Goal: Task Accomplishment & Management: Manage account settings

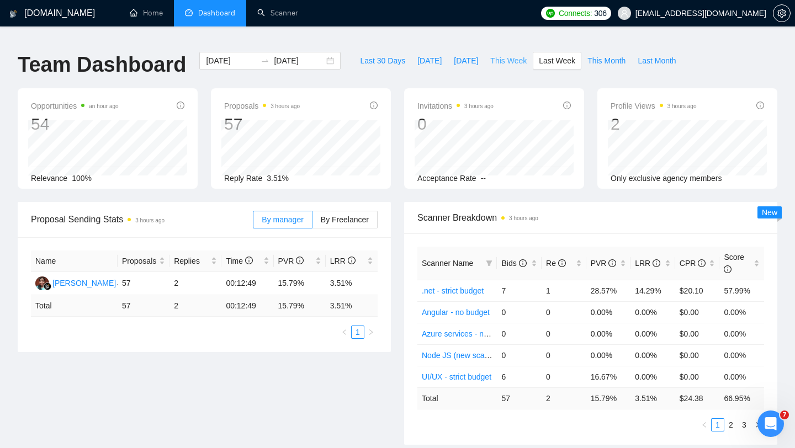
click at [506, 55] on span "This Week" at bounding box center [508, 61] width 36 height 12
type input "[DATE]"
click at [346, 211] on label "By Freelancer" at bounding box center [344, 220] width 65 height 18
click at [312, 222] on input "By Freelancer" at bounding box center [312, 222] width 0 height 0
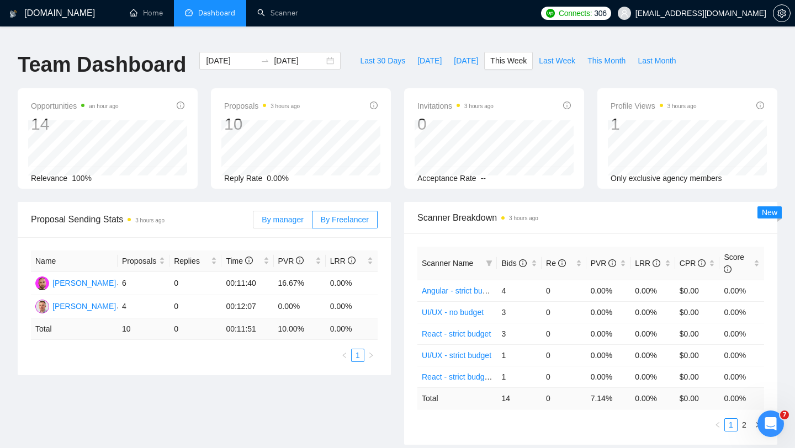
click at [286, 216] on label "By manager" at bounding box center [282, 220] width 59 height 18
click at [253, 222] on input "By manager" at bounding box center [253, 222] width 0 height 0
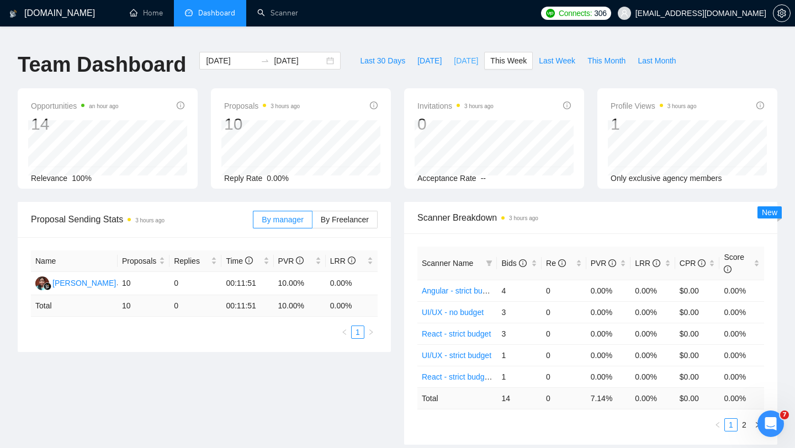
click at [465, 56] on span "[DATE]" at bounding box center [466, 61] width 24 height 12
click at [509, 55] on span "This Week" at bounding box center [508, 61] width 36 height 12
type input "[DATE]"
click at [376, 55] on span "Last 30 Days" at bounding box center [382, 61] width 45 height 12
type input "[DATE]"
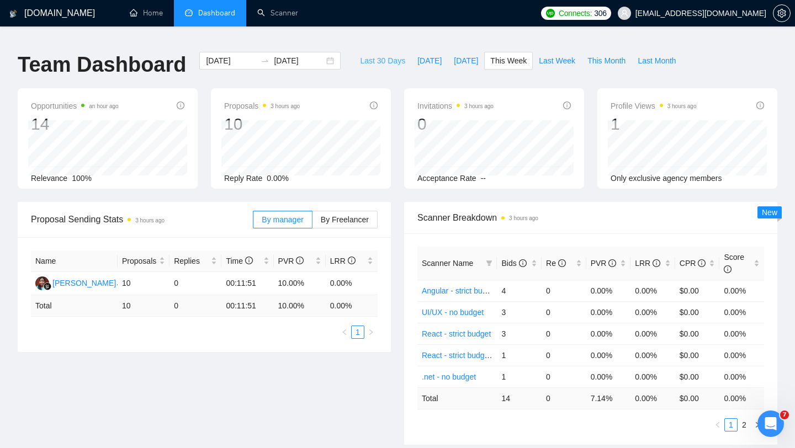
type input "[DATE]"
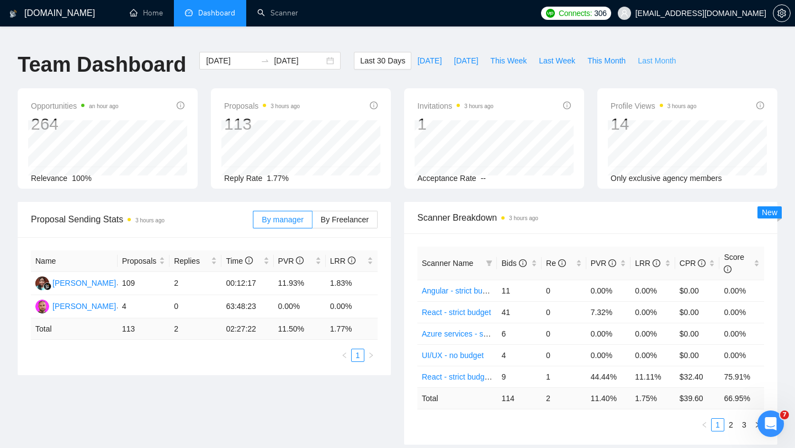
click at [659, 55] on span "Last Month" at bounding box center [656, 61] width 38 height 12
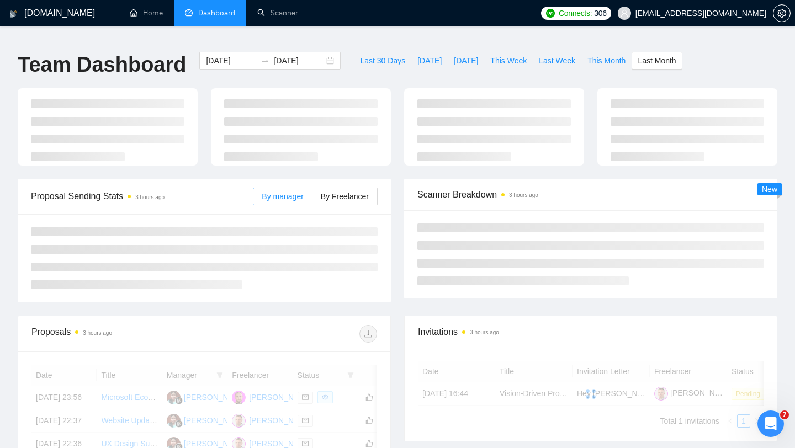
type input "[DATE]"
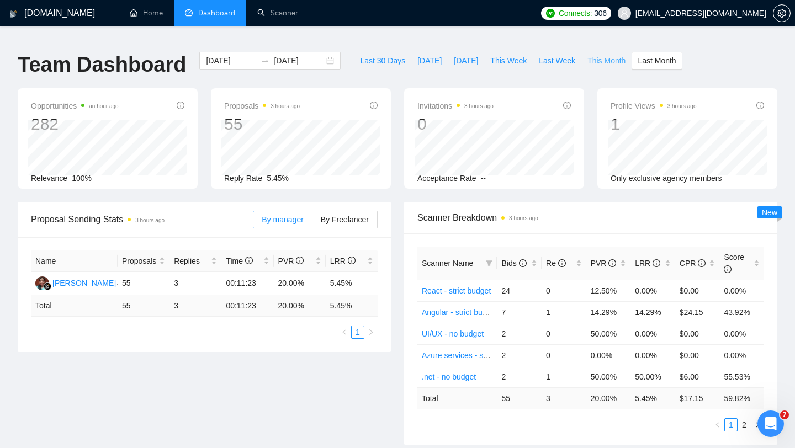
click at [616, 55] on span "This Month" at bounding box center [606, 61] width 38 height 12
type input "[DATE]"
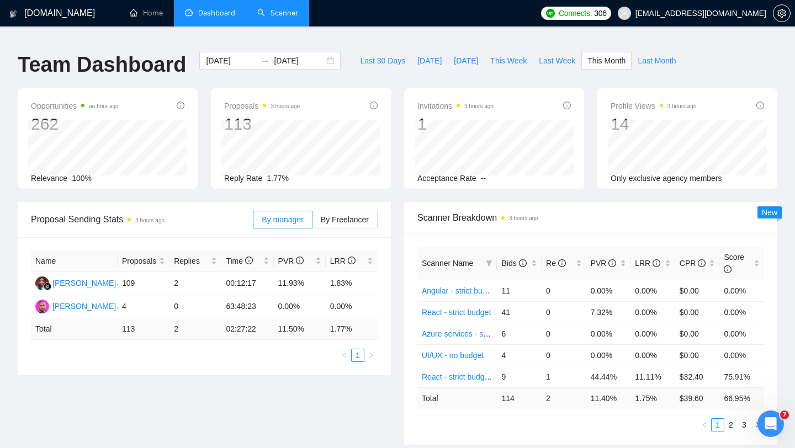
click at [284, 14] on link "Scanner" at bounding box center [277, 12] width 41 height 9
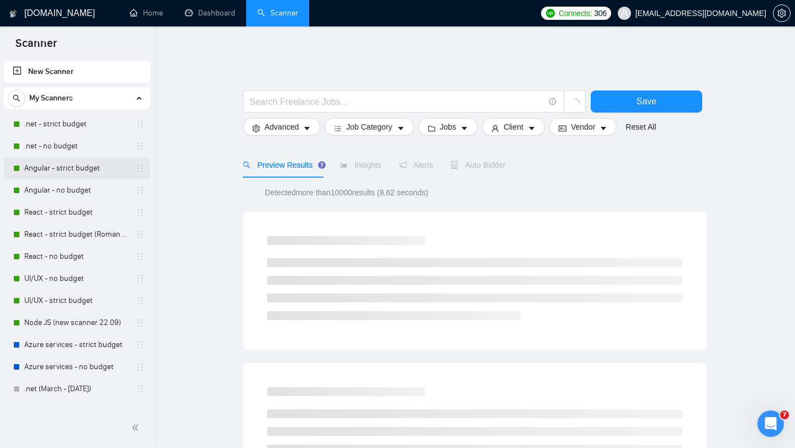
click at [70, 171] on link "Angular - strict budget" at bounding box center [76, 168] width 105 height 22
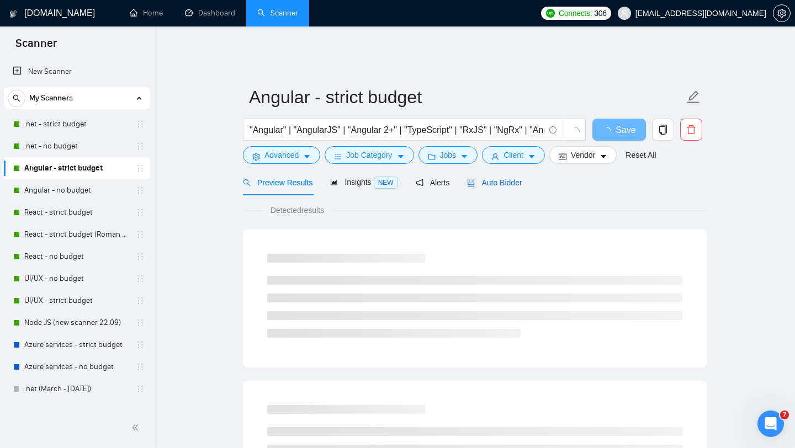
click at [505, 178] on span "Auto Bidder" at bounding box center [494, 182] width 55 height 9
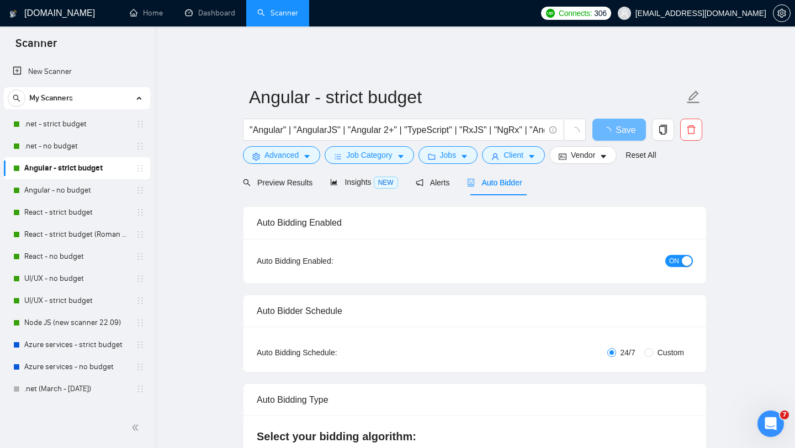
checkbox input "true"
click at [70, 324] on link "Node JS (new scanner 22.09)" at bounding box center [76, 323] width 105 height 22
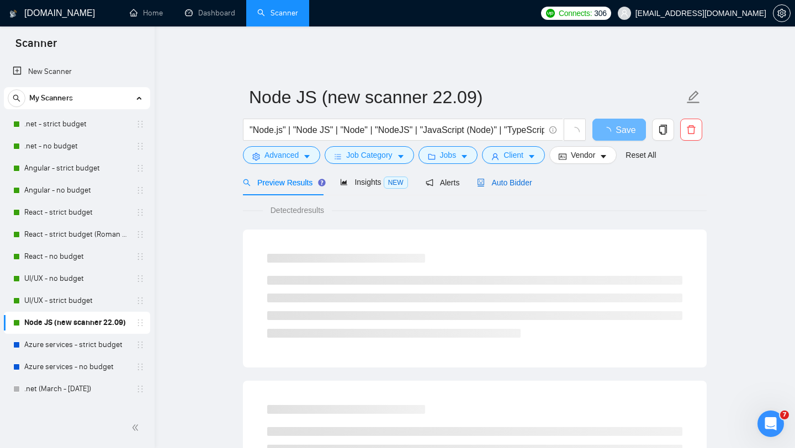
click at [509, 178] on span "Auto Bidder" at bounding box center [504, 182] width 55 height 9
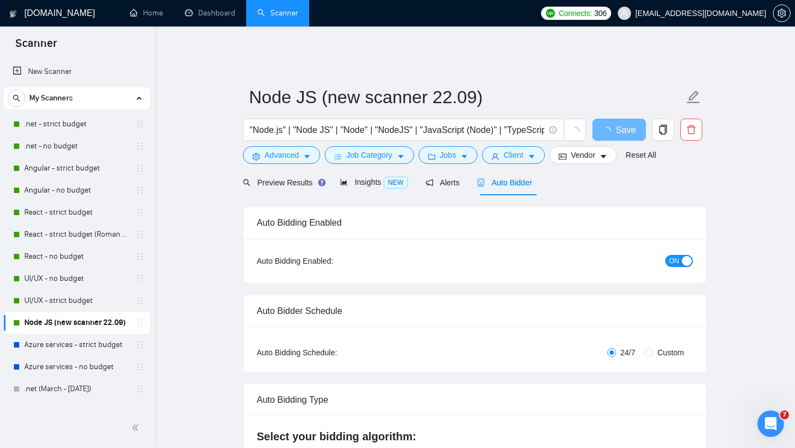
checkbox input "true"
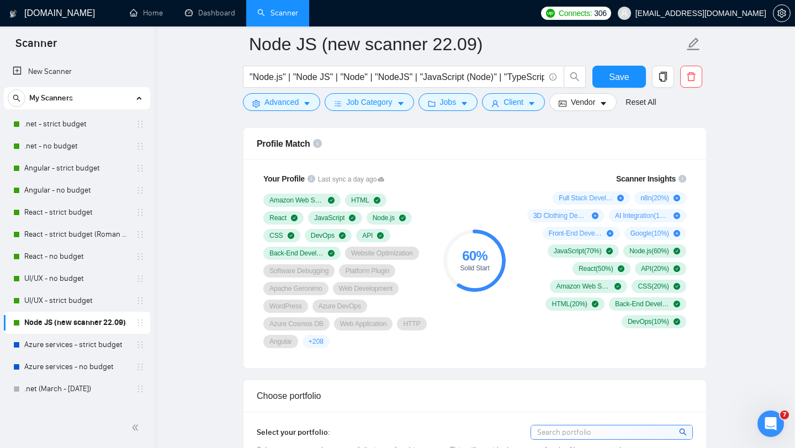
scroll to position [714, 0]
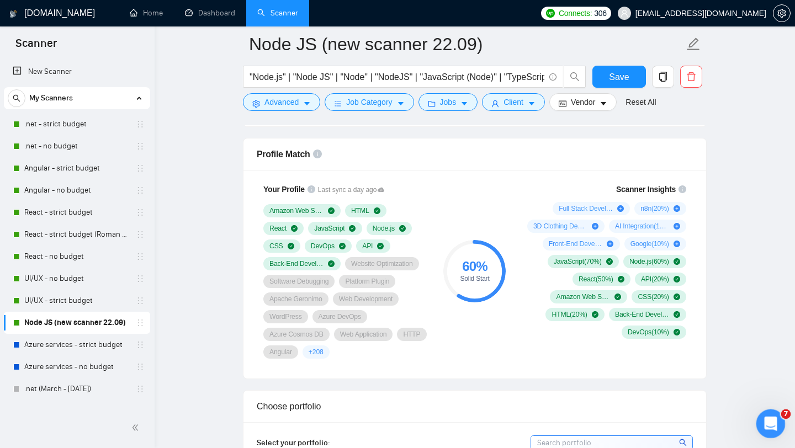
click at [770, 424] on icon "Open Intercom Messenger" at bounding box center [769, 422] width 18 height 18
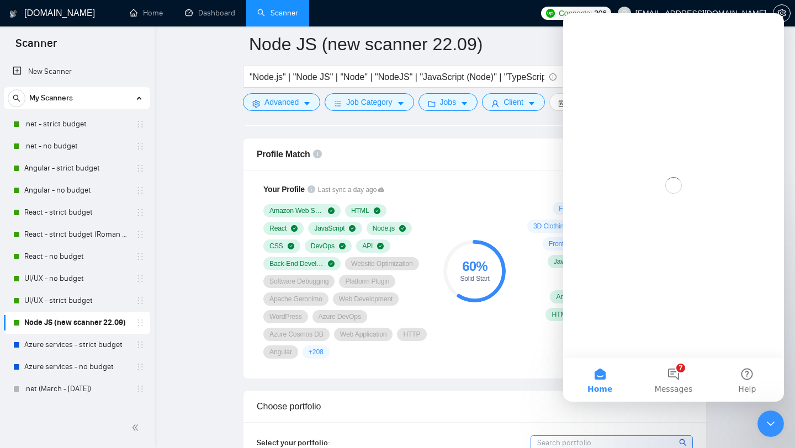
scroll to position [0, 0]
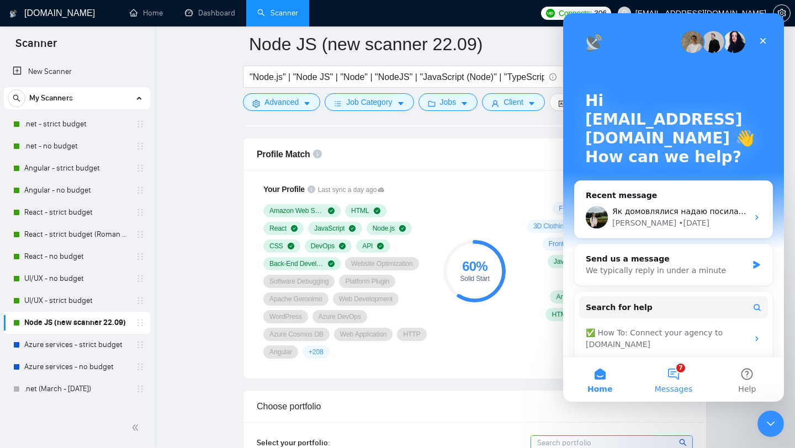
click at [674, 385] on span "Messages" at bounding box center [673, 389] width 38 height 8
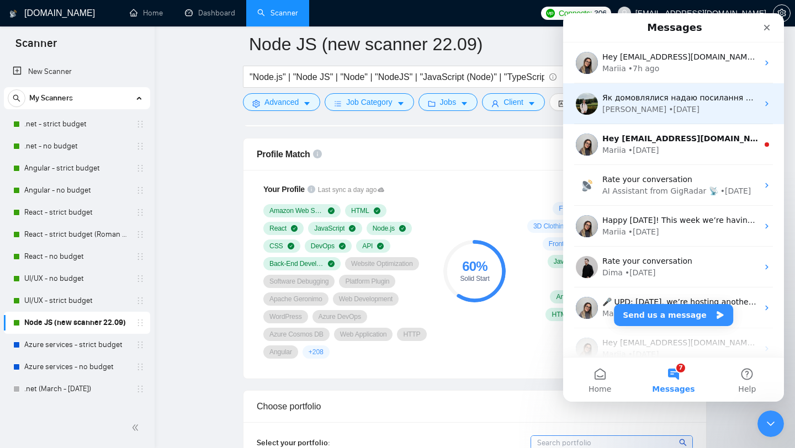
click at [656, 108] on div "[PERSON_NAME] • [DATE]" at bounding box center [680, 110] width 156 height 12
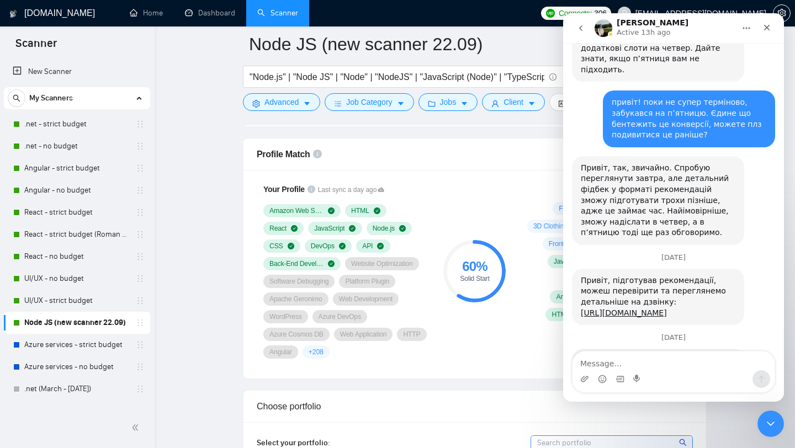
scroll to position [2655, 0]
click at [617, 364] on textarea "Message…" at bounding box center [673, 361] width 202 height 19
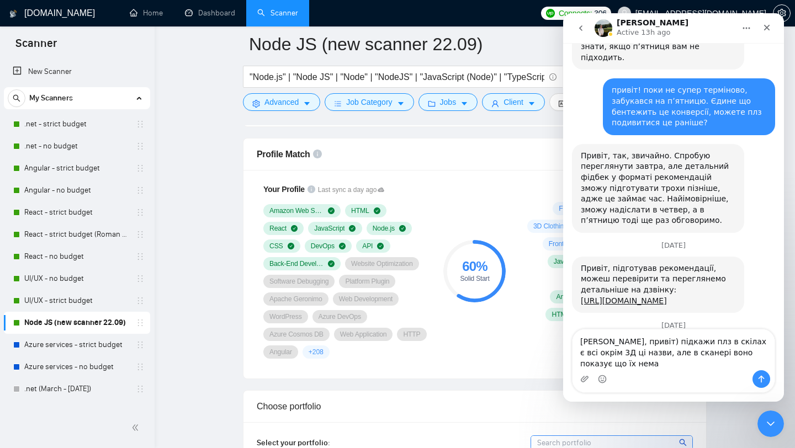
scroll to position [2677, 0]
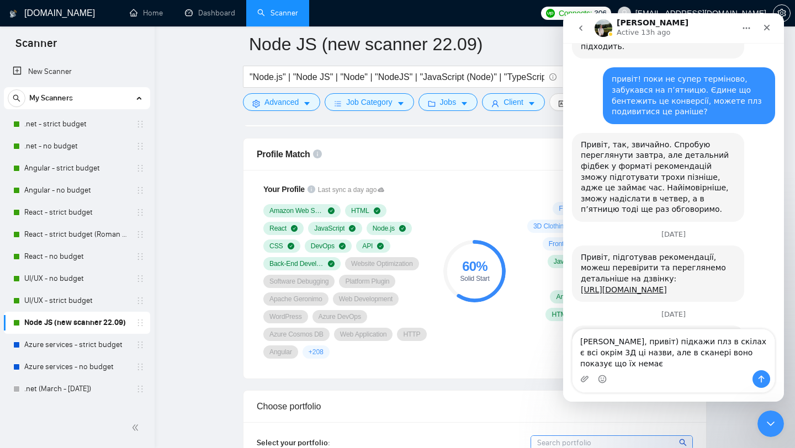
type textarea "[PERSON_NAME], привіт) підкажи плз в скілах є всі окрім 3Д ці назви, але в скан…"
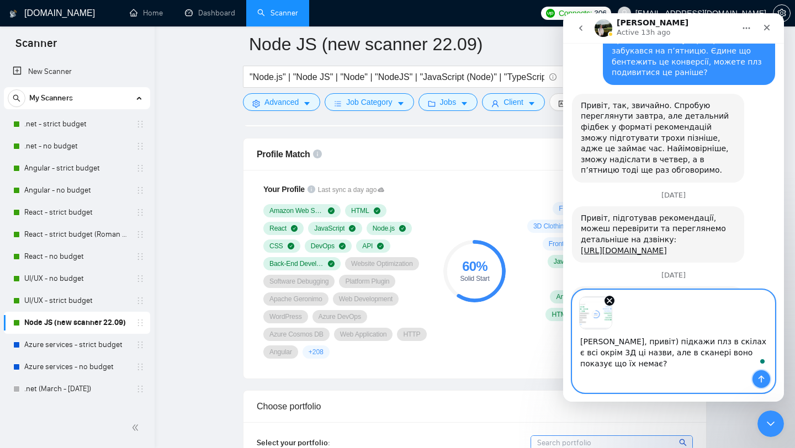
click at [756, 379] on button "Send a message…" at bounding box center [761, 379] width 18 height 18
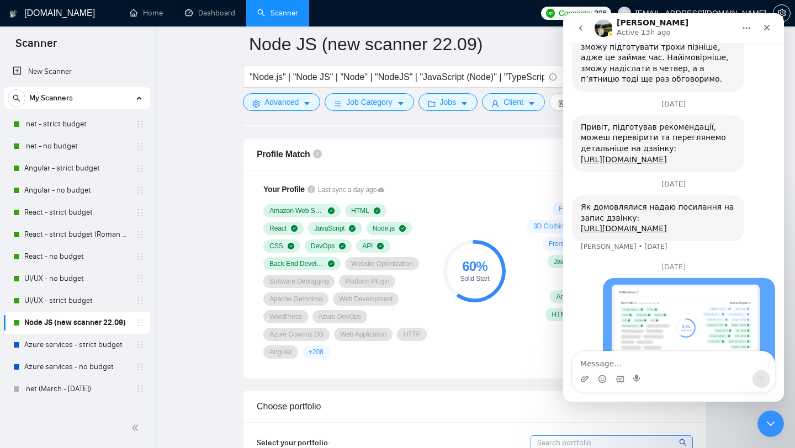
scroll to position [2809, 0]
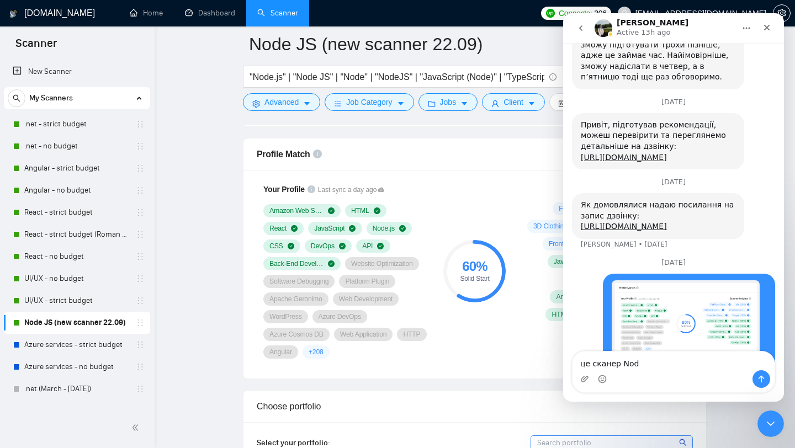
type textarea "це сканер Node"
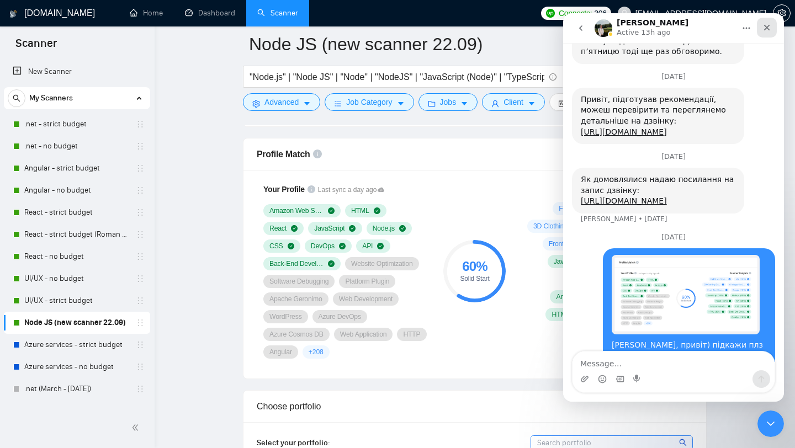
click at [767, 24] on icon "Close" at bounding box center [766, 27] width 9 height 9
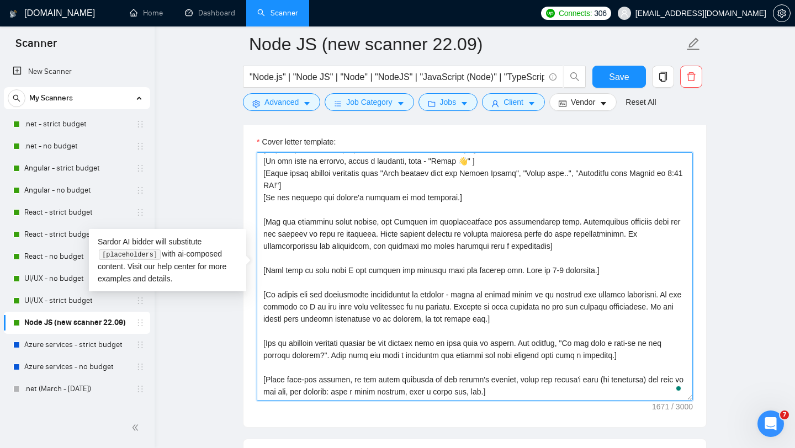
scroll to position [0, 0]
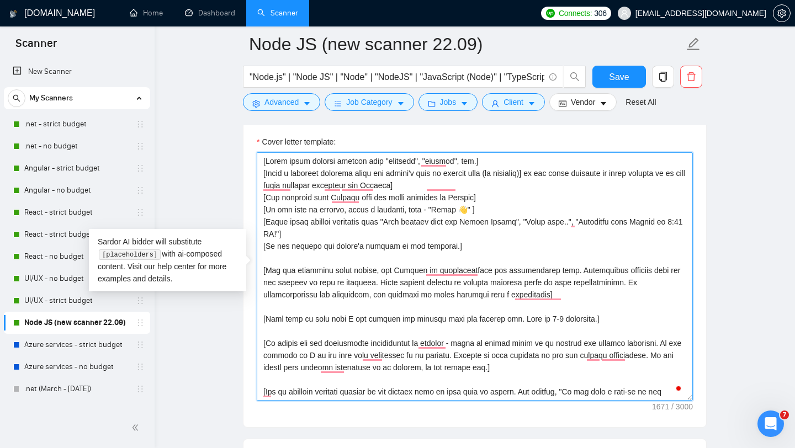
drag, startPoint x: 510, startPoint y: 386, endPoint x: 264, endPoint y: 157, distance: 337.0
click at [264, 157] on textarea "Cover letter template:" at bounding box center [475, 276] width 436 height 248
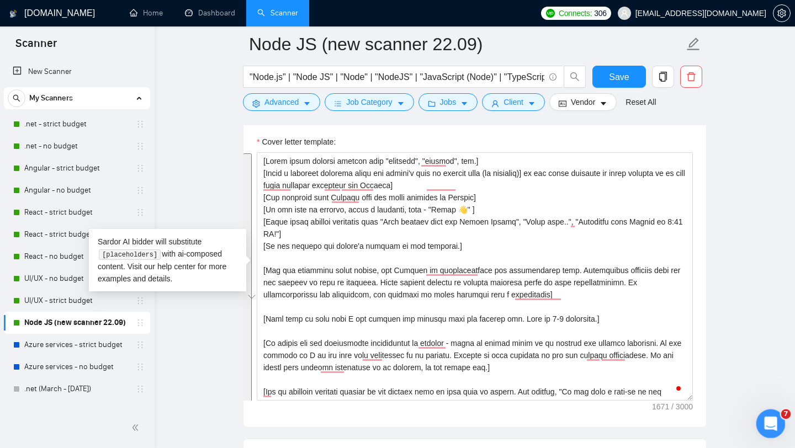
click at [772, 428] on icon "Open Intercom Messenger" at bounding box center [769, 422] width 18 height 18
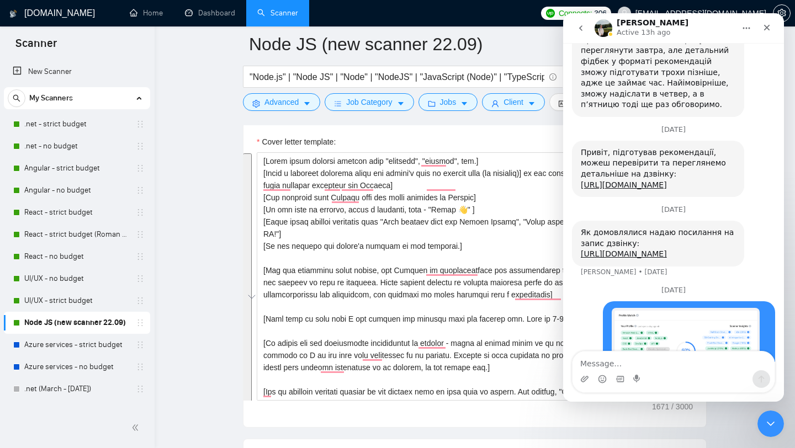
scroll to position [2775, 0]
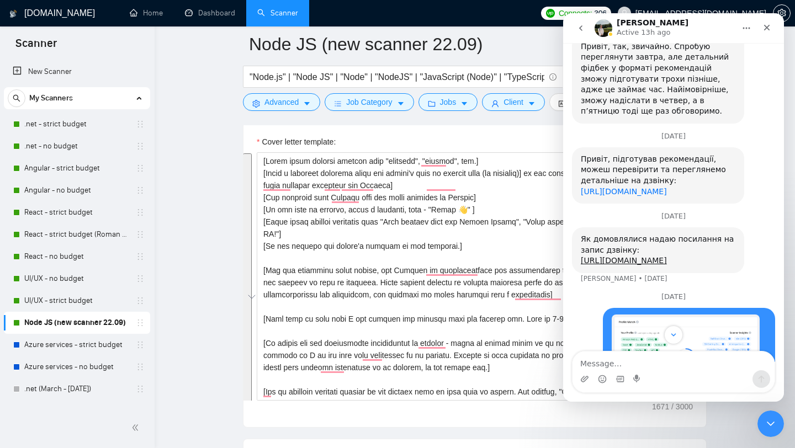
click at [622, 187] on link "[URL][DOMAIN_NAME]" at bounding box center [624, 191] width 86 height 9
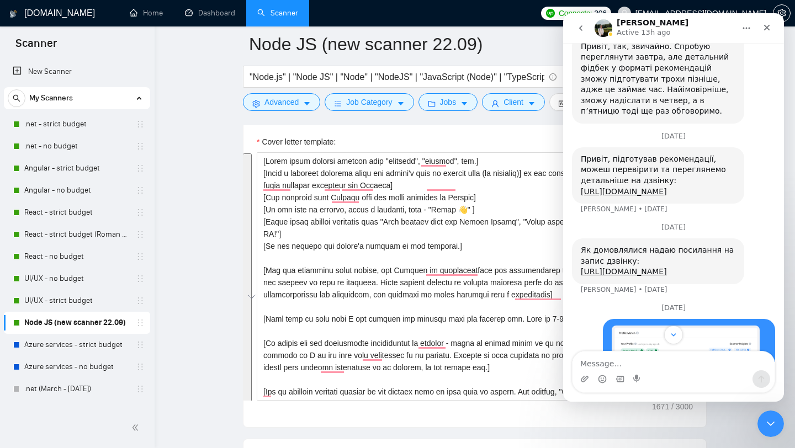
click at [194, 133] on main "Node JS (new scanner 22.09) "Node.js" | "Node JS" | "Node" | "NodeJS" | "JavaSc…" at bounding box center [474, 365] width 605 height 3229
drag, startPoint x: 765, startPoint y: 33, endPoint x: 1281, endPoint y: 46, distance: 515.6
click at [765, 33] on div "Close" at bounding box center [767, 28] width 20 height 20
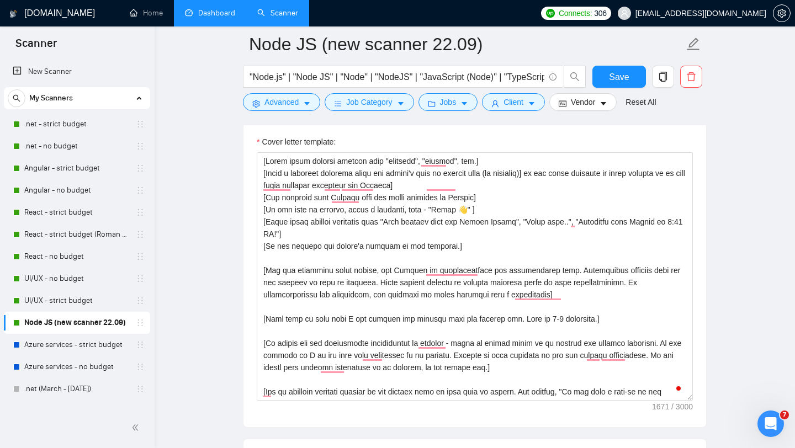
click at [211, 11] on link "Dashboard" at bounding box center [210, 12] width 50 height 9
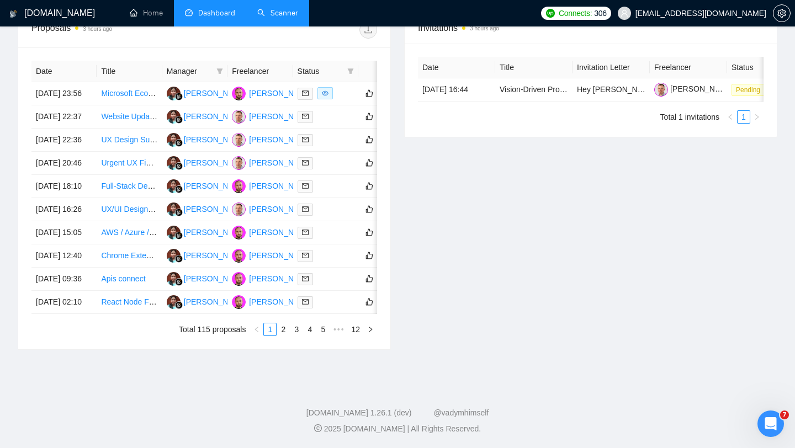
type input "[DATE]"
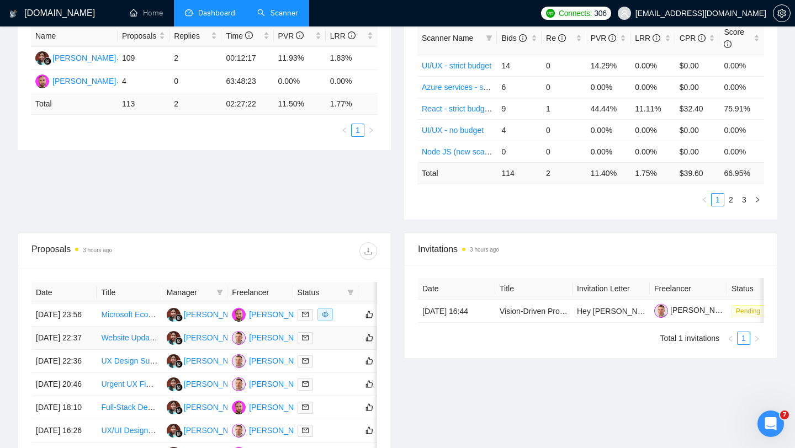
scroll to position [263, 0]
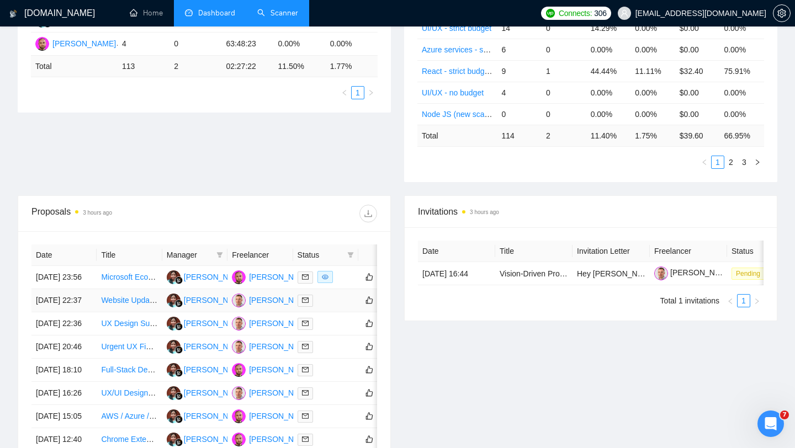
click at [337, 307] on div at bounding box center [325, 300] width 56 height 13
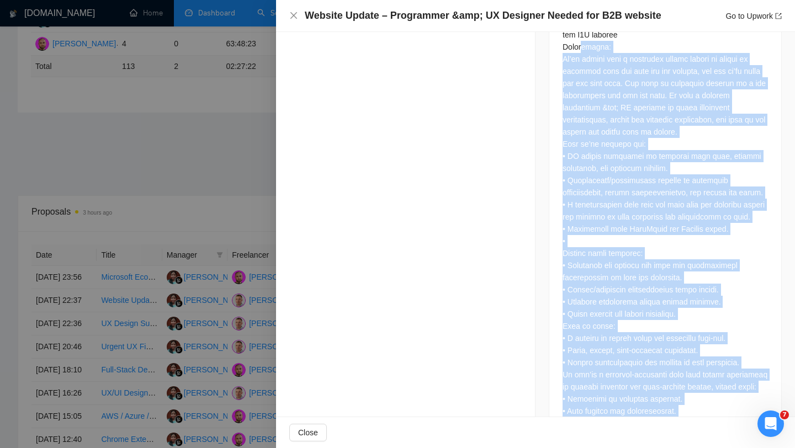
scroll to position [557, 0]
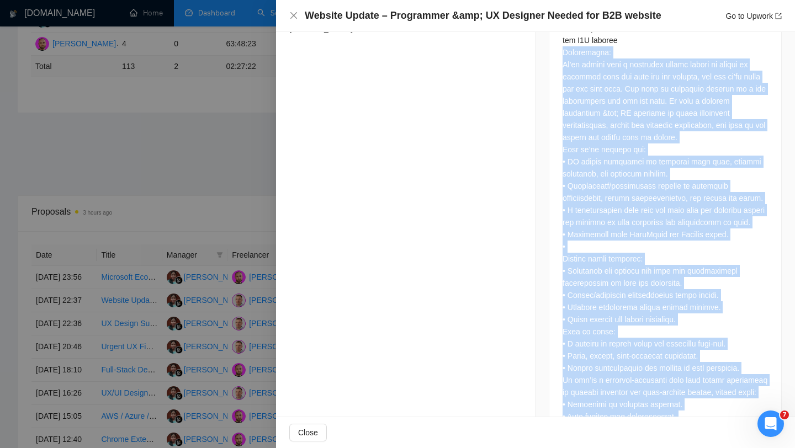
drag, startPoint x: 677, startPoint y: 383, endPoint x: 561, endPoint y: 39, distance: 363.3
click at [561, 38] on div at bounding box center [665, 231] width 232 height 444
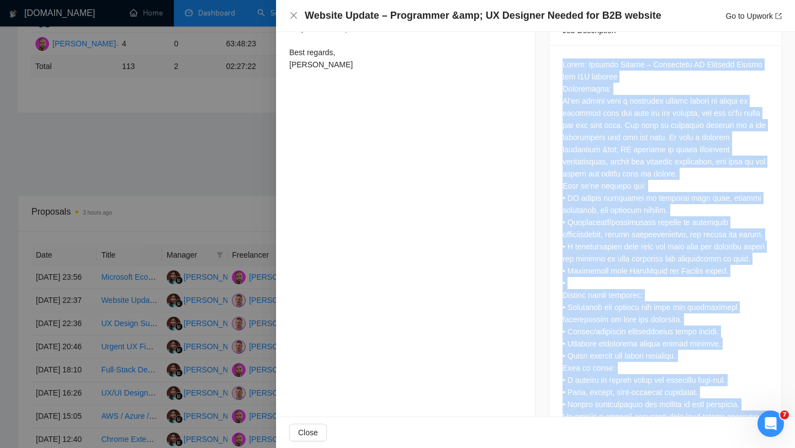
scroll to position [631, 0]
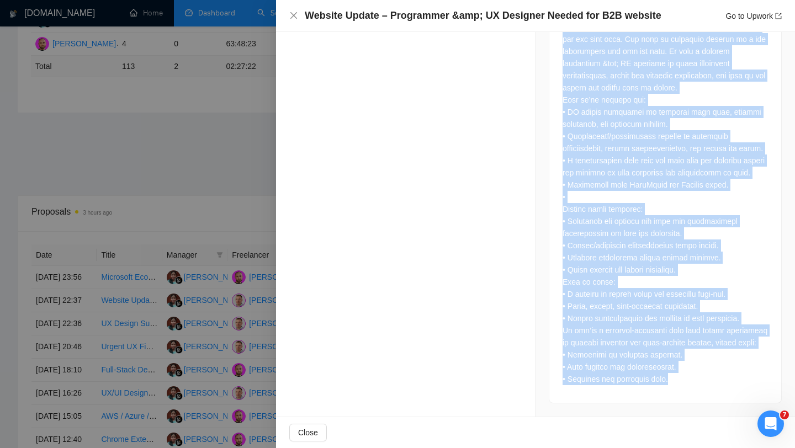
drag, startPoint x: 563, startPoint y: 55, endPoint x: 676, endPoint y: 391, distance: 355.0
click at [676, 391] on div at bounding box center [665, 181] width 232 height 444
copy div "Lorem: Ipsumdo Sitame – Consectetu AD Elitsedd Eiusmo tem I5U laboree Doloremag…"
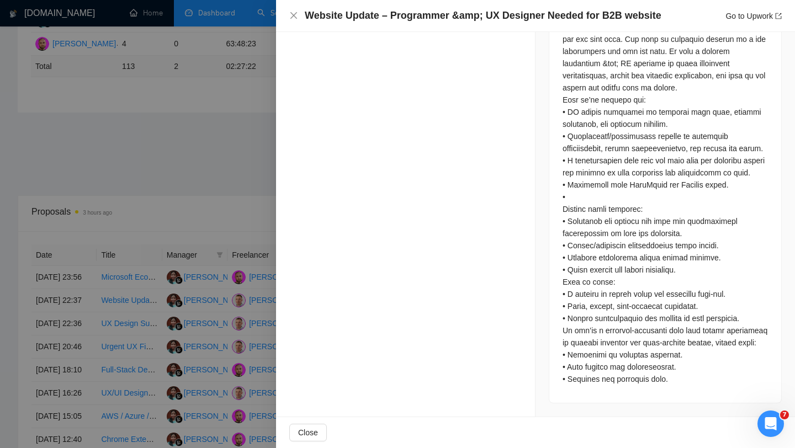
click at [195, 163] on div at bounding box center [397, 224] width 795 height 448
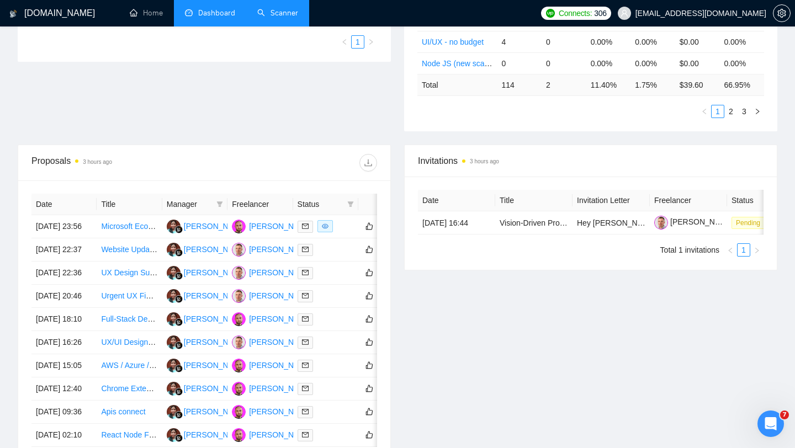
scroll to position [0, 0]
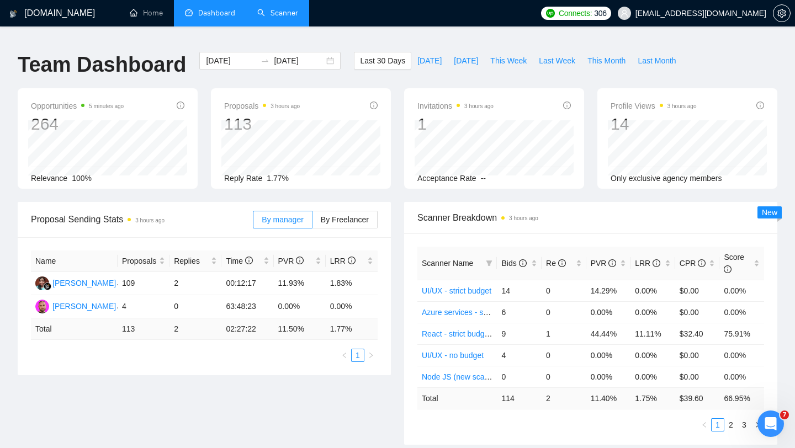
click at [269, 8] on link "Scanner" at bounding box center [277, 12] width 41 height 9
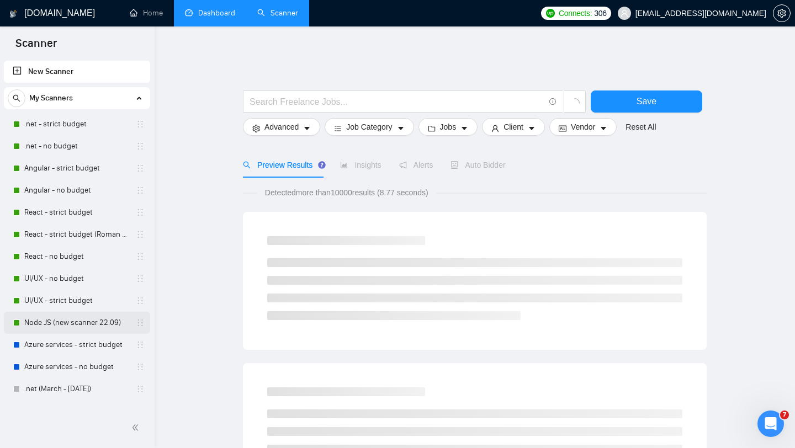
click at [61, 323] on link "Node JS (new scanner 22.09)" at bounding box center [76, 323] width 105 height 22
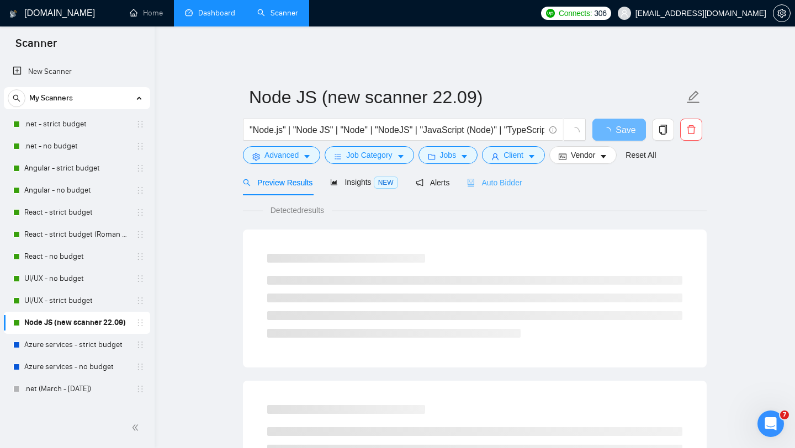
click at [517, 169] on div "Auto Bidder" at bounding box center [494, 182] width 55 height 26
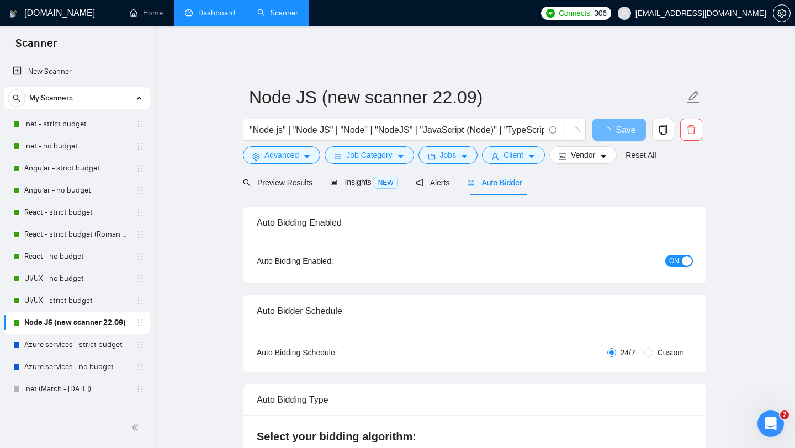
checkbox input "true"
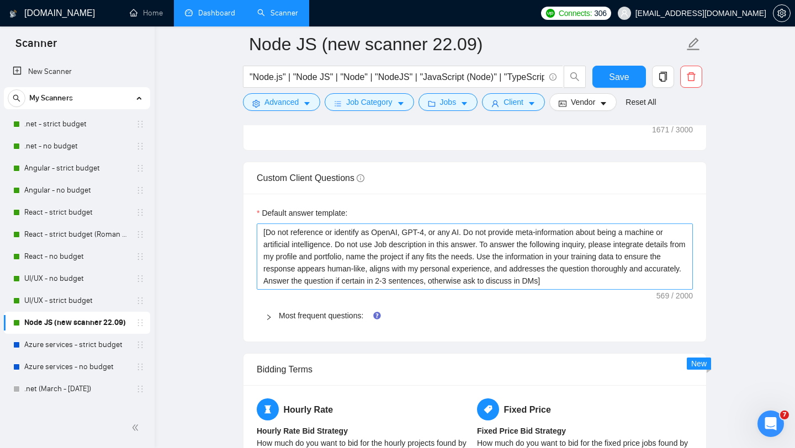
scroll to position [1580, 0]
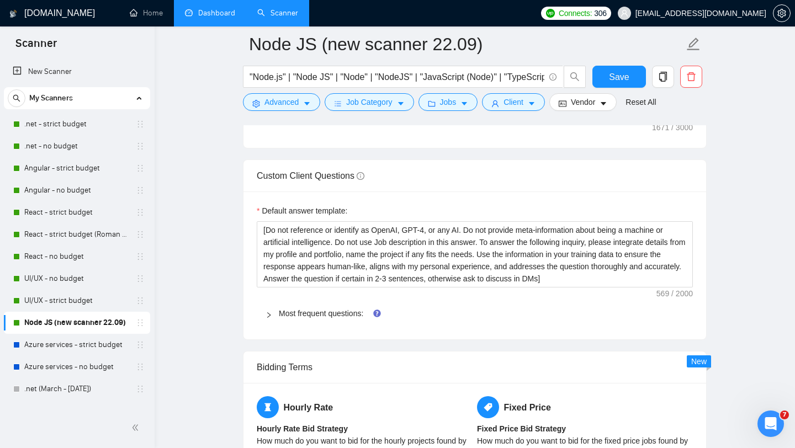
click at [269, 318] on icon "right" at bounding box center [268, 315] width 7 height 7
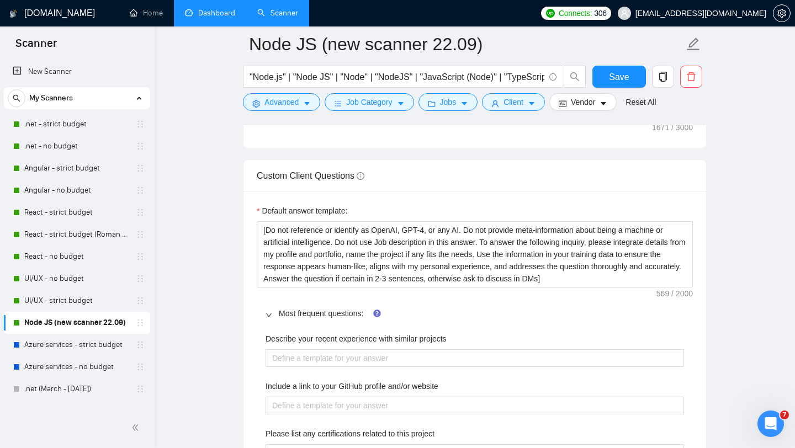
click at [269, 318] on icon "right" at bounding box center [268, 315] width 7 height 7
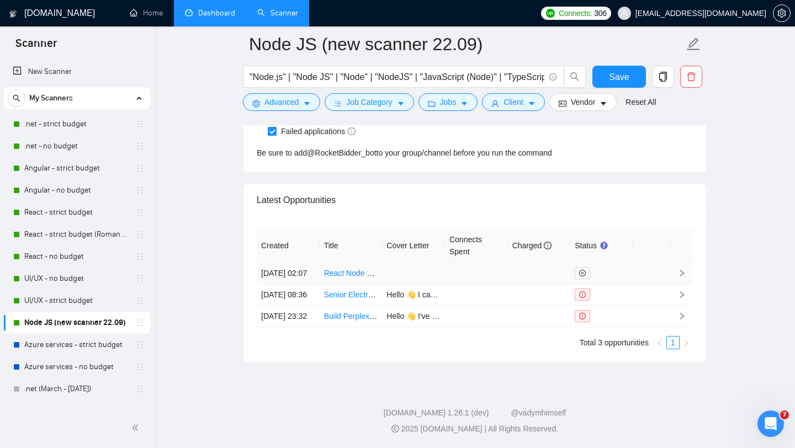
scroll to position [2963, 0]
click at [614, 284] on td at bounding box center [601, 295] width 63 height 22
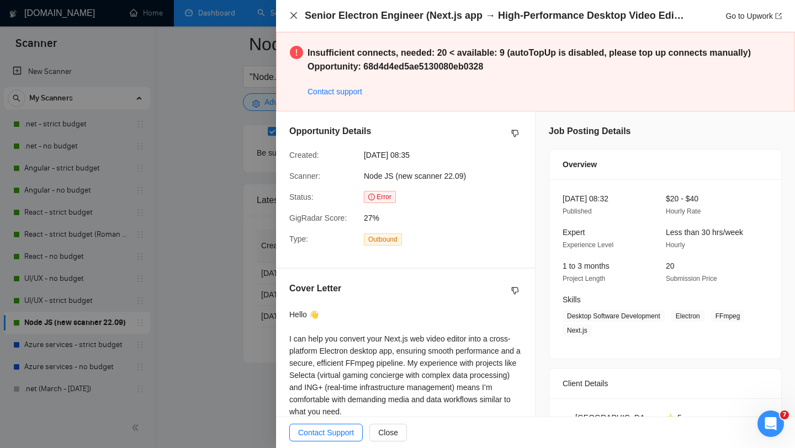
click at [291, 15] on icon "close" at bounding box center [293, 15] width 9 height 9
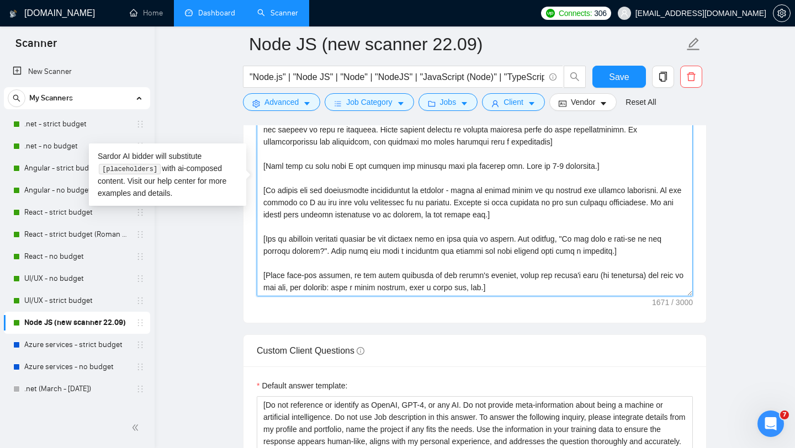
scroll to position [49, 0]
drag, startPoint x: 506, startPoint y: 303, endPoint x: 273, endPoint y: 67, distance: 331.7
click at [273, 67] on div "Node JS (new scanner 22.09) "Node.js" | "Node JS" | "Node" | "NodeJS" | "JavaSc…" at bounding box center [475, 261] width 464 height 3229
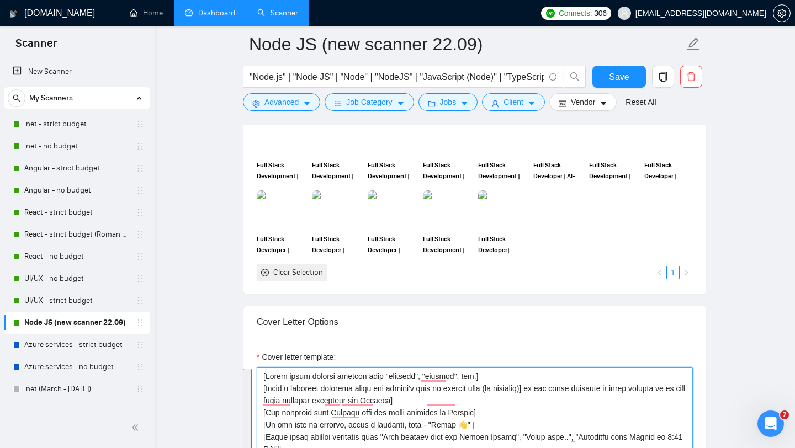
scroll to position [1294, 0]
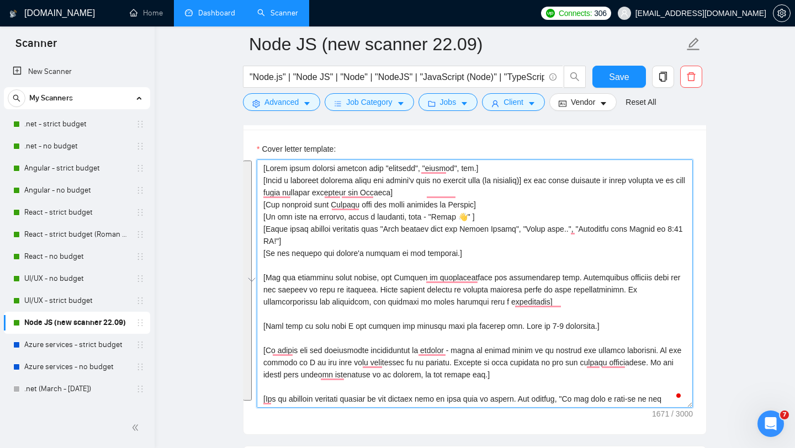
click at [260, 177] on textarea "Cover letter template:" at bounding box center [475, 283] width 436 height 248
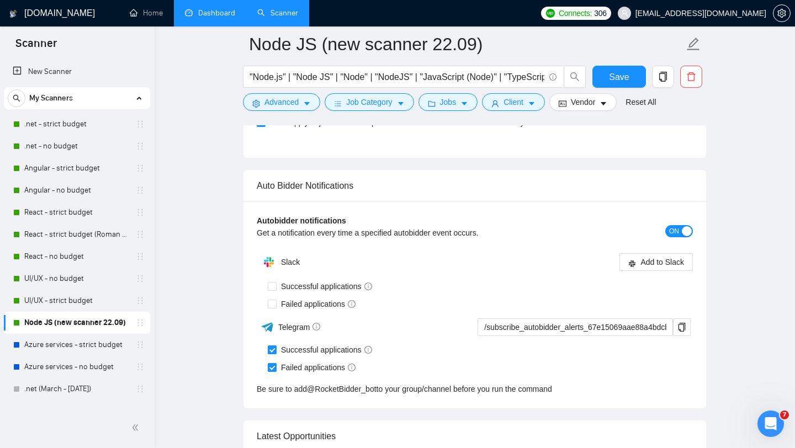
scroll to position [2963, 0]
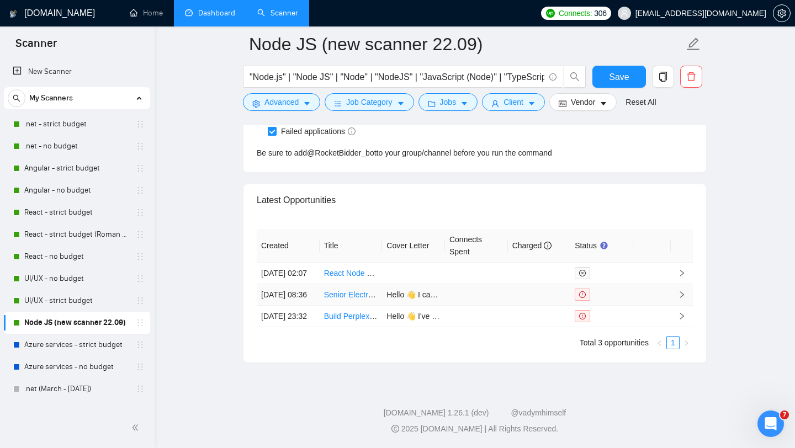
click at [514, 284] on td at bounding box center [539, 295] width 63 height 22
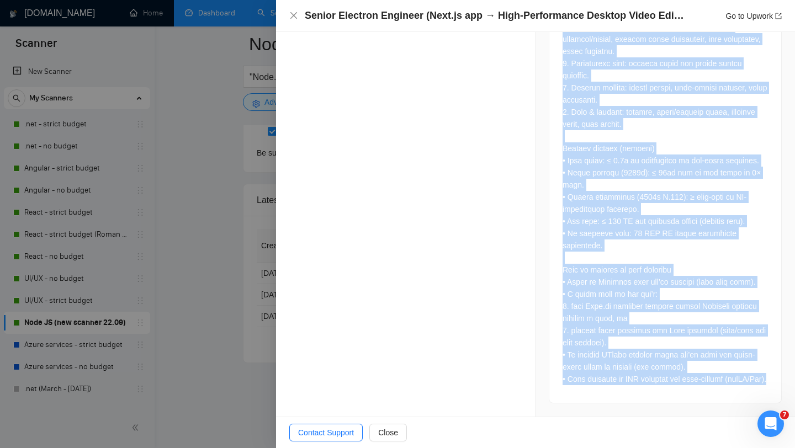
scroll to position [1576, 0]
drag, startPoint x: 562, startPoint y: 254, endPoint x: 659, endPoint y: 390, distance: 166.5
copy div "Loremi Dolorsit Ametcons (Adip.el sed → Doei-Temporincid Utlabor Etdol Magnaa) …"
click at [291, 14] on icon "close" at bounding box center [293, 15] width 9 height 9
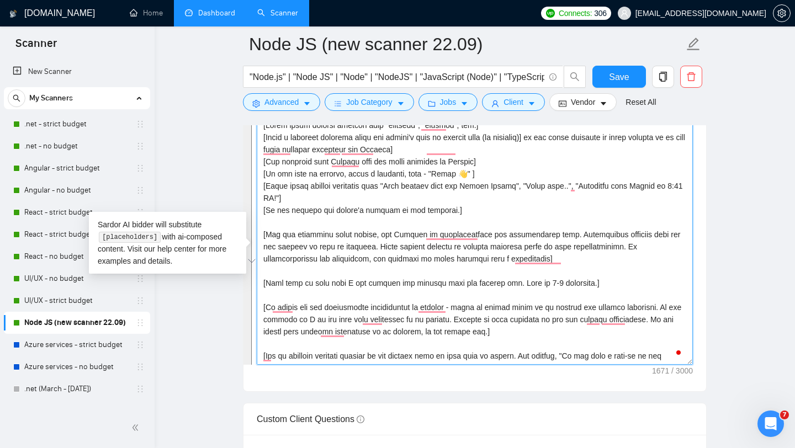
drag, startPoint x: 501, startPoint y: 366, endPoint x: 263, endPoint y: 136, distance: 330.9
click at [263, 136] on textarea "Cover letter template:" at bounding box center [475, 240] width 436 height 248
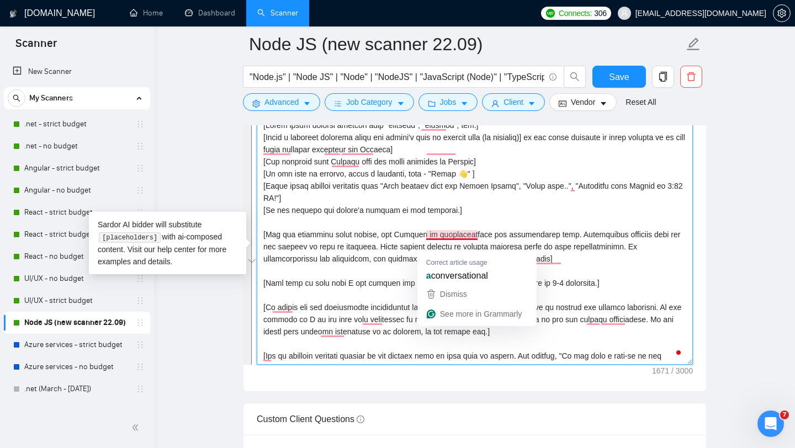
scroll to position [2775, 0]
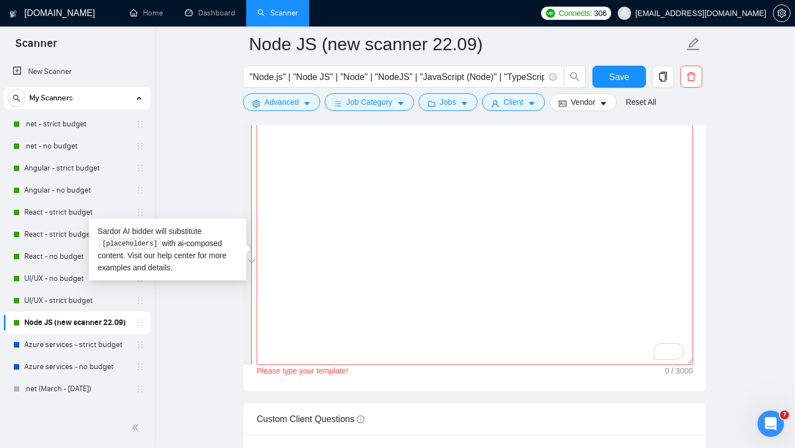
paste textarea "[Loremips — dolors ame] - Co [Adipis Elit], - Seddo 👋 E’te incididunt utlaboree…"
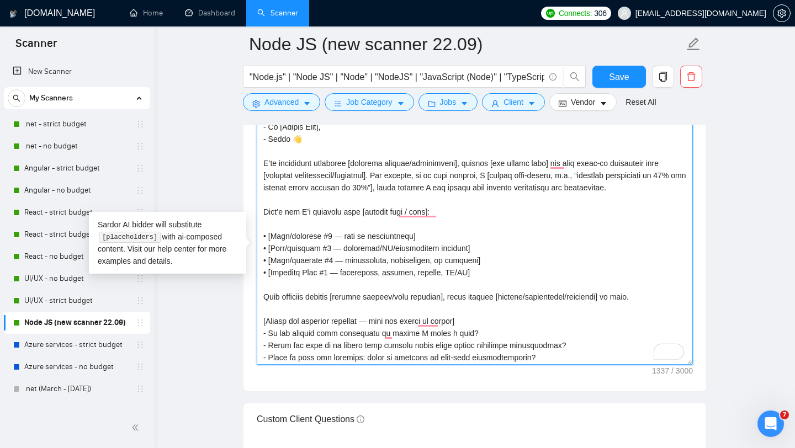
scroll to position [0, 0]
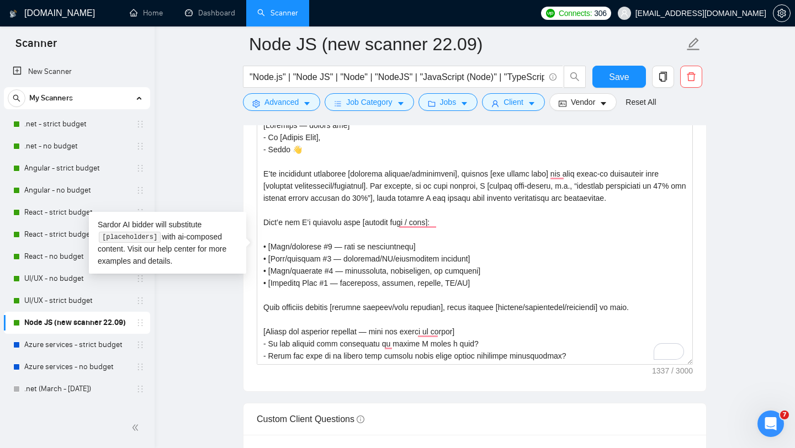
click at [741, 236] on main "Node JS (new scanner 22.09) "Node.js" | "Node JS" | "Node" | "NodeJS" | "JavaSc…" at bounding box center [474, 329] width 605 height 3229
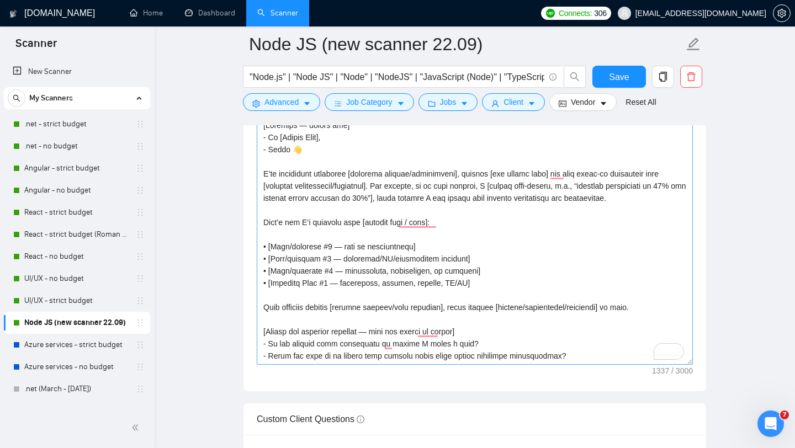
scroll to position [109, 0]
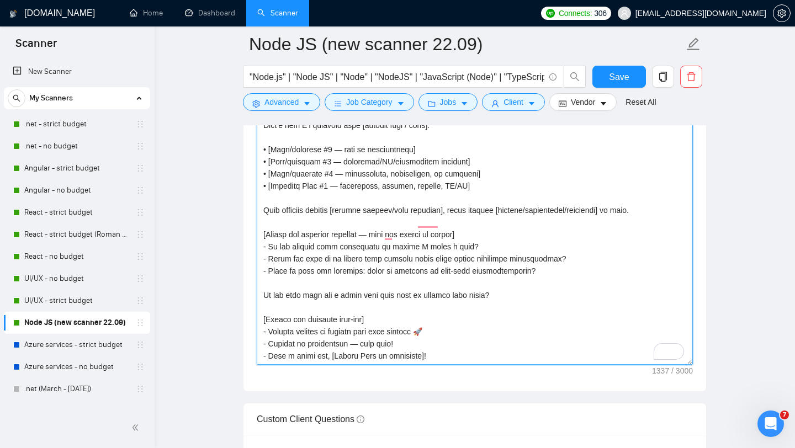
click at [366, 364] on textarea "Cover letter template:" at bounding box center [475, 240] width 436 height 248
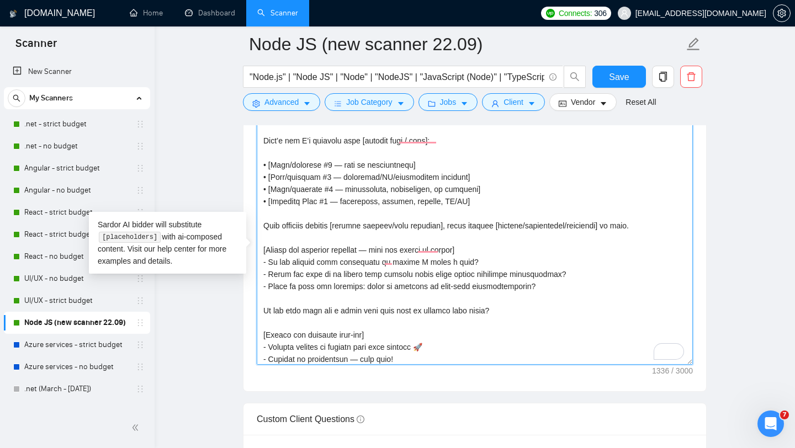
scroll to position [82, 0]
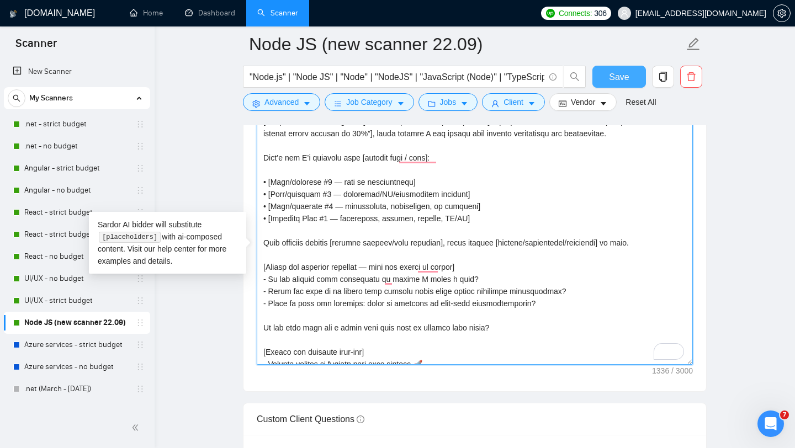
type textarea "[Greeting — choose one] - Hi [Client Name], - Hello 👋 I’ve previously delivered…"
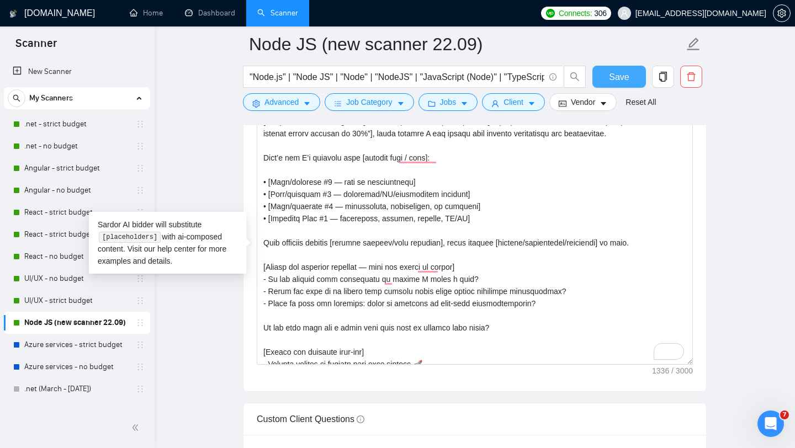
click at [616, 84] on button "Save" at bounding box center [619, 77] width 54 height 22
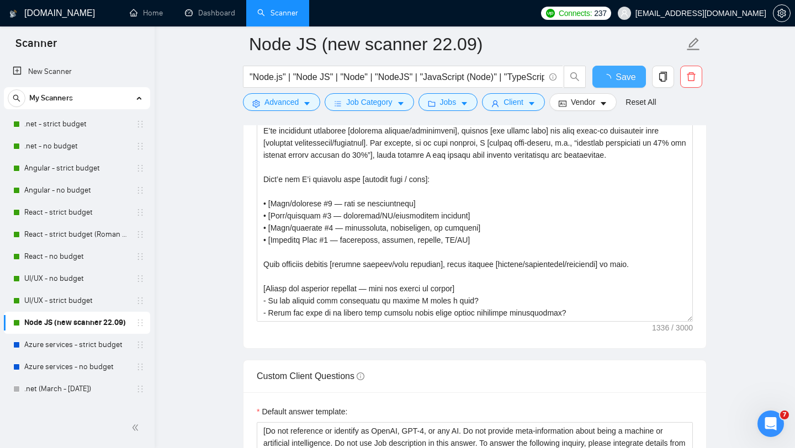
checkbox input "true"
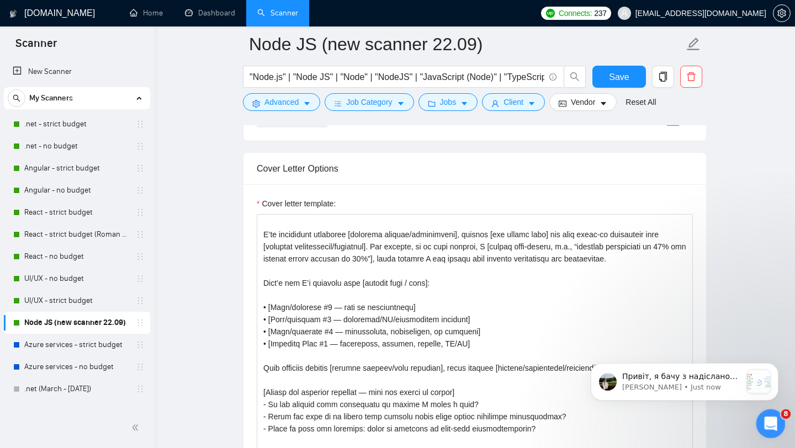
click at [767, 426] on icon "Open Intercom Messenger" at bounding box center [769, 422] width 18 height 18
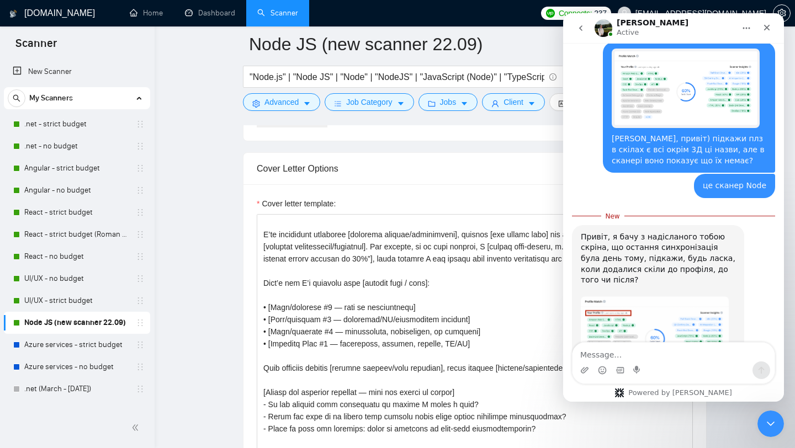
click at [638, 296] on img "Viktor says…" at bounding box center [655, 335] width 148 height 79
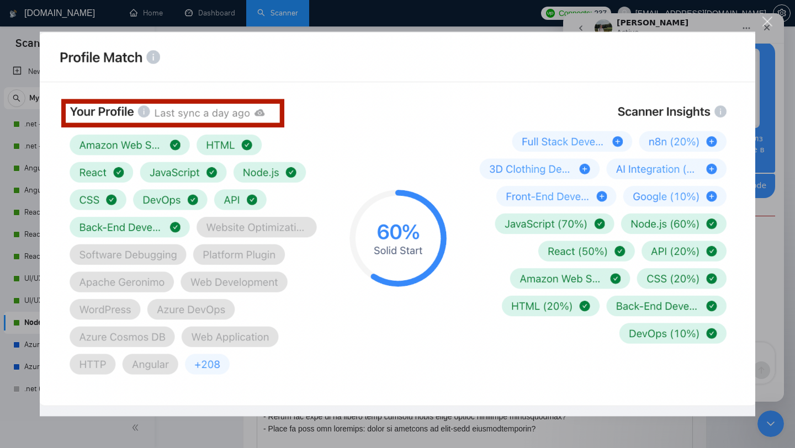
click at [769, 19] on div "Close" at bounding box center [767, 22] width 10 height 10
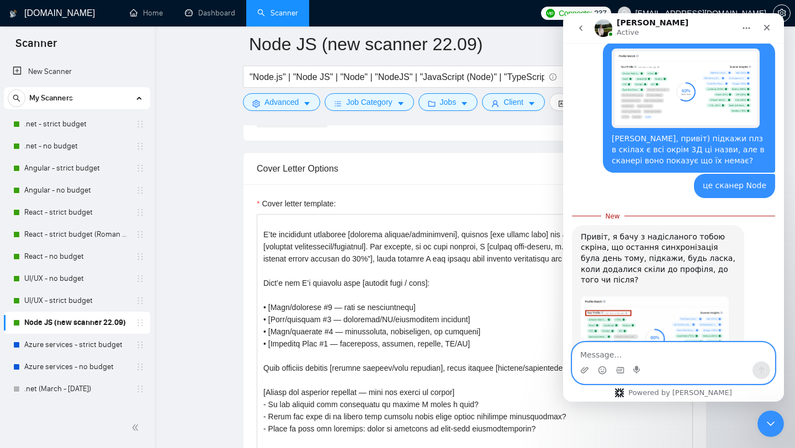
click at [633, 353] on textarea "Message…" at bounding box center [673, 352] width 202 height 19
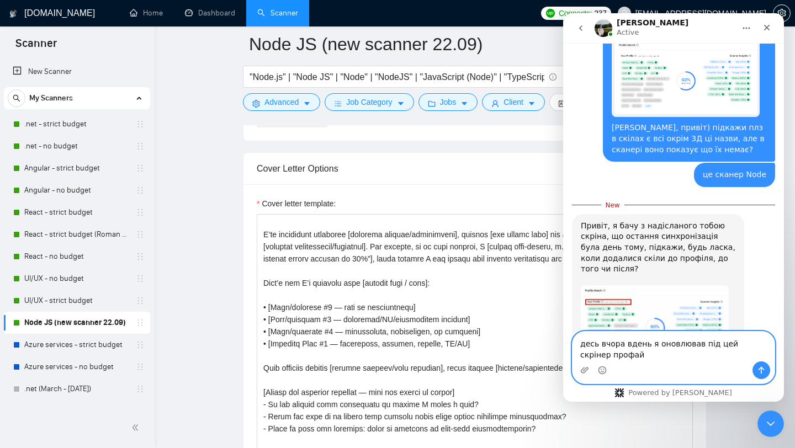
type textarea "десь вчора вдень я оновлював під цей скрінер профайл"
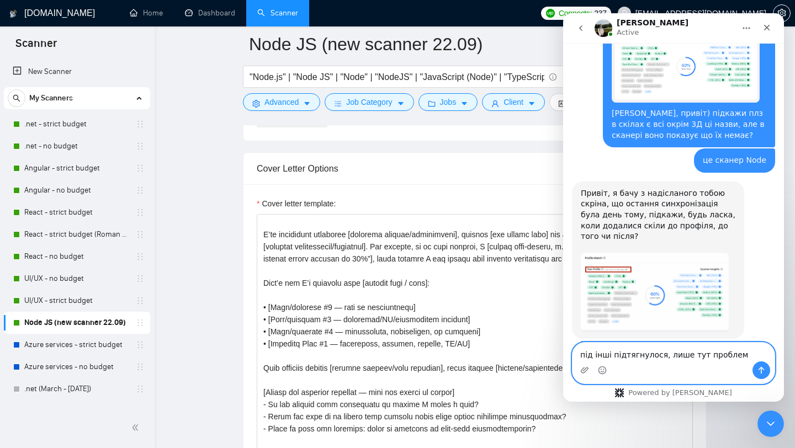
type textarea "під інші підтягнулося, лише тут проблемп"
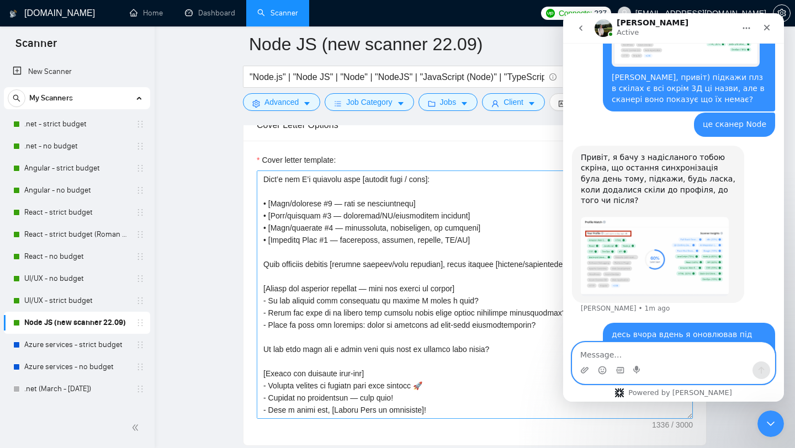
scroll to position [1303, 0]
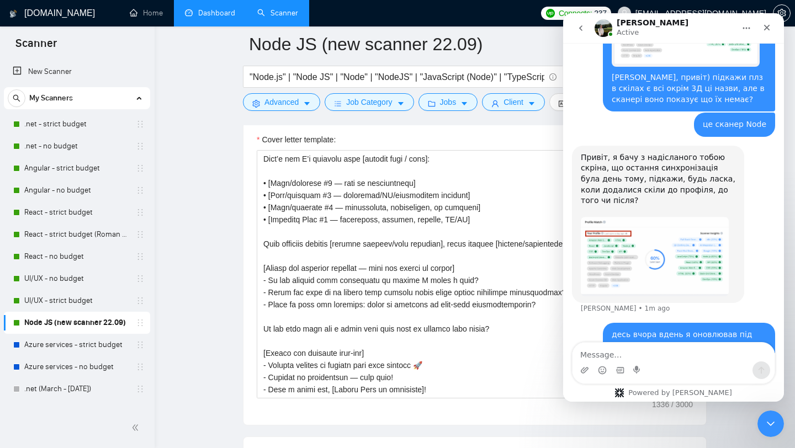
click at [215, 17] on link "Dashboard" at bounding box center [210, 12] width 50 height 9
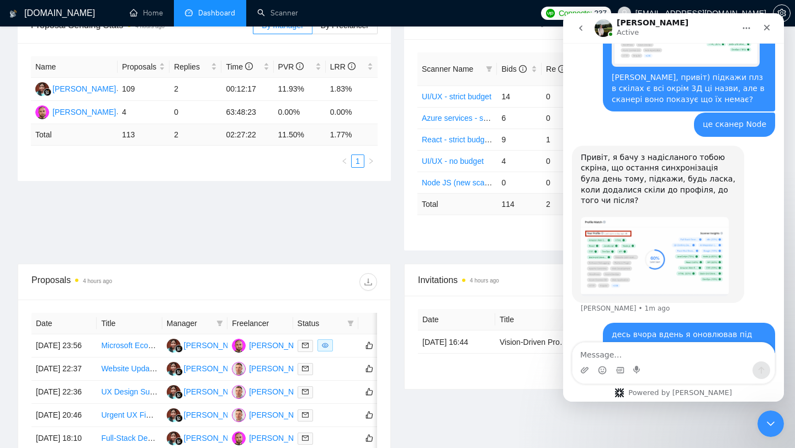
scroll to position [189, 0]
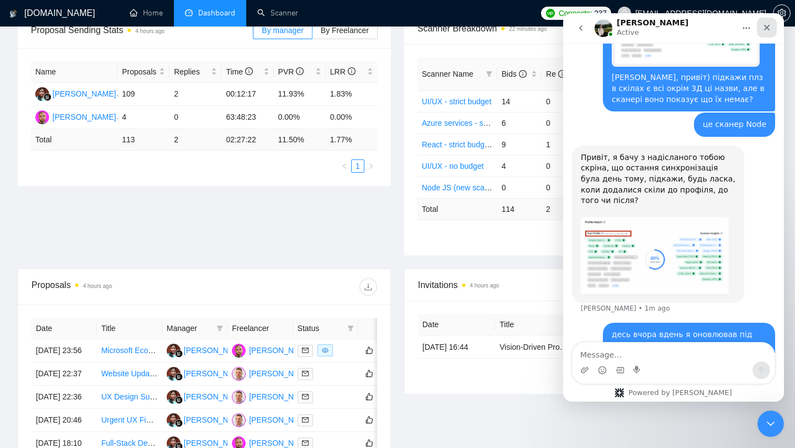
click at [768, 28] on icon "Close" at bounding box center [766, 27] width 9 height 9
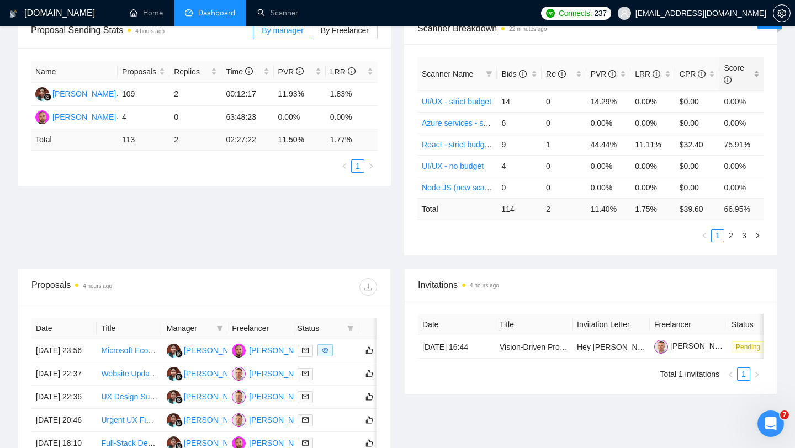
click at [757, 68] on div "Score" at bounding box center [741, 74] width 36 height 24
click at [730, 230] on link "2" at bounding box center [731, 236] width 12 height 12
click at [719, 230] on link "1" at bounding box center [717, 236] width 12 height 12
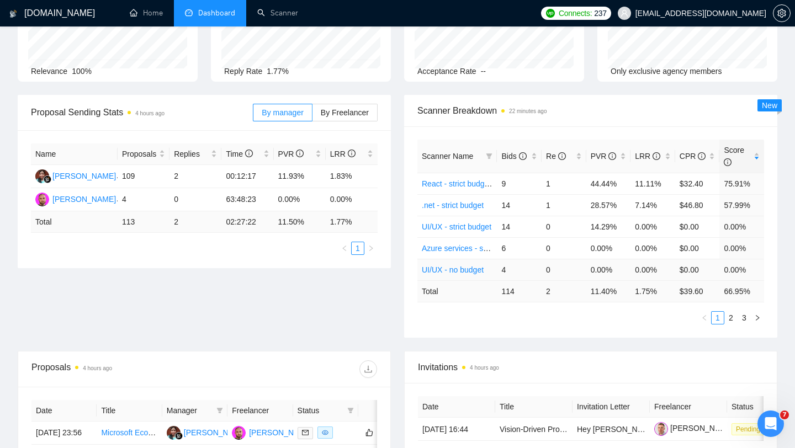
scroll to position [0, 0]
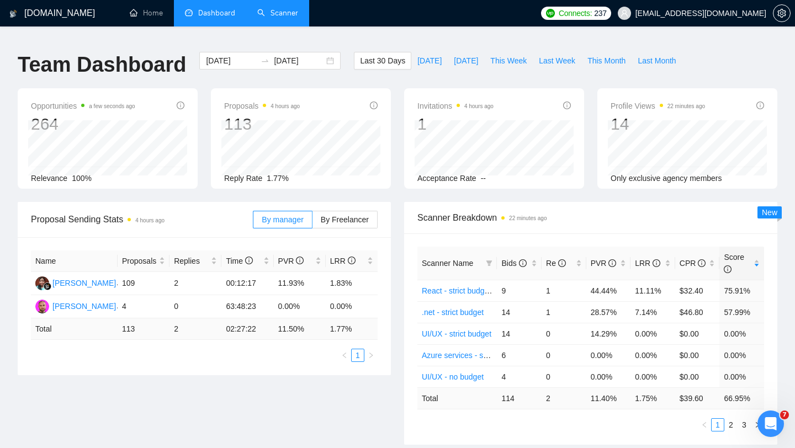
click at [279, 18] on link "Scanner" at bounding box center [277, 12] width 41 height 9
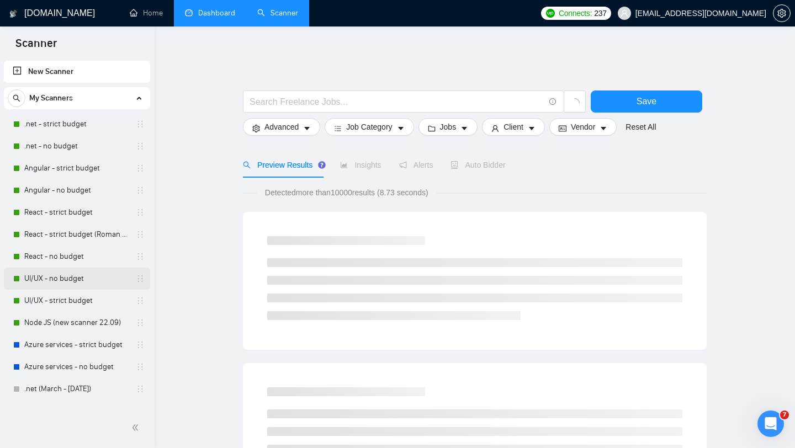
click at [72, 281] on link "UI/UX - no budget" at bounding box center [76, 279] width 105 height 22
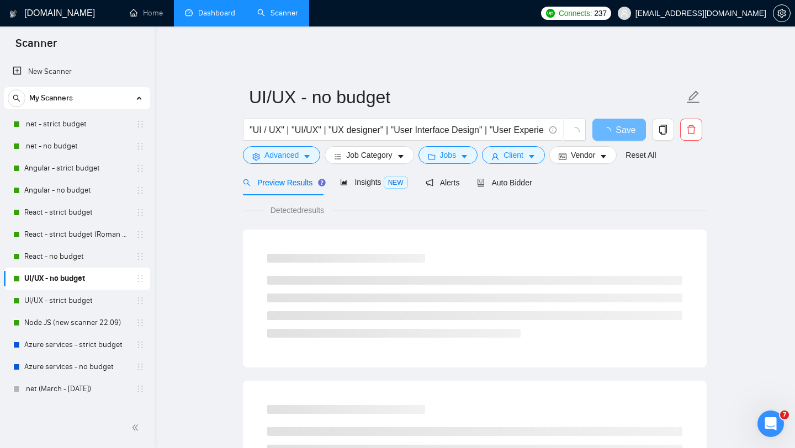
click at [195, 15] on link "Dashboard" at bounding box center [210, 12] width 50 height 9
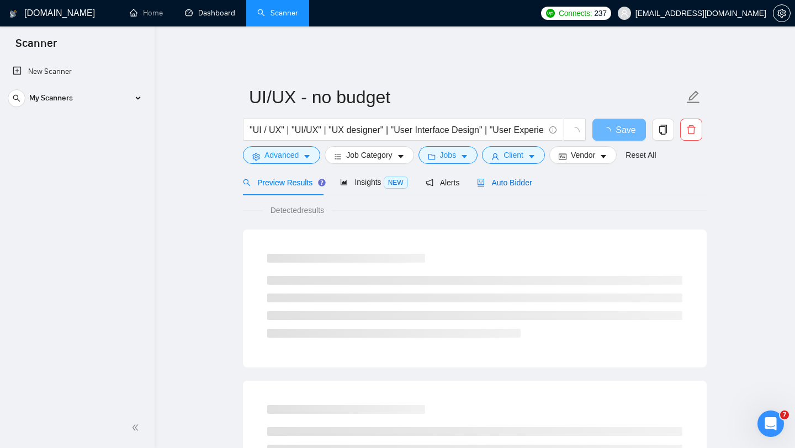
click at [510, 178] on span "Auto Bidder" at bounding box center [504, 182] width 55 height 9
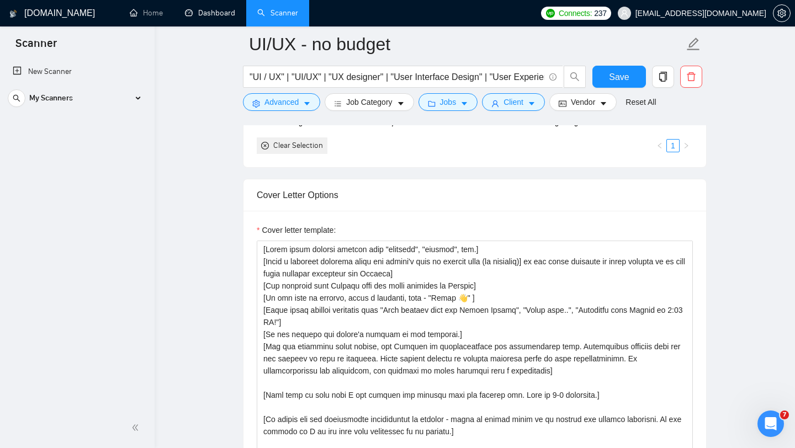
scroll to position [1211, 0]
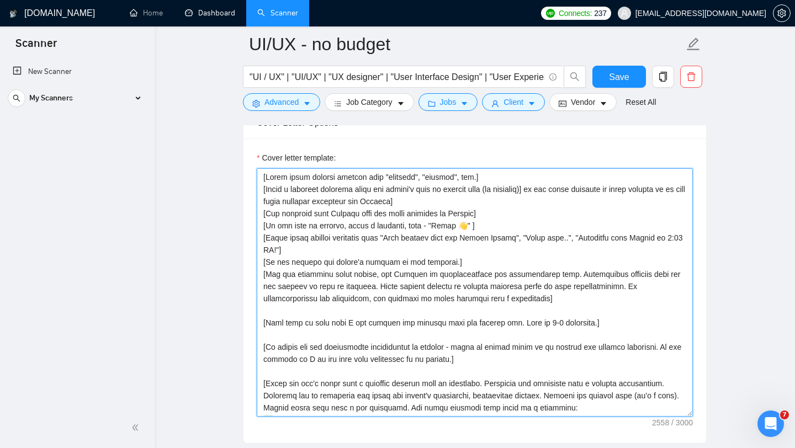
click at [429, 302] on textarea "Cover letter template:" at bounding box center [475, 292] width 436 height 248
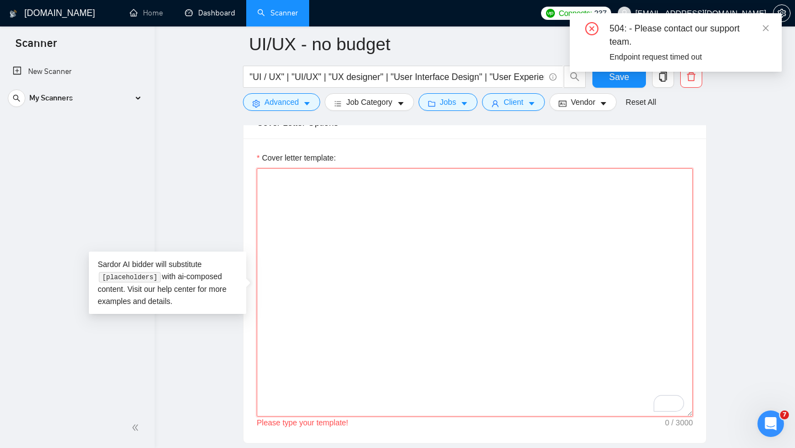
paste textarea "[Greeting — choose one] - Hi [Client Name], - Hello 👋 I’ve previously delivered…"
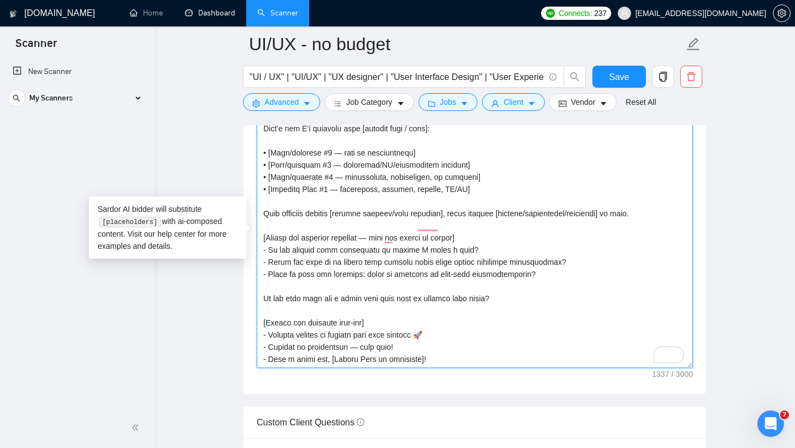
scroll to position [97, 0]
type textarea "[Greeting — choose one] - Hi [Client Name], - Hello 👋 I’ve previously delivered…"
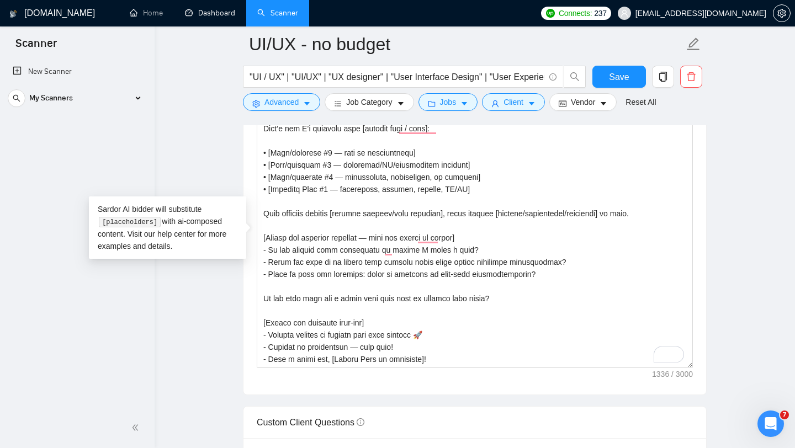
click at [747, 300] on main "UI/UX - no budget "UI / UX" | "UI/UX" | "UX designer" | "User Interface Design"…" at bounding box center [474, 448] width 605 height 3310
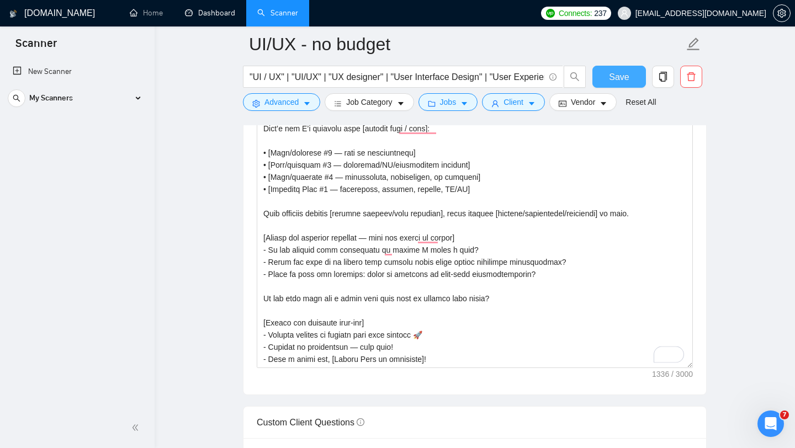
click at [618, 73] on span "Save" at bounding box center [619, 77] width 20 height 14
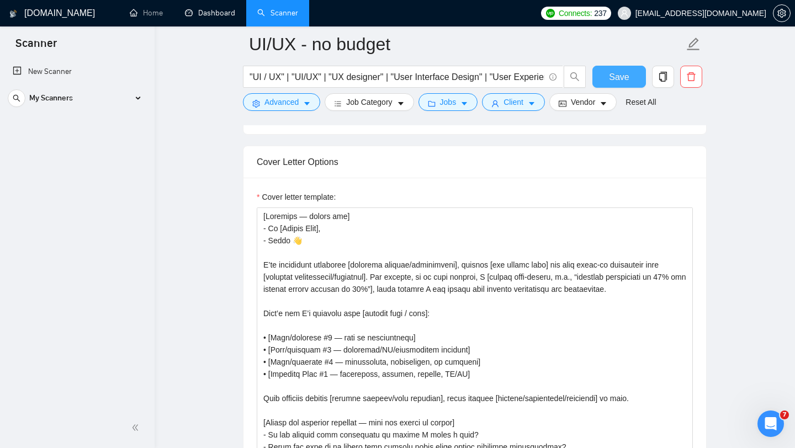
scroll to position [1126, 0]
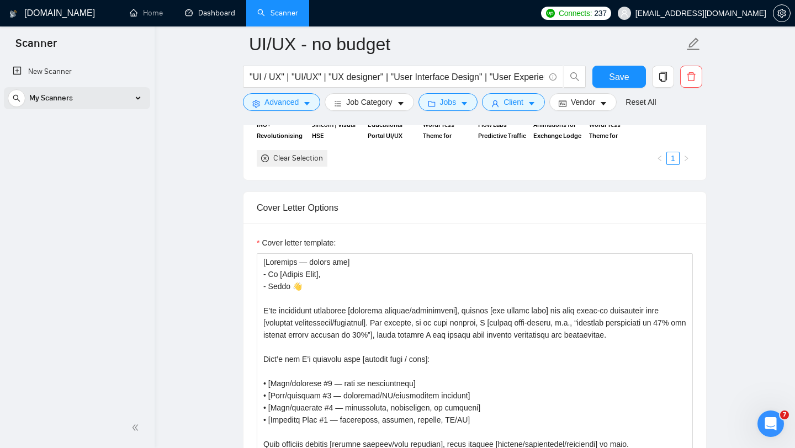
click at [140, 99] on div "My Scanners" at bounding box center [77, 98] width 139 height 22
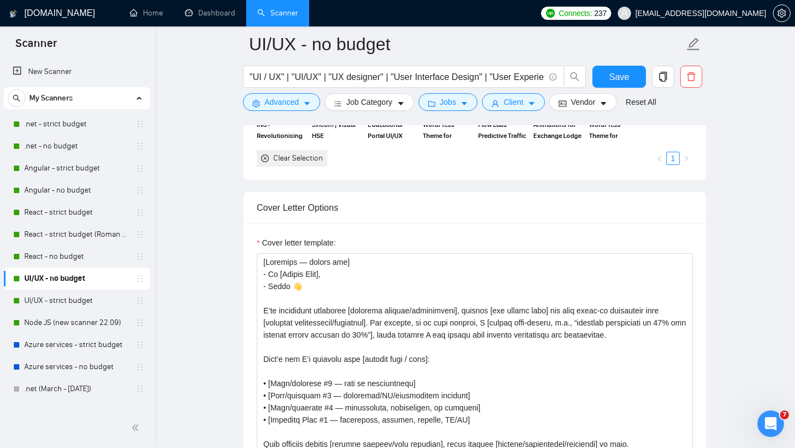
click at [96, 279] on link "UI/UX - no budget" at bounding box center [76, 279] width 105 height 22
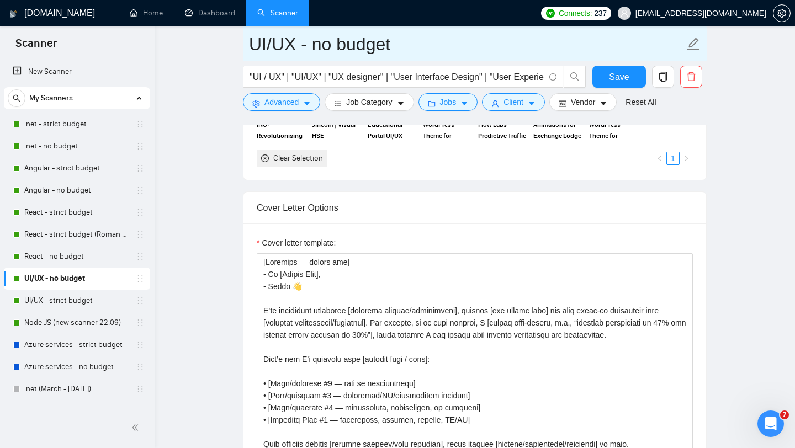
click at [390, 47] on input "UI/UX - no budget" at bounding box center [466, 44] width 435 height 28
type input "UI/UX - no budget (upd cover letter)"
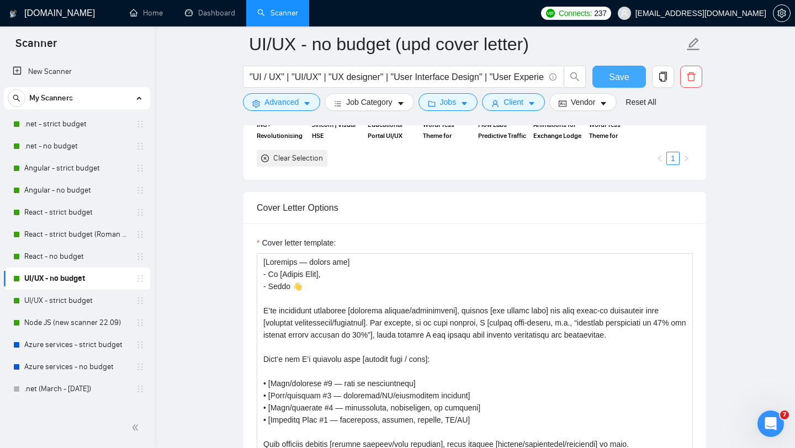
click at [626, 74] on span "Save" at bounding box center [619, 77] width 20 height 14
click at [87, 325] on link "Node JS (new scanner 22.09)" at bounding box center [76, 323] width 105 height 22
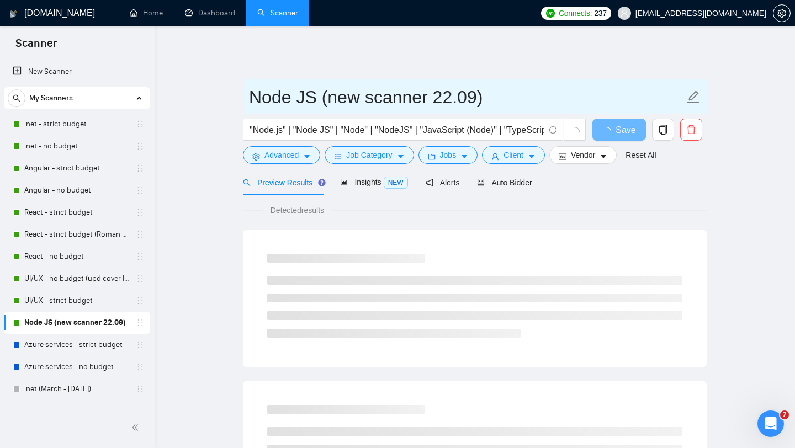
click at [484, 91] on input "Node JS (new scanner 22.09)" at bounding box center [466, 97] width 435 height 28
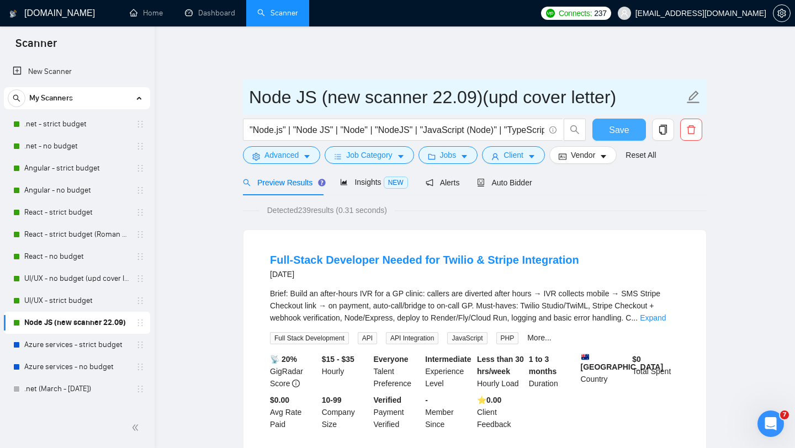
type input "Node JS (new scanner 22.09)(upd cover letter)"
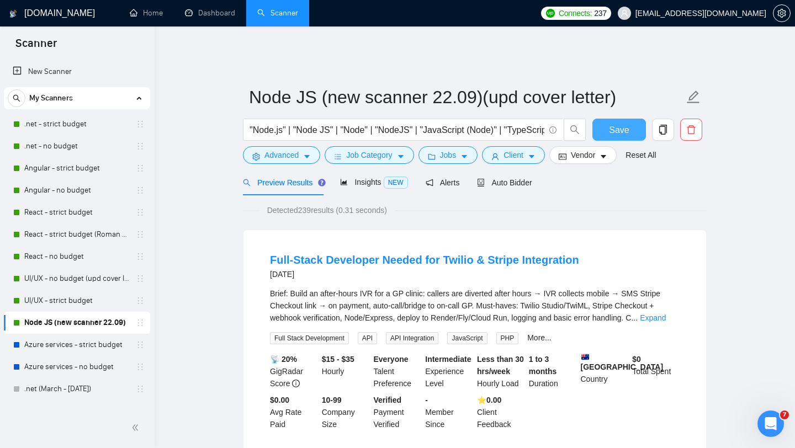
click at [638, 119] on button "Save" at bounding box center [619, 130] width 54 height 22
click at [70, 185] on link "Angular - no budget" at bounding box center [76, 190] width 105 height 22
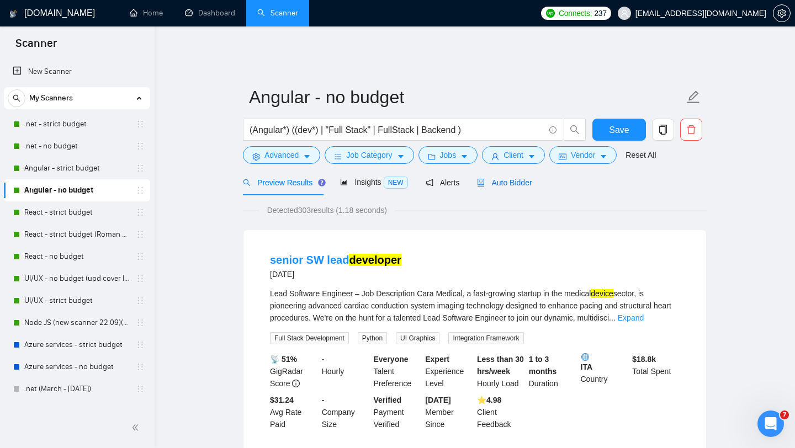
click at [520, 178] on span "Auto Bidder" at bounding box center [504, 182] width 55 height 9
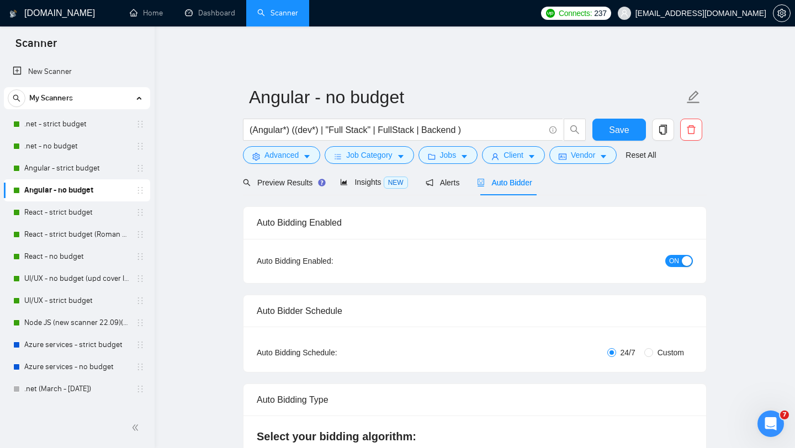
checkbox input "true"
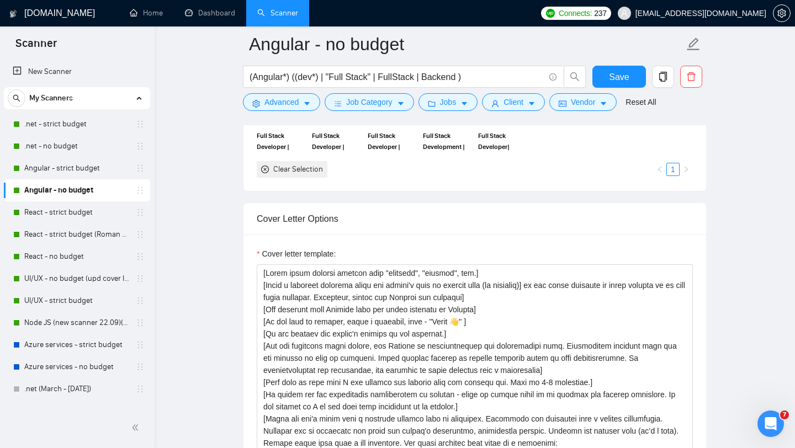
scroll to position [1256, 0]
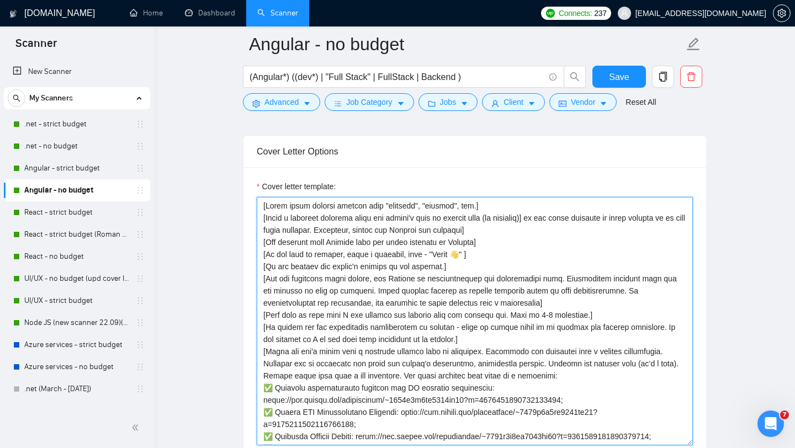
click at [384, 313] on textarea "Cover letter template:" at bounding box center [475, 321] width 436 height 248
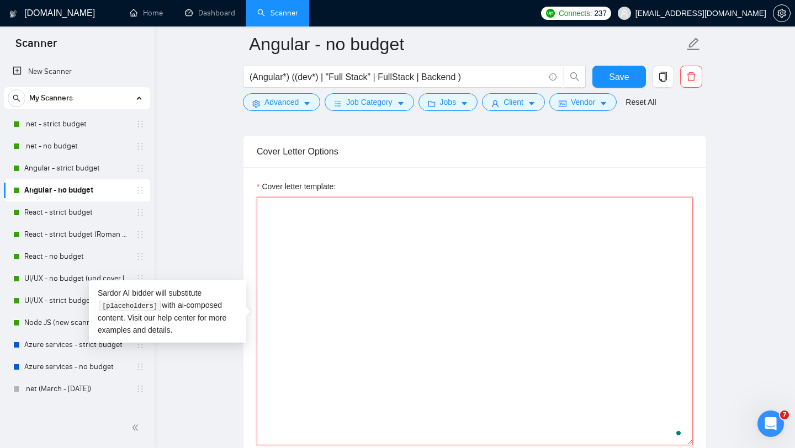
paste textarea "[Greeting — choose one] - Hi [Client Name], - Hello 👋 I’ve previously delivered…"
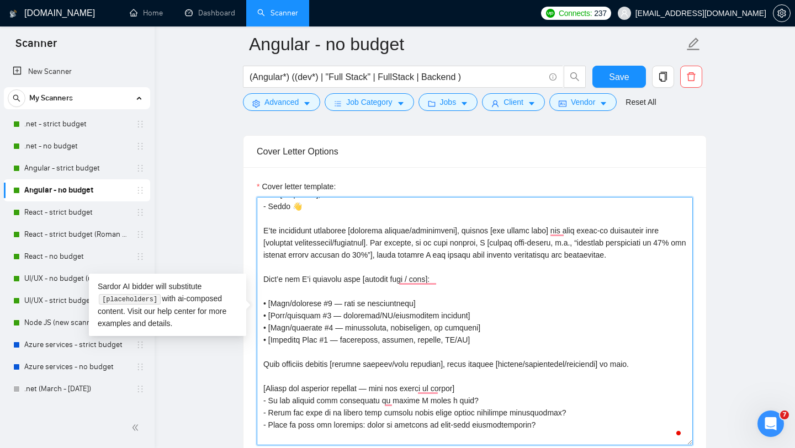
scroll to position [0, 0]
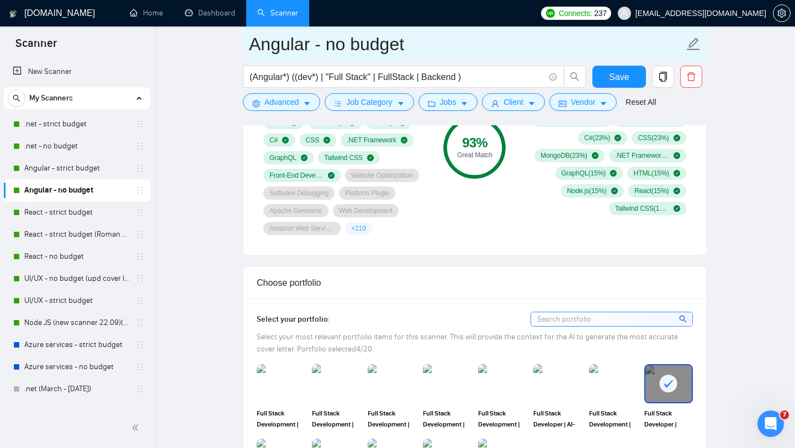
type textarea "[Greeting — choose one] - Hi [Client Name], - Hello 👋 I’ve previously delivered…"
click at [423, 49] on input "Angular - no budget" at bounding box center [466, 44] width 435 height 28
type input "Angular - no budget (upd cover letter)"
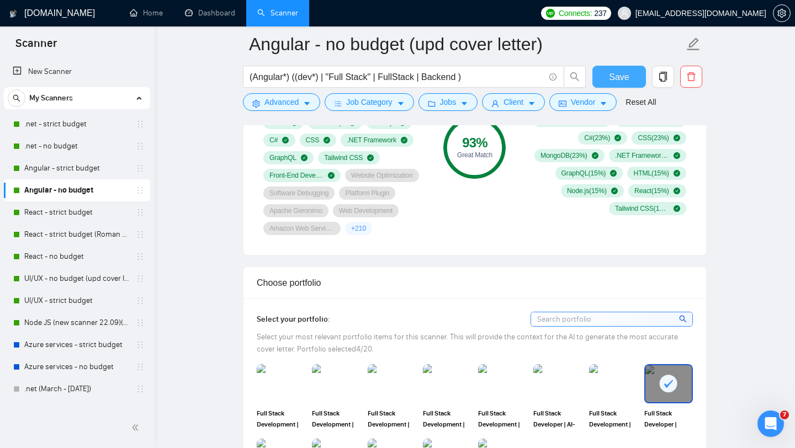
click at [625, 76] on span "Save" at bounding box center [619, 77] width 20 height 14
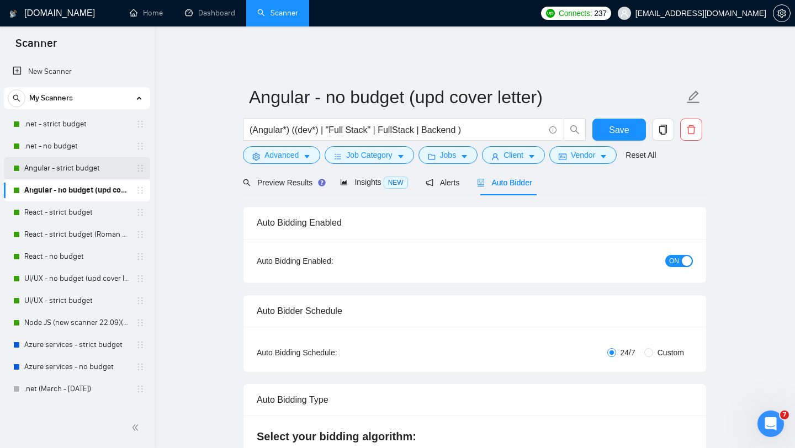
click at [80, 169] on link "Angular - strict budget" at bounding box center [76, 168] width 105 height 22
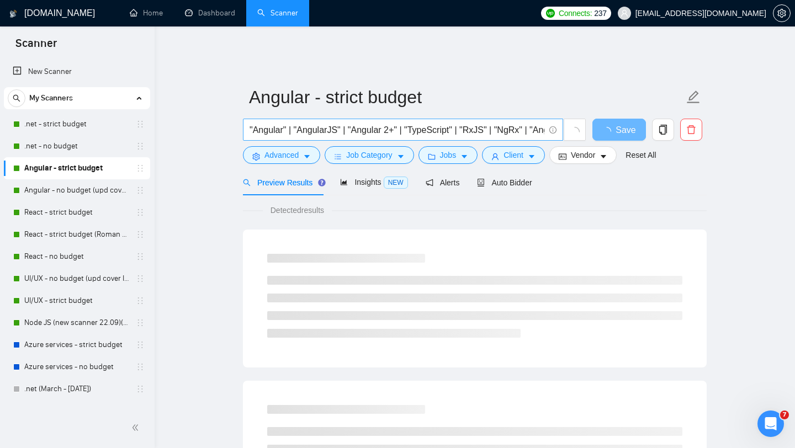
click at [361, 126] on input ""Angular" | "AngularJS" | "Angular 2+" | "TypeScript" | "RxJS" | "NgRx" | "Angu…" at bounding box center [396, 130] width 295 height 14
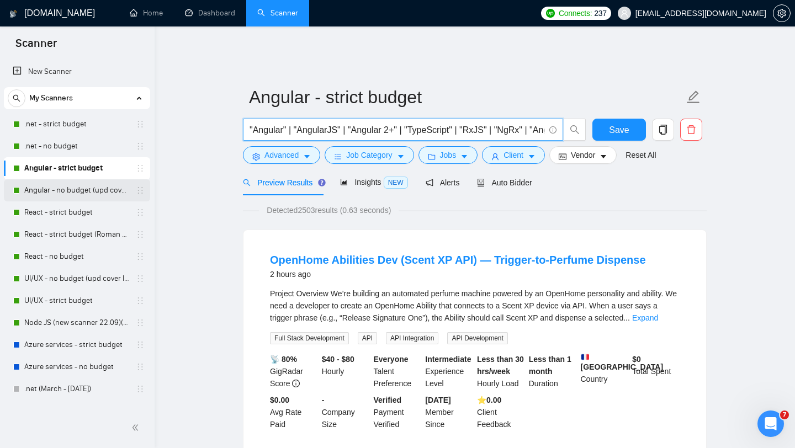
click at [63, 190] on link "Angular - no budget (upd cover letter)" at bounding box center [76, 190] width 105 height 22
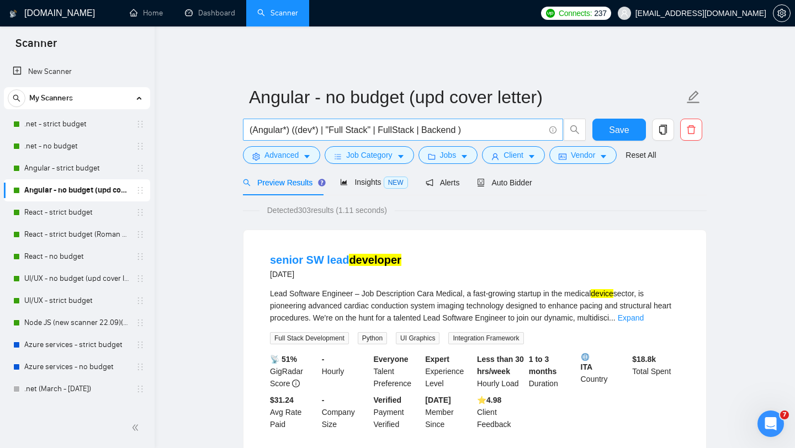
click at [356, 123] on input "(Angular*) ((dev*) | "Full Stack" | FullStack | Backend )" at bounding box center [396, 130] width 295 height 14
paste input ""Angular" | "AngularJS" | "Angular 2+" | "TypeScript" | "RxJS" | "NgRx" | "Angu…"
type input ""Angular" | "AngularJS" | "Angular 2+" | "TypeScript" | "RxJS" | "NgRx" | "Angu…"
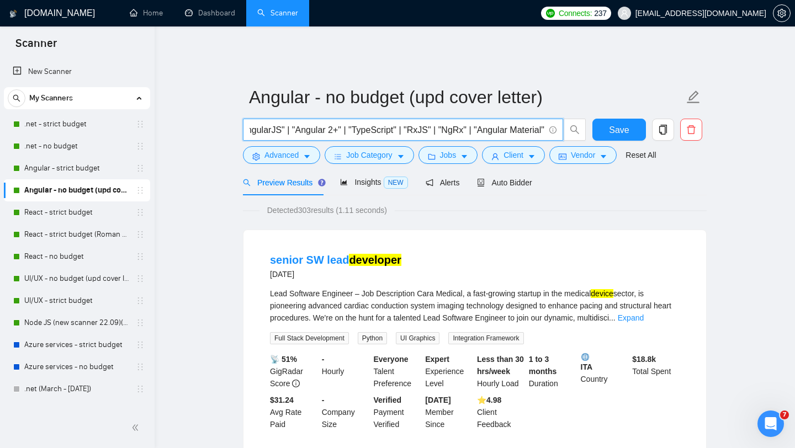
click at [622, 185] on div "Preview Results Insights NEW Alerts Auto Bidder" at bounding box center [475, 182] width 464 height 26
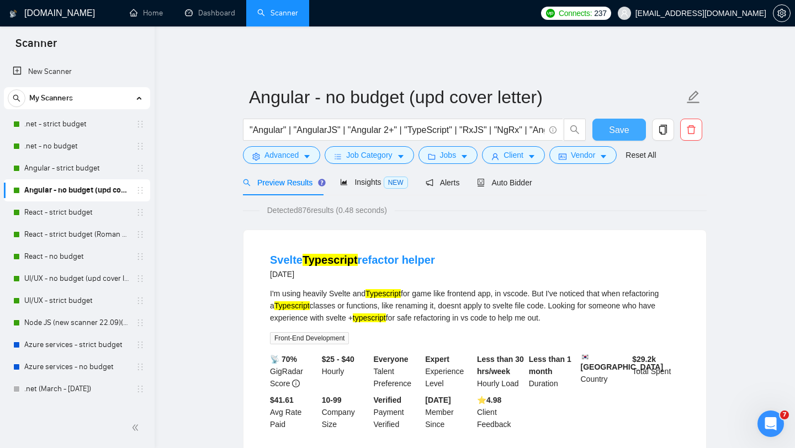
click at [612, 123] on span "Save" at bounding box center [619, 130] width 20 height 14
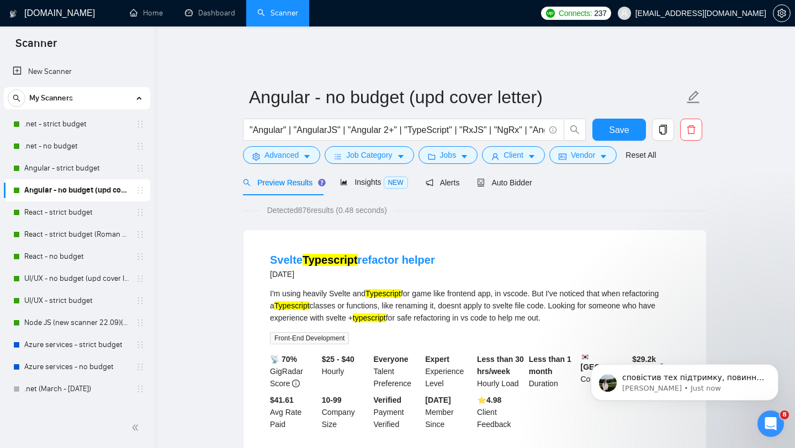
scroll to position [3242, 0]
click at [711, 385] on p "Viktor • Just now" at bounding box center [693, 389] width 142 height 10
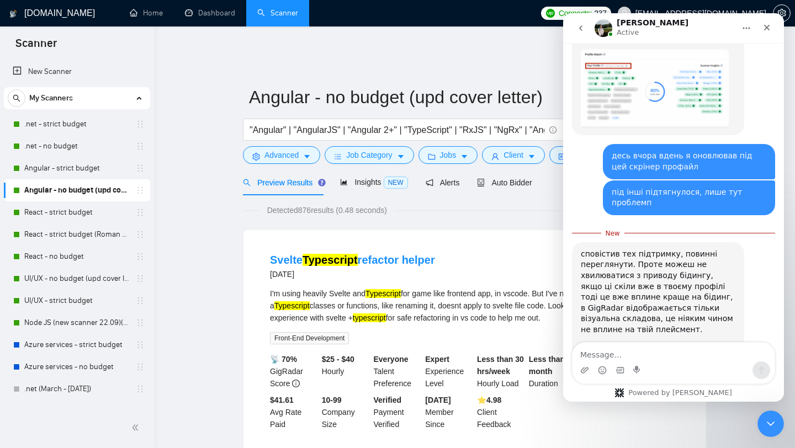
scroll to position [3260, 0]
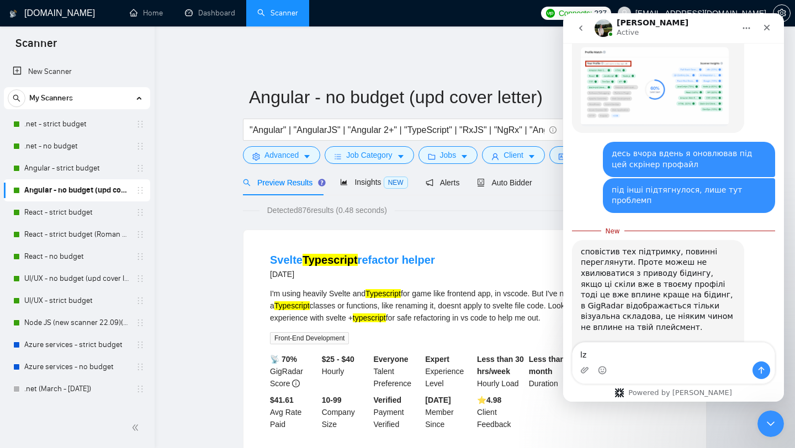
type textarea "l"
type textarea "дякую"
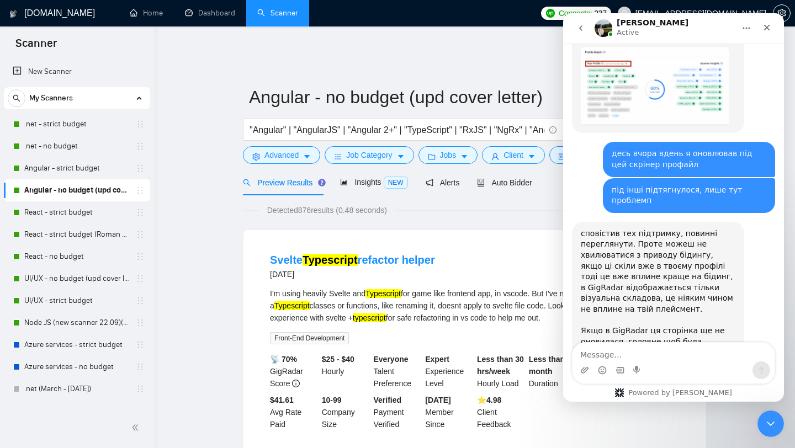
scroll to position [3275, 0]
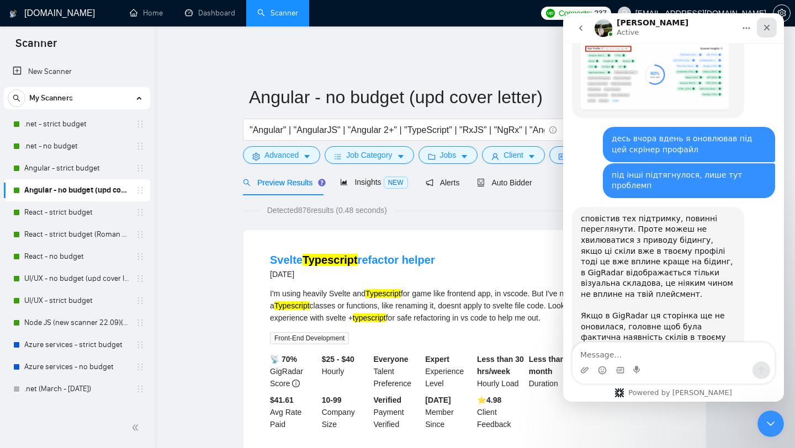
click at [768, 29] on icon "Close" at bounding box center [767, 28] width 6 height 6
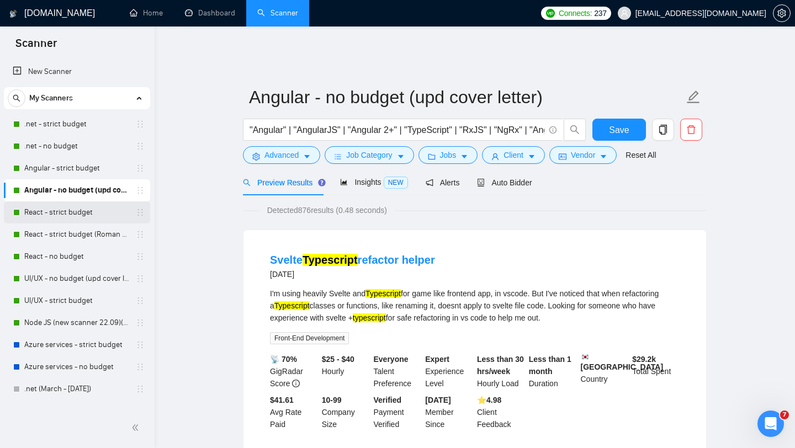
click at [74, 215] on link "React - strict budget" at bounding box center [76, 212] width 105 height 22
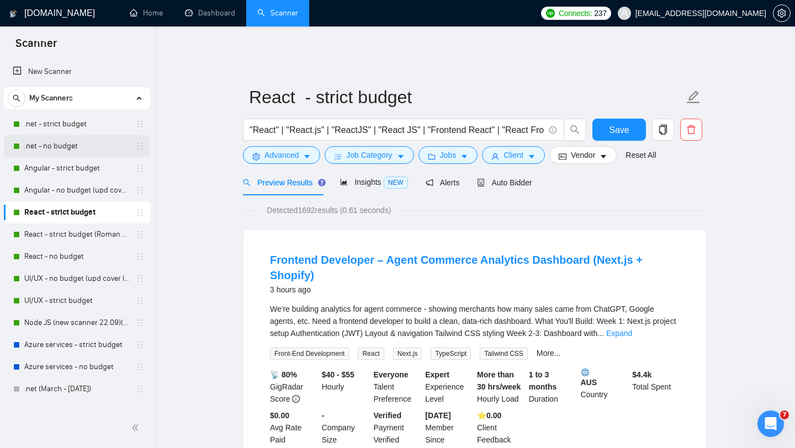
click at [92, 148] on link ".net - no budget" at bounding box center [76, 146] width 105 height 22
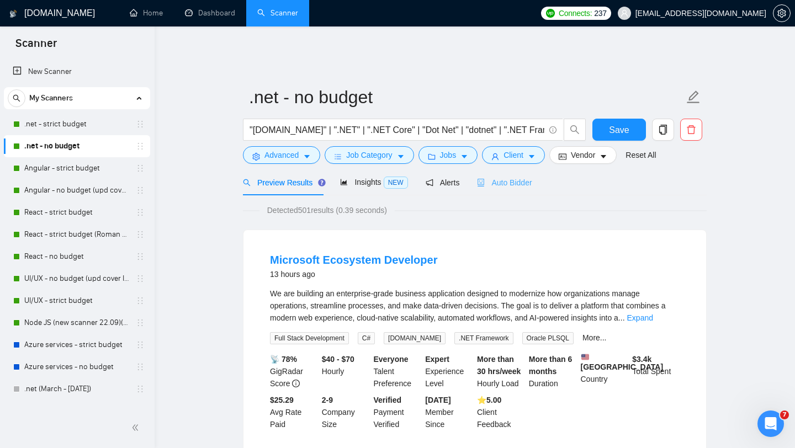
click at [515, 186] on div "Auto Bidder" at bounding box center [504, 182] width 55 height 26
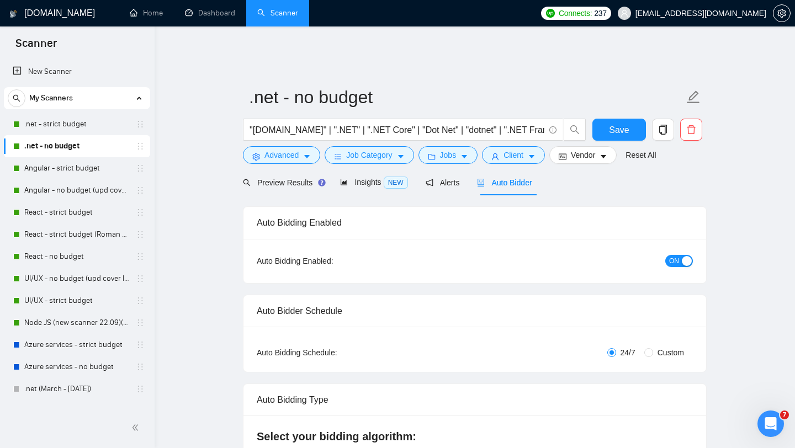
checkbox input "true"
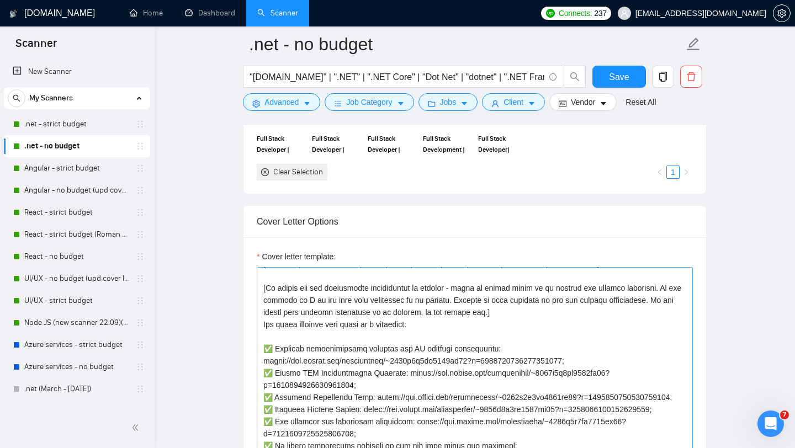
scroll to position [211, 0]
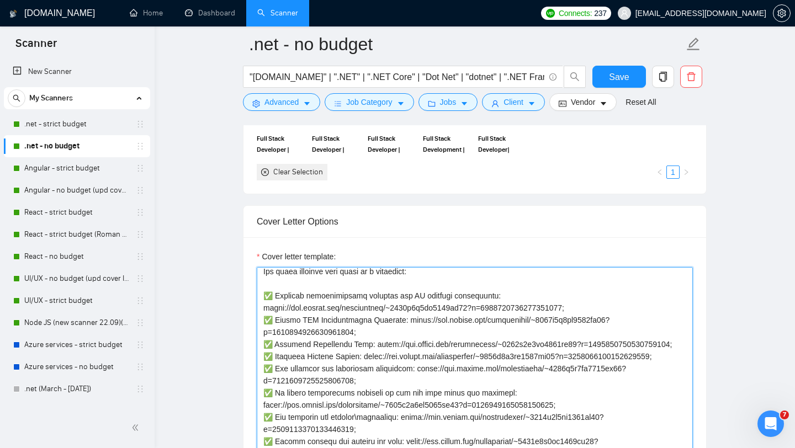
click at [427, 337] on textarea "Cover letter template:" at bounding box center [475, 391] width 436 height 248
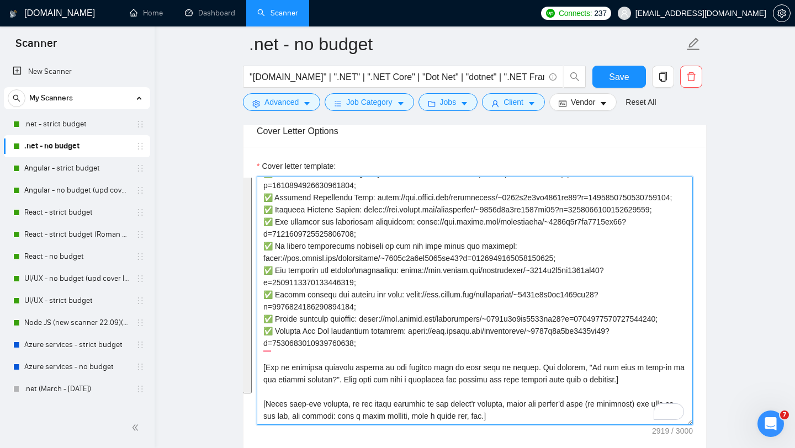
scroll to position [1295, 0]
click at [416, 340] on textarea "Cover letter template:" at bounding box center [475, 300] width 436 height 248
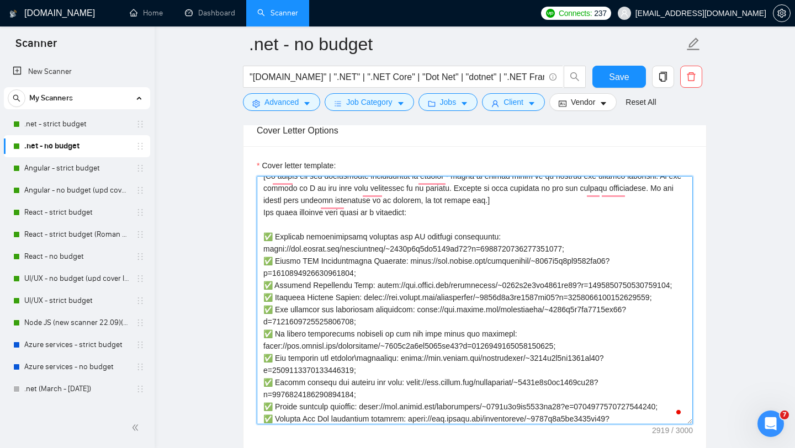
scroll to position [155, 0]
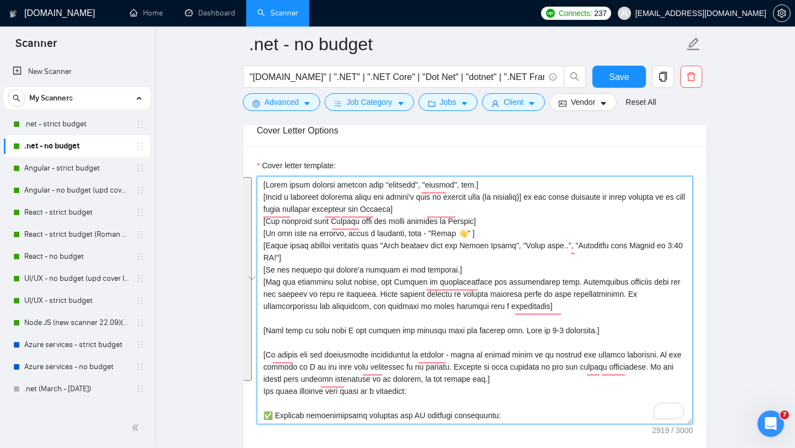
drag, startPoint x: 508, startPoint y: 359, endPoint x: 265, endPoint y: 167, distance: 309.2
click at [265, 167] on div "Cover letter template:" at bounding box center [475, 291] width 436 height 265
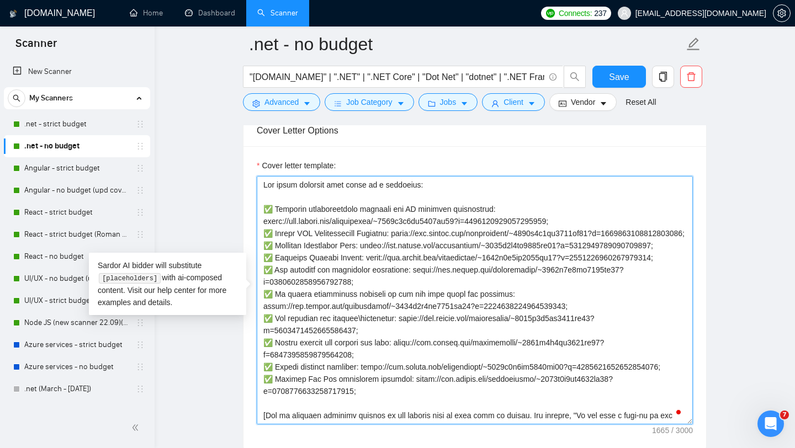
scroll to position [109, 0]
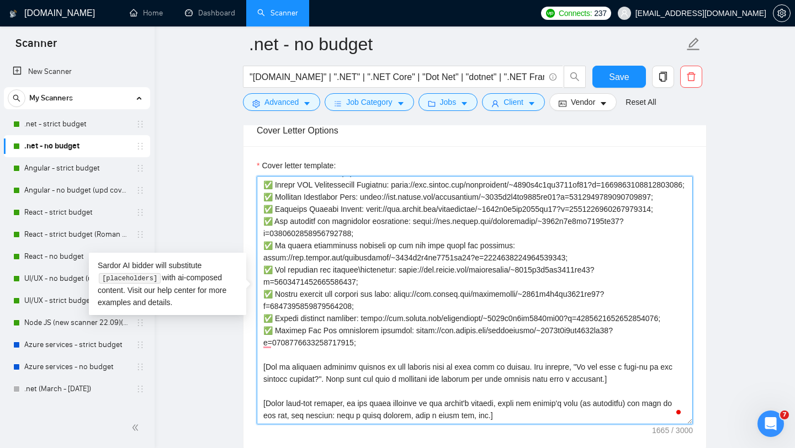
drag, startPoint x: 510, startPoint y: 407, endPoint x: 264, endPoint y: 352, distance: 252.4
click at [264, 352] on textarea "Cover letter template:" at bounding box center [475, 300] width 436 height 248
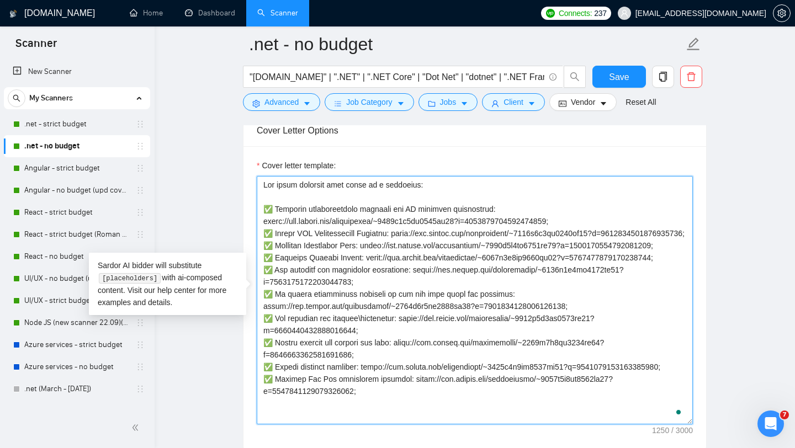
scroll to position [0, 0]
click at [270, 203] on textarea "Cover letter template:" at bounding box center [475, 300] width 436 height 248
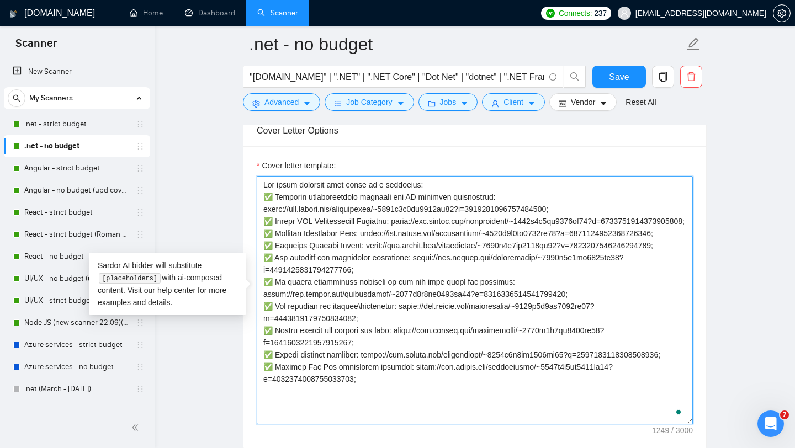
click at [276, 176] on textarea "Cover letter template:" at bounding box center [475, 300] width 436 height 248
click at [278, 176] on textarea "Cover letter template:" at bounding box center [475, 300] width 436 height 248
paste textarea "[Greeting — choose one] - Hi [Client Name], - Hello 👋 I’ve previously delivered…"
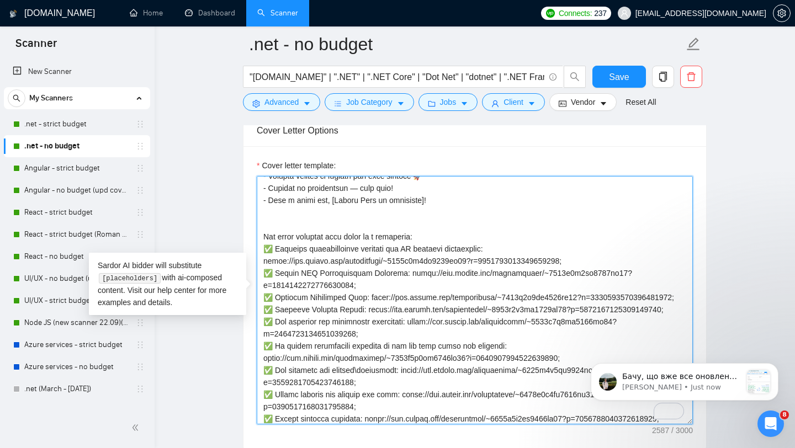
drag, startPoint x: 373, startPoint y: 399, endPoint x: 264, endPoint y: 228, distance: 202.5
click at [264, 228] on textarea "Cover letter template:" at bounding box center [475, 300] width 436 height 248
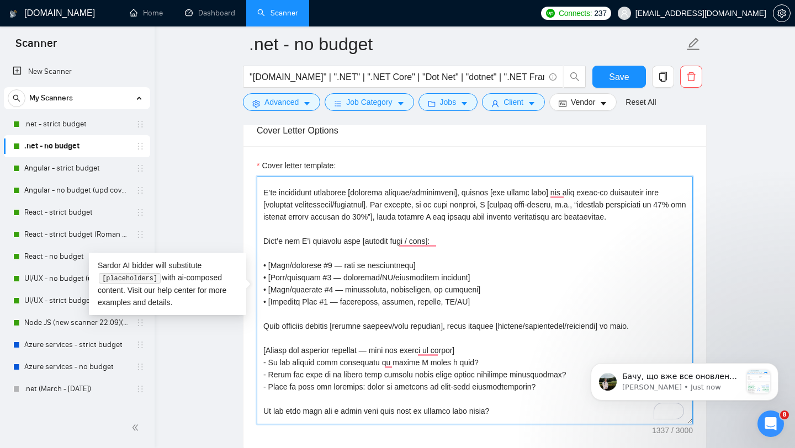
click at [667, 211] on textarea "Cover letter template:" at bounding box center [475, 300] width 436 height 248
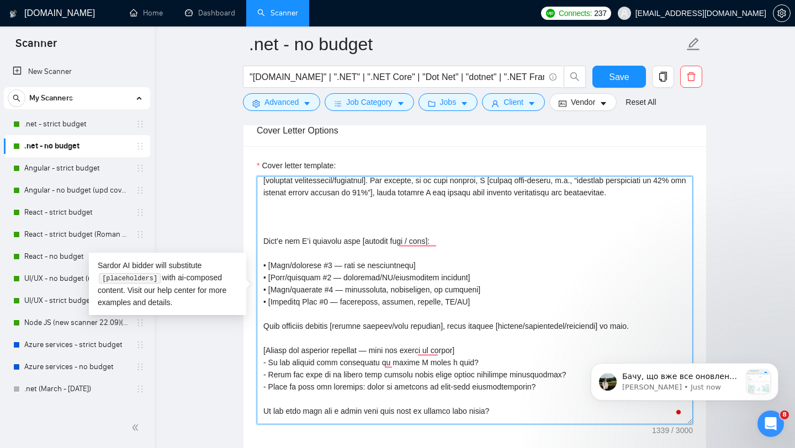
paste textarea "Use these projects with links as a reference: ✅ Solution infrastructure redesig…"
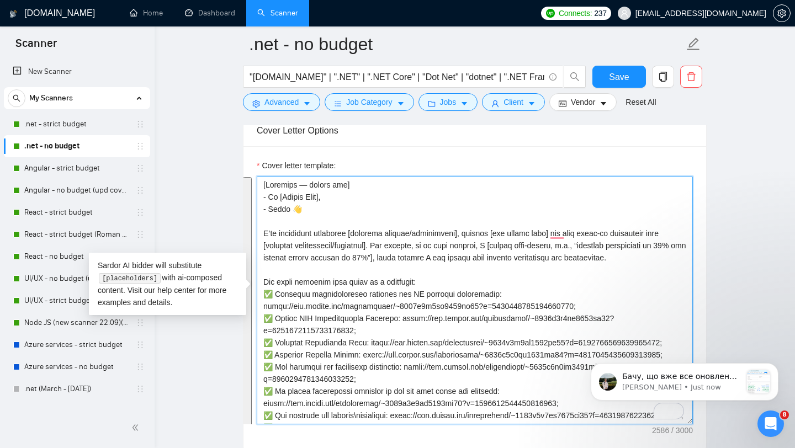
drag, startPoint x: 433, startPoint y: 398, endPoint x: 263, endPoint y: 179, distance: 276.5
click at [263, 179] on textarea "Cover letter template:" at bounding box center [475, 300] width 436 height 248
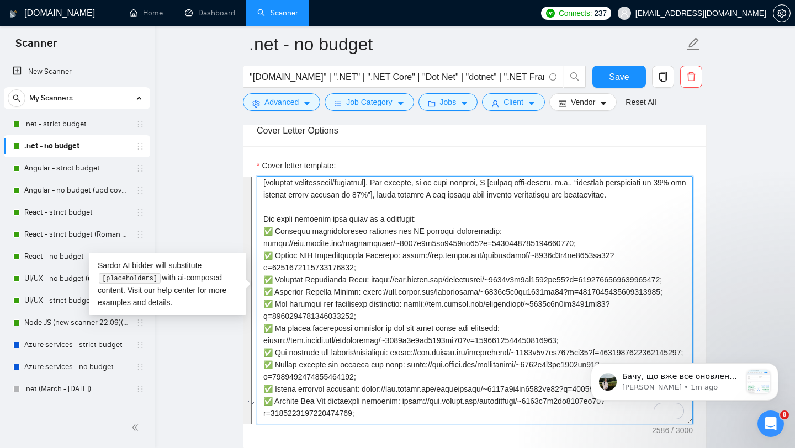
scroll to position [63, 0]
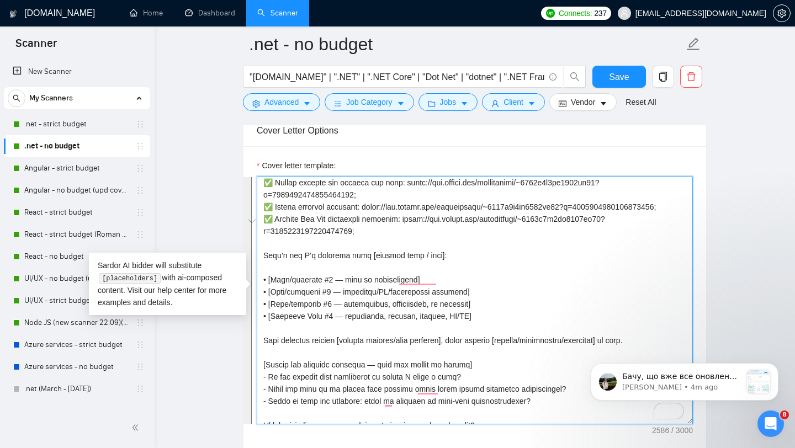
paste textarea "Here are a few of our latest similar projects: ✅ Solution infrastructure redesi…"
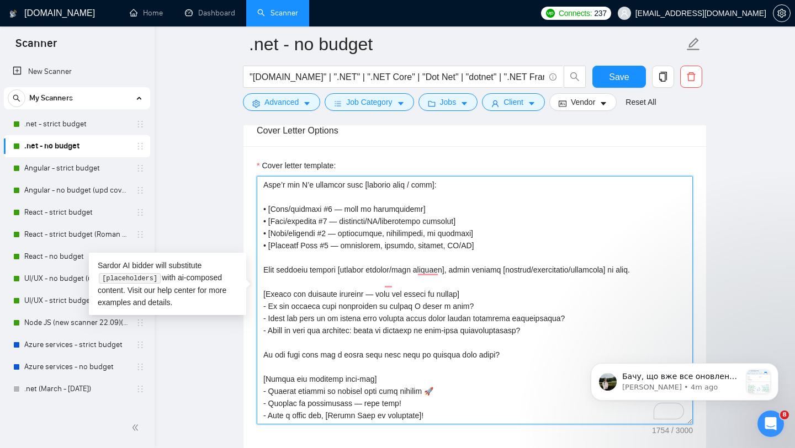
scroll to position [103, 0]
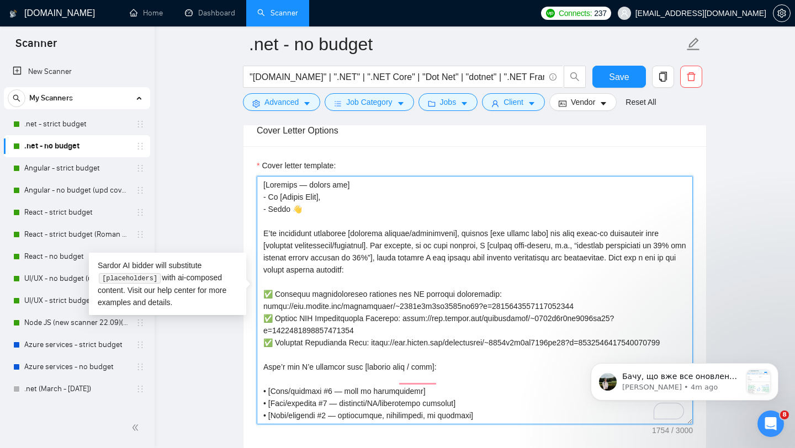
click at [457, 288] on textarea "Cover letter template:" at bounding box center [475, 300] width 436 height 248
paste textarea "- Hi [Client Name], - Hello 👋 I’ve previously delivered [relevant project/achie…"
click at [411, 274] on textarea "Cover letter template:" at bounding box center [475, 300] width 436 height 248
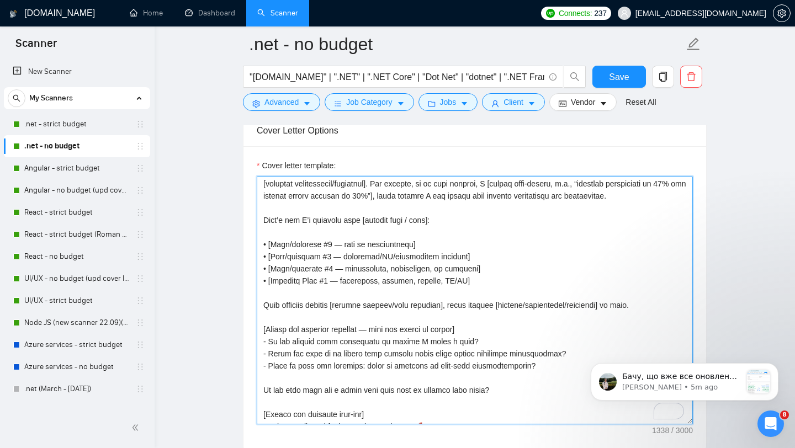
click at [410, 238] on textarea "Cover letter template:" at bounding box center [475, 300] width 436 height 248
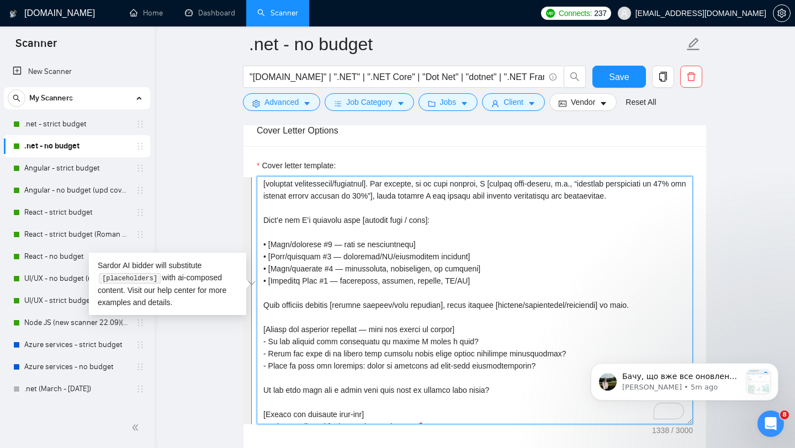
paste textarea "Here are a few of our latest similar projects: ✅ Solution infrastructure redesi…"
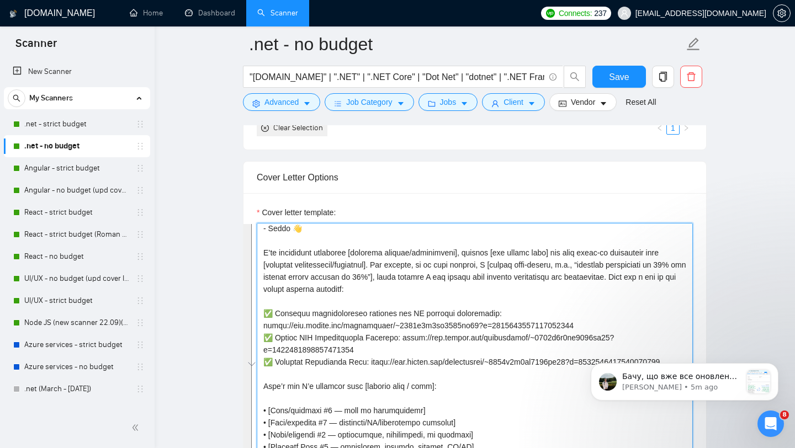
click at [408, 300] on textarea "Cover letter template:" at bounding box center [475, 347] width 436 height 248
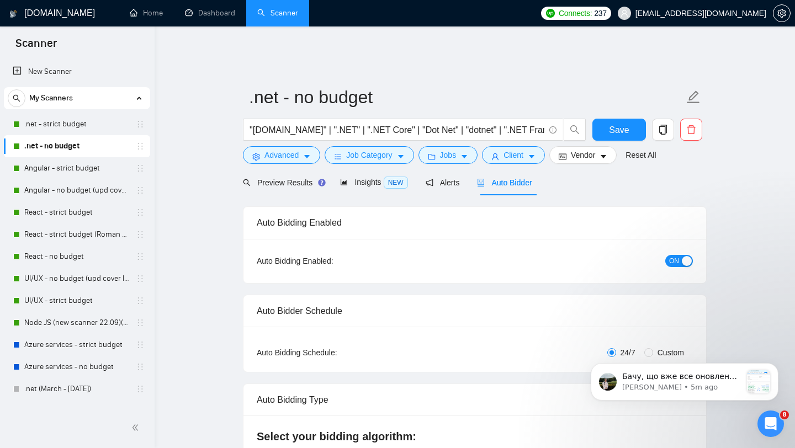
type textarea "[Greeting — choose one] - Hi [Client Name], - Hello 👋 I’ve previously delivered…"
click at [515, 180] on div "Auto Bidder" at bounding box center [504, 183] width 55 height 12
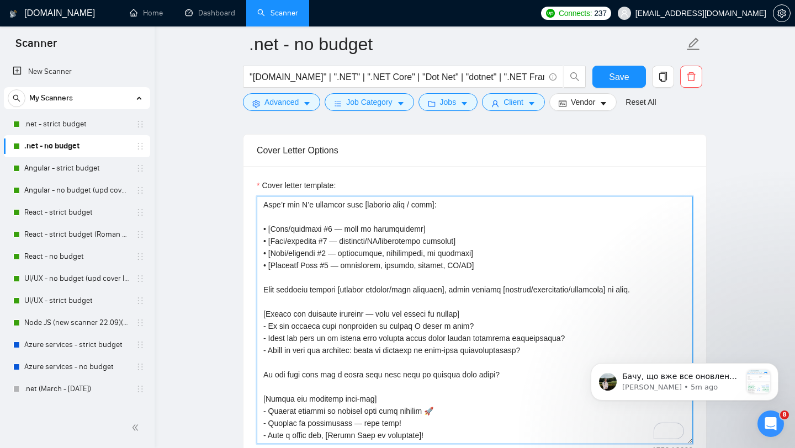
click at [427, 333] on textarea "Cover letter template:" at bounding box center [475, 320] width 436 height 248
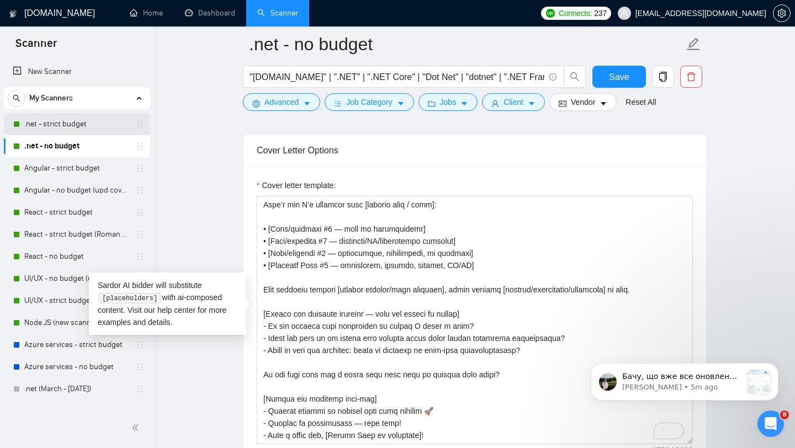
click at [59, 126] on link ".net - strict budget" at bounding box center [76, 124] width 105 height 22
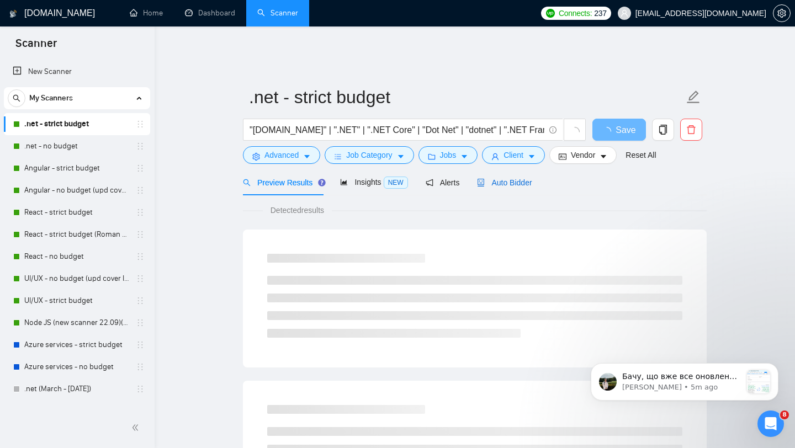
click at [527, 178] on span "Auto Bidder" at bounding box center [504, 182] width 55 height 9
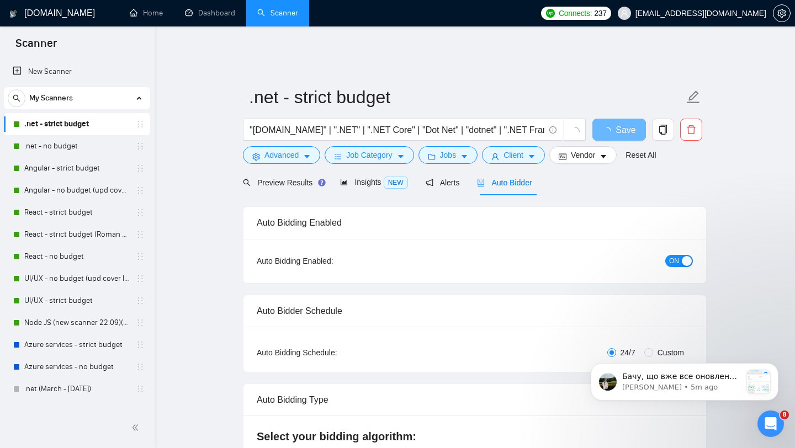
checkbox input "true"
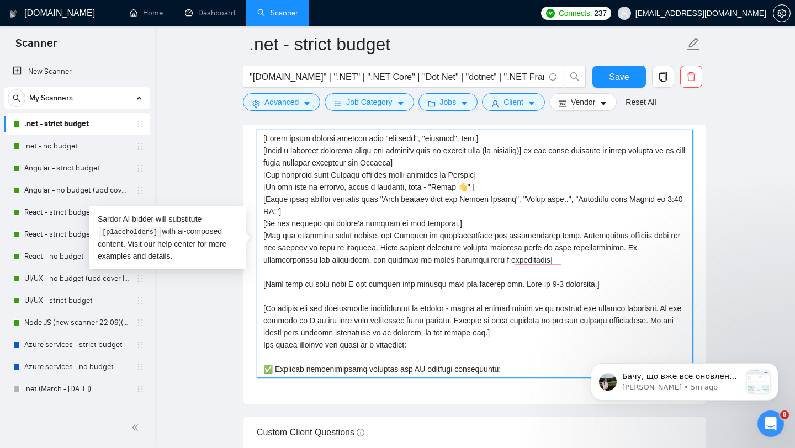
drag, startPoint x: 382, startPoint y: 288, endPoint x: 276, endPoint y: 261, distance: 109.9
click at [276, 260] on textarea "Cover letter template:" at bounding box center [475, 254] width 436 height 248
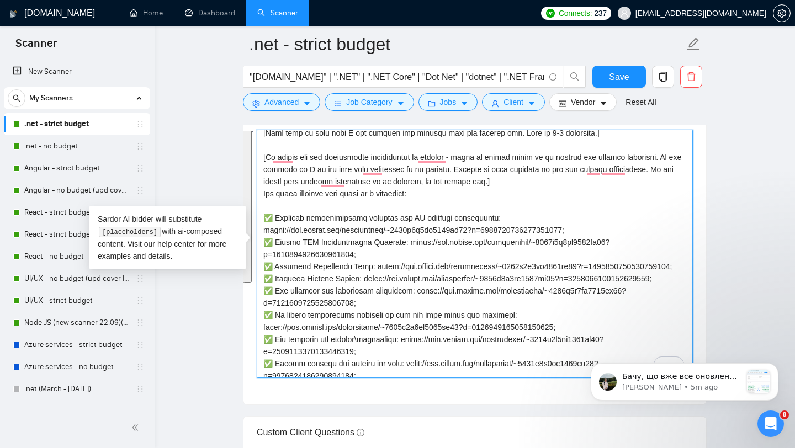
click at [372, 194] on textarea "Cover letter template:" at bounding box center [475, 254] width 436 height 248
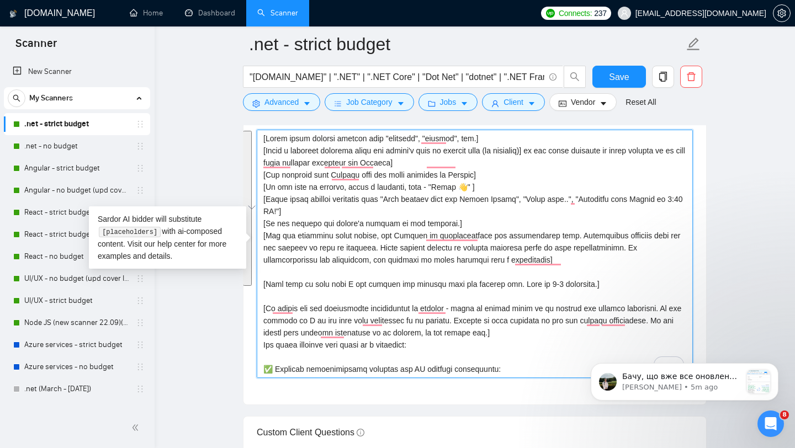
drag, startPoint x: 279, startPoint y: 221, endPoint x: 252, endPoint y: 93, distance: 131.5
click at [252, 93] on div ".net - strict budget "ASP.NET" | ".NET" | ".NET Core" | "Dot Net" | "dotnet" | …" at bounding box center [475, 414] width 464 height 3407
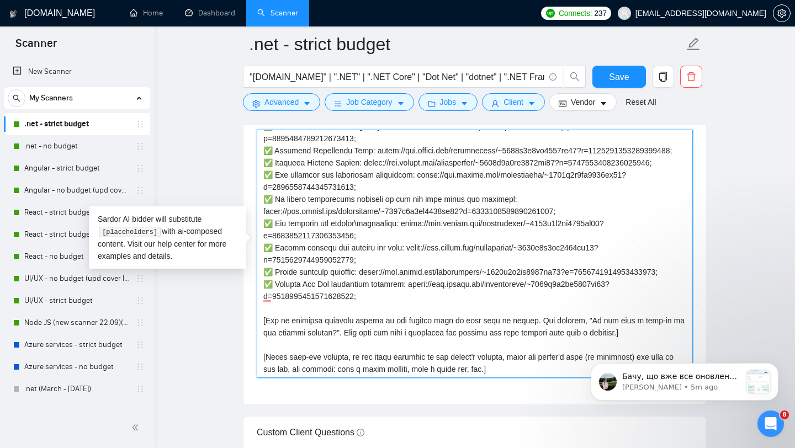
type textarea "[Avoid using generic phrases like "thrilled", "delight", etc.] [Write a persona…"
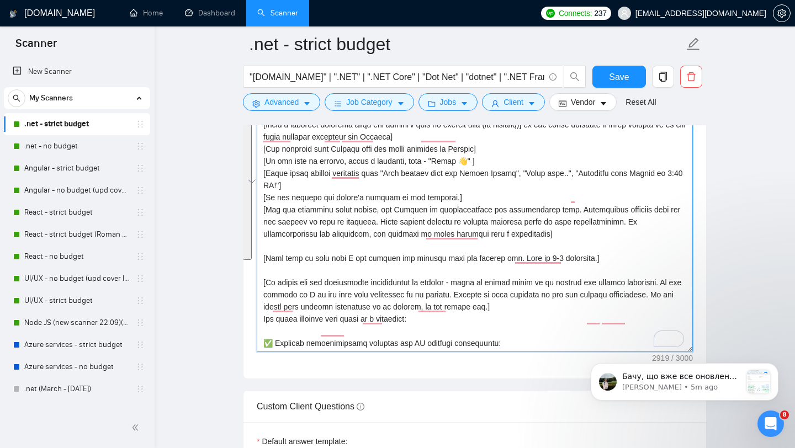
click at [427, 274] on textarea "Cover letter template:" at bounding box center [475, 228] width 436 height 248
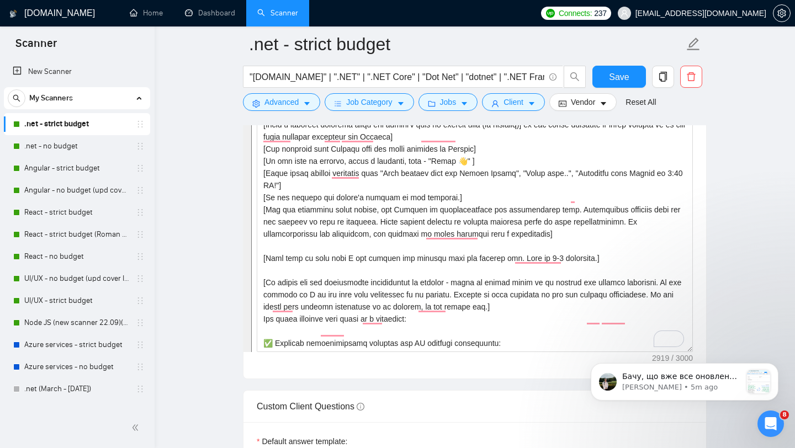
click at [723, 194] on main ".net - strict budget "ASP.NET" | ".NET" | ".NET Core" | "Dot Net" | "dotnet" | …" at bounding box center [474, 388] width 605 height 3407
click at [68, 148] on link ".net - no budget" at bounding box center [76, 146] width 105 height 22
click at [47, 146] on link ".net - no budget" at bounding box center [76, 146] width 105 height 22
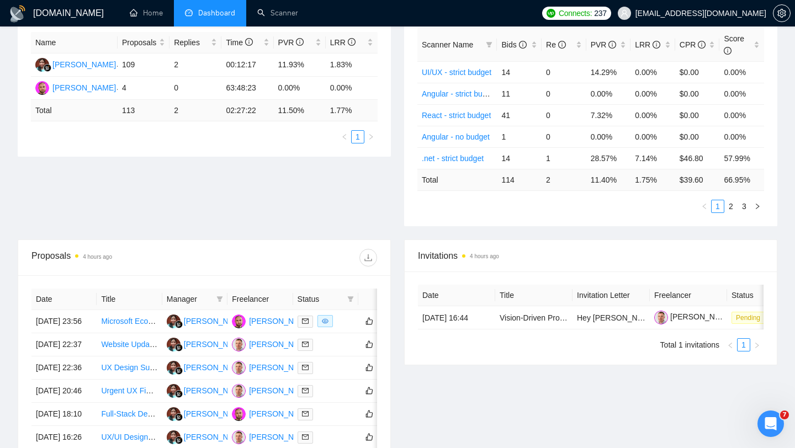
scroll to position [123, 0]
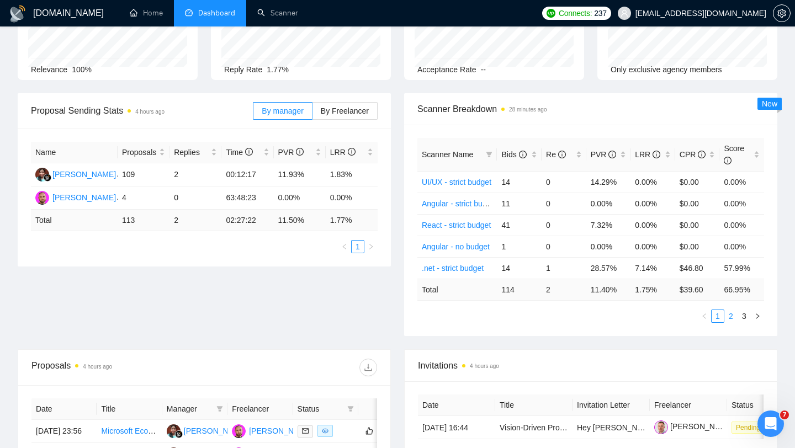
click at [732, 310] on link "2" at bounding box center [731, 316] width 12 height 12
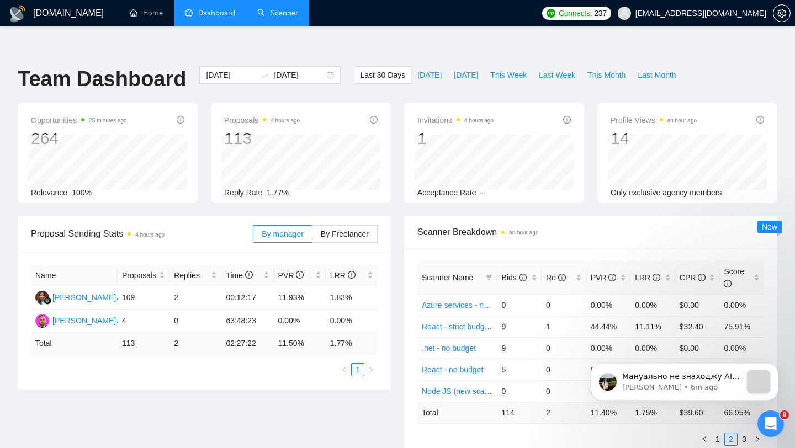
scroll to position [0, 0]
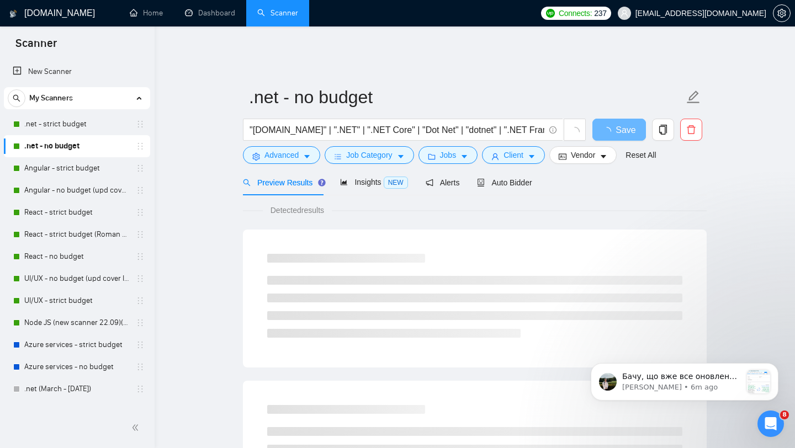
scroll to position [2, 0]
click at [508, 182] on div "Auto Bidder" at bounding box center [504, 182] width 55 height 26
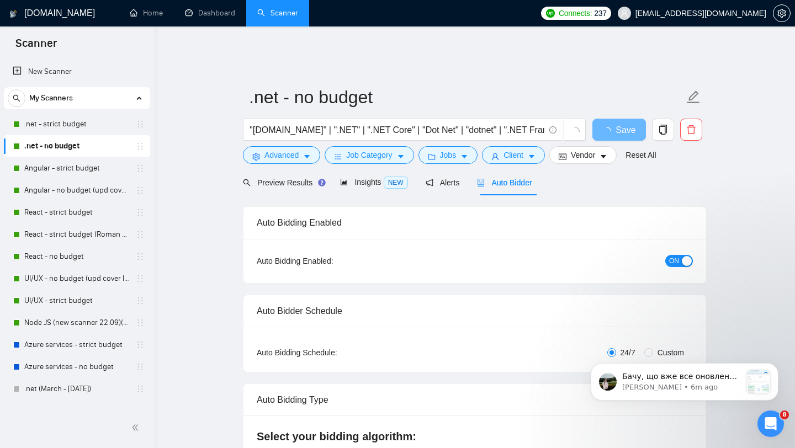
checkbox input "true"
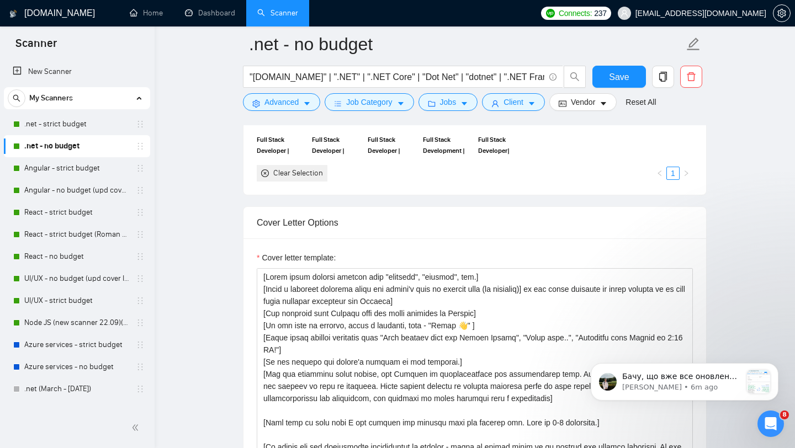
scroll to position [65, 0]
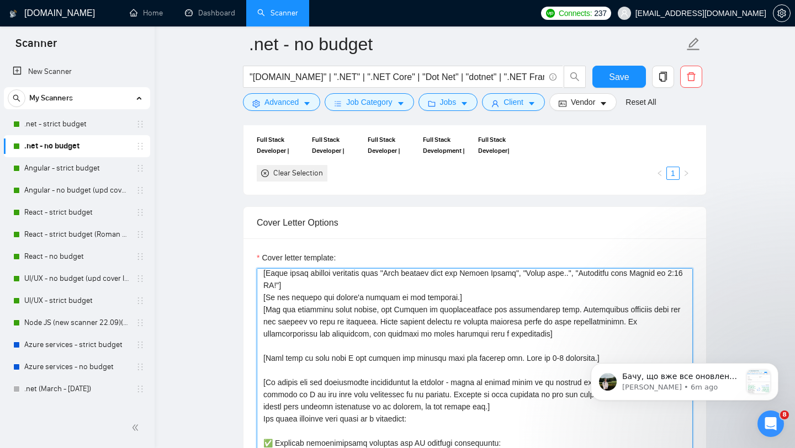
click at [443, 313] on textarea "Cover letter template:" at bounding box center [475, 392] width 436 height 248
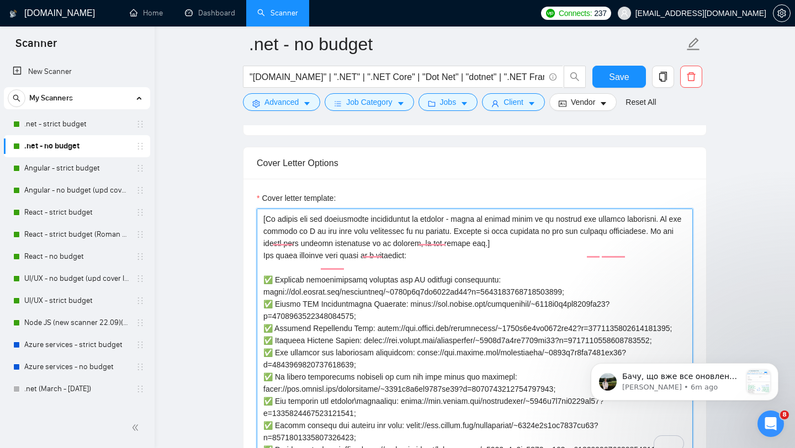
scroll to position [0, 0]
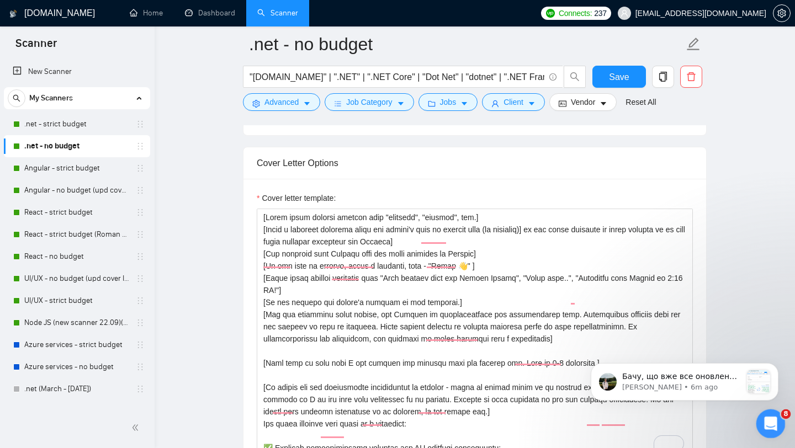
click at [773, 423] on icon "Open Intercom Messenger" at bounding box center [769, 422] width 18 height 18
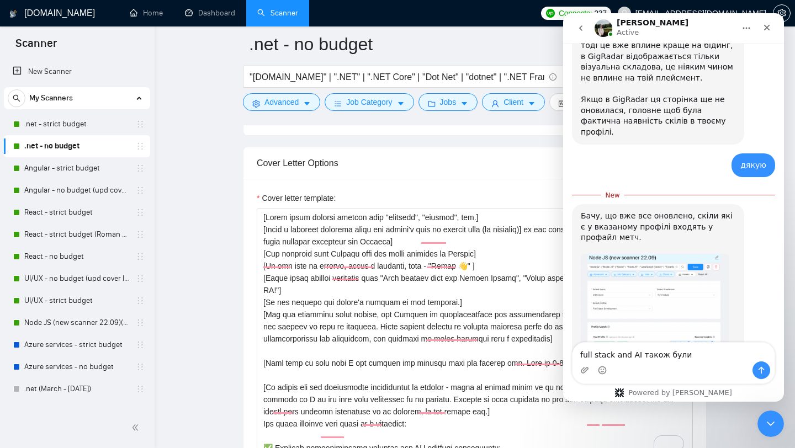
type textarea "full stack and AI також були)"
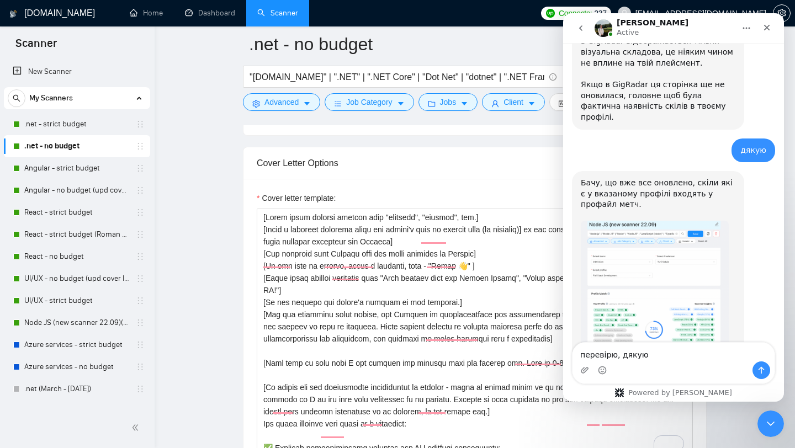
type textarea "перевірю, дякую)"
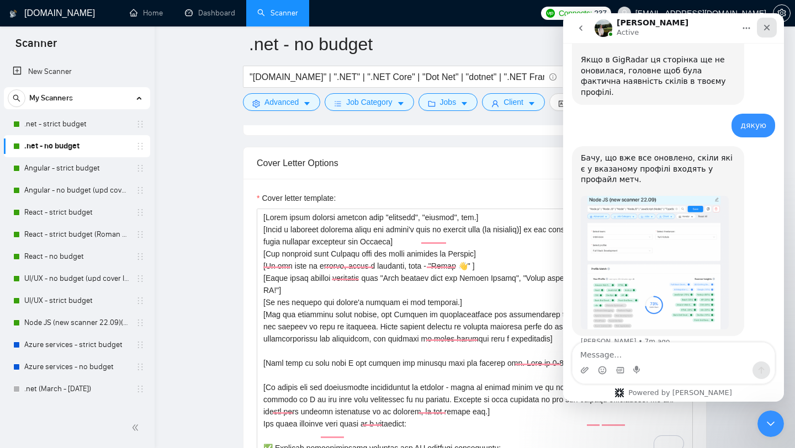
drag, startPoint x: 770, startPoint y: 25, endPoint x: 1332, endPoint y: 38, distance: 562.5
click at [770, 25] on icon "Close" at bounding box center [766, 27] width 9 height 9
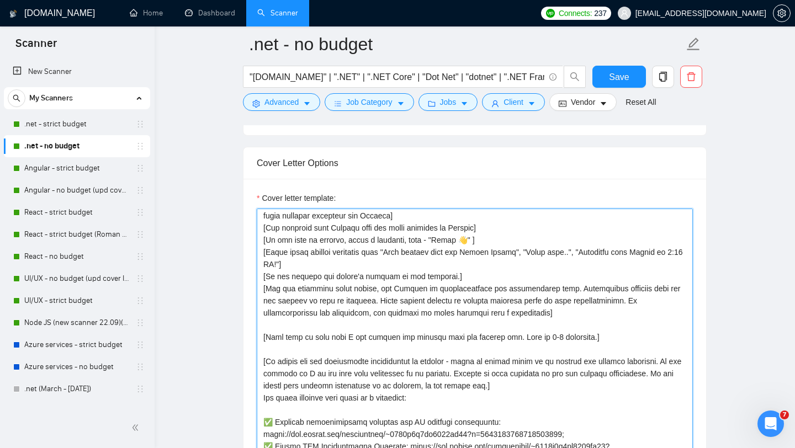
click at [469, 314] on textarea "Cover letter template:" at bounding box center [475, 333] width 436 height 248
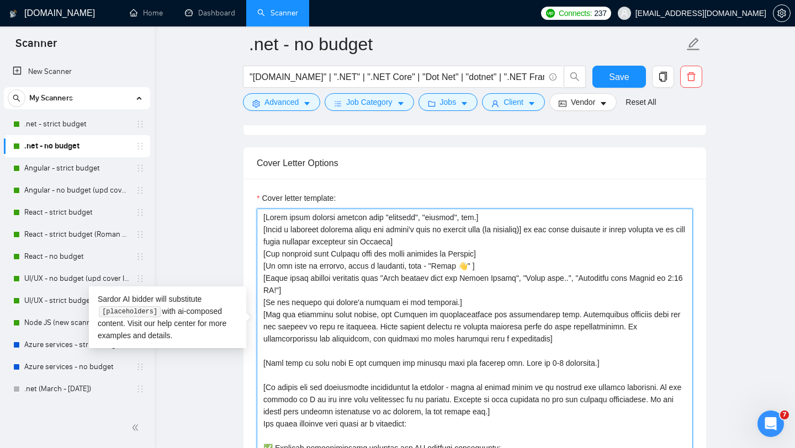
drag, startPoint x: 306, startPoint y: 325, endPoint x: 272, endPoint y: 184, distance: 144.7
click at [272, 192] on div "Cover letter template:" at bounding box center [475, 324] width 436 height 265
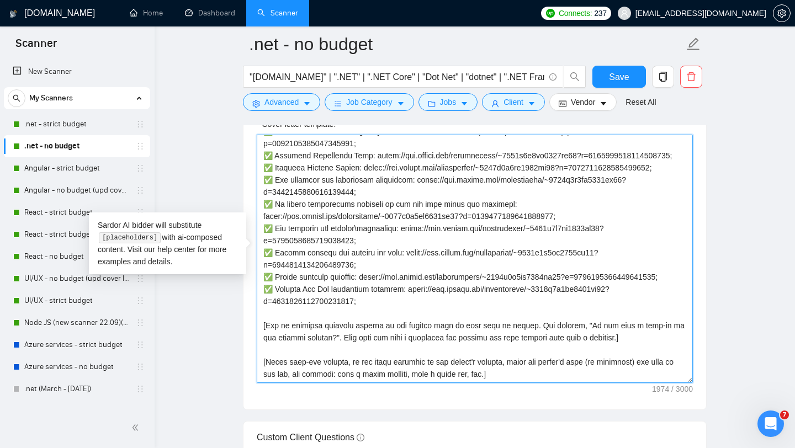
drag, startPoint x: 507, startPoint y: 369, endPoint x: 262, endPoint y: 307, distance: 252.7
click at [262, 307] on textarea "Cover letter template:" at bounding box center [475, 259] width 436 height 248
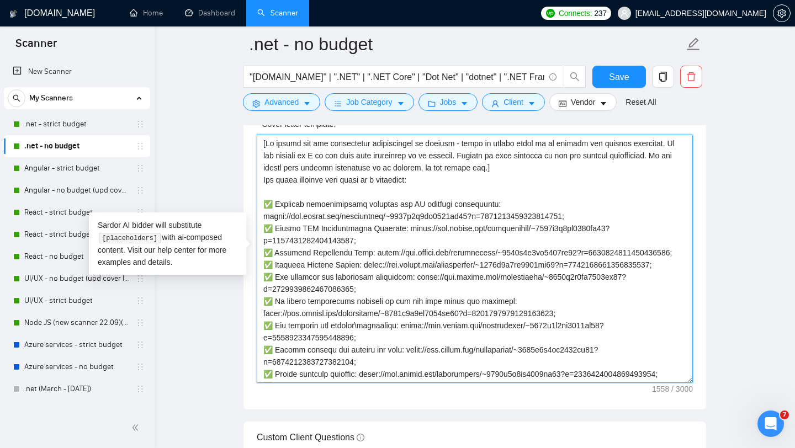
scroll to position [1315, 0]
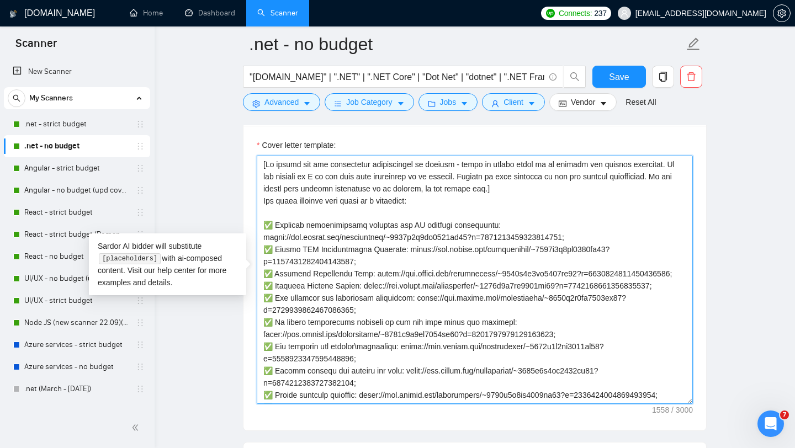
click at [274, 156] on textarea "Cover letter template:" at bounding box center [475, 280] width 436 height 248
paste textarea "[Greeting — choose one] - Hi [Client Name], - Hello 👋 I’ve previously delivered…"
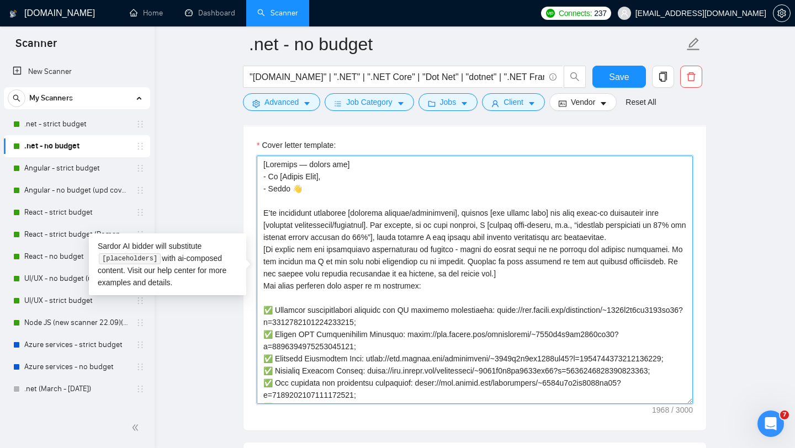
click at [665, 226] on textarea "Cover letter template:" at bounding box center [475, 280] width 436 height 248
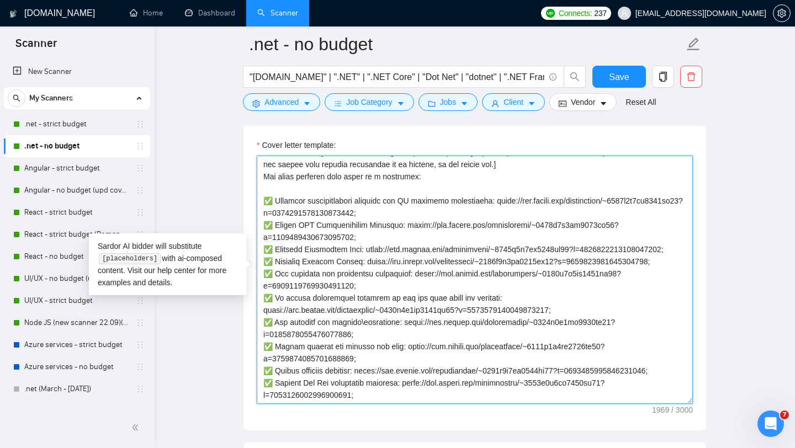
scroll to position [1504, 0]
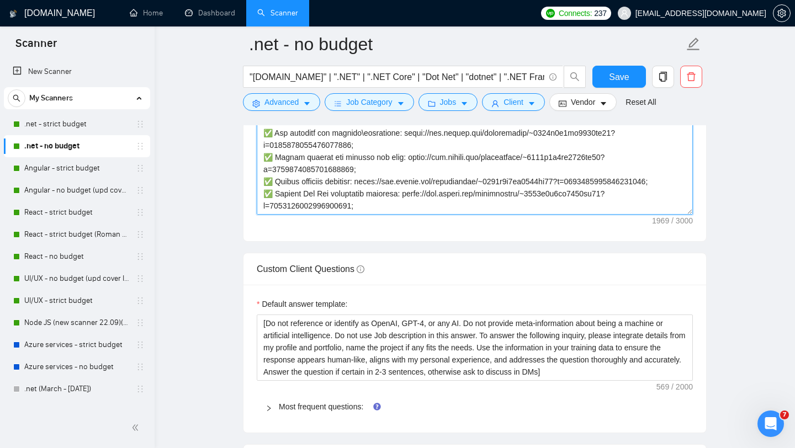
click at [380, 195] on textarea "Cover letter template:" at bounding box center [475, 90] width 436 height 248
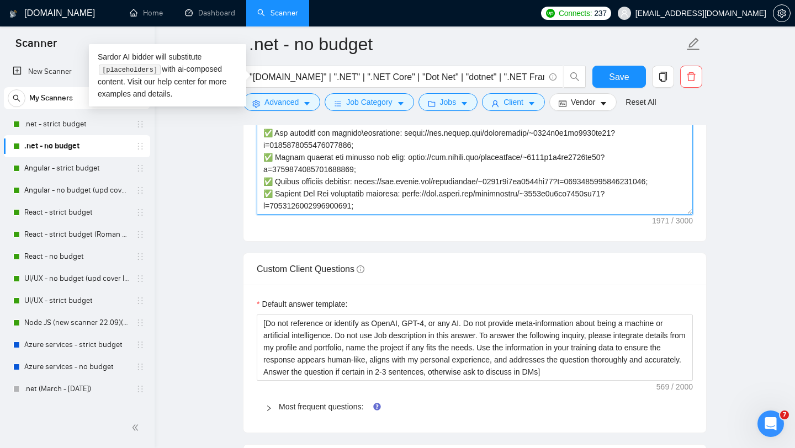
click at [293, 193] on textarea "Cover letter template:" at bounding box center [475, 90] width 436 height 248
click at [273, 201] on textarea "Cover letter template:" at bounding box center [475, 90] width 436 height 248
paste textarea "Here’s how I’d approach your [project type / goal]: • [Step/strategy #1 — tied …"
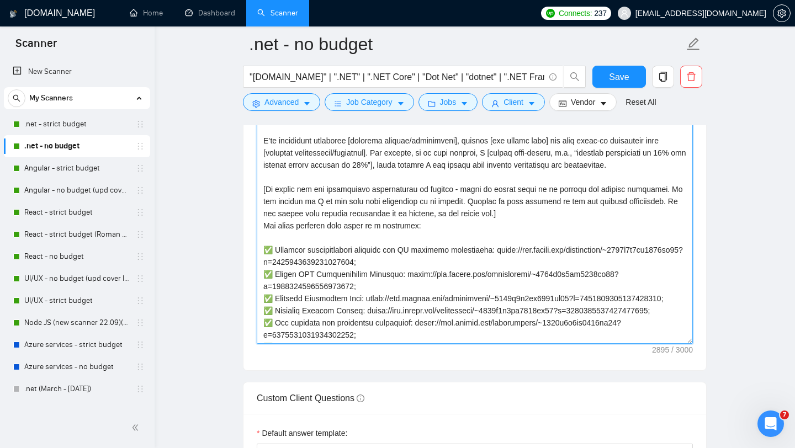
scroll to position [0, 0]
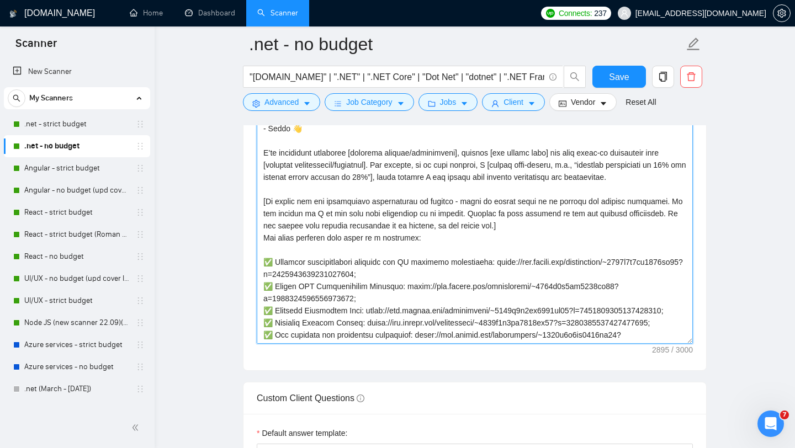
drag, startPoint x: 430, startPoint y: 326, endPoint x: 267, endPoint y: 89, distance: 288.1
click at [267, 88] on div ".net - no budget "ASP.NET" | ".NET" | ".NET Core" | "Dot Net" | "dotnet" | ".NE…" at bounding box center [475, 379] width 464 height 3405
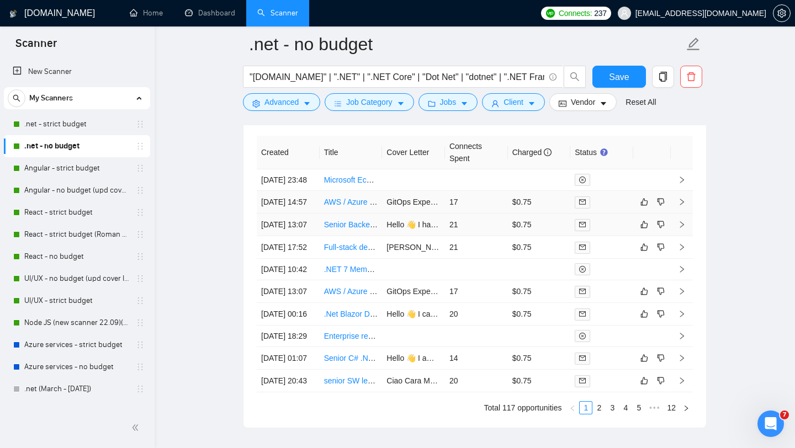
scroll to position [3025, 0]
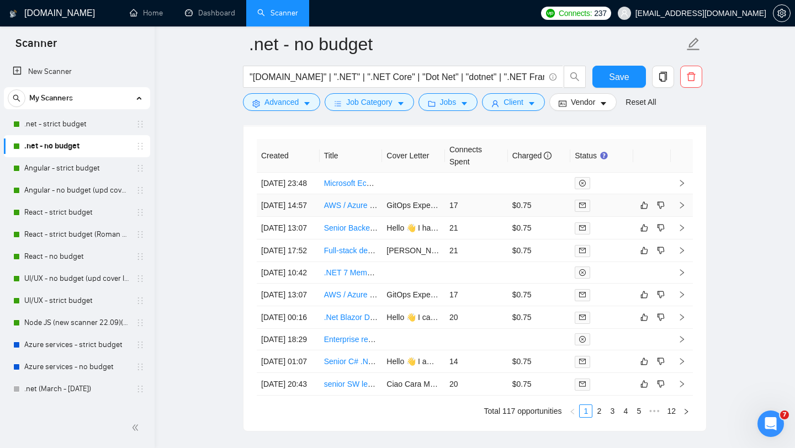
click at [492, 217] on td "17" at bounding box center [476, 205] width 63 height 23
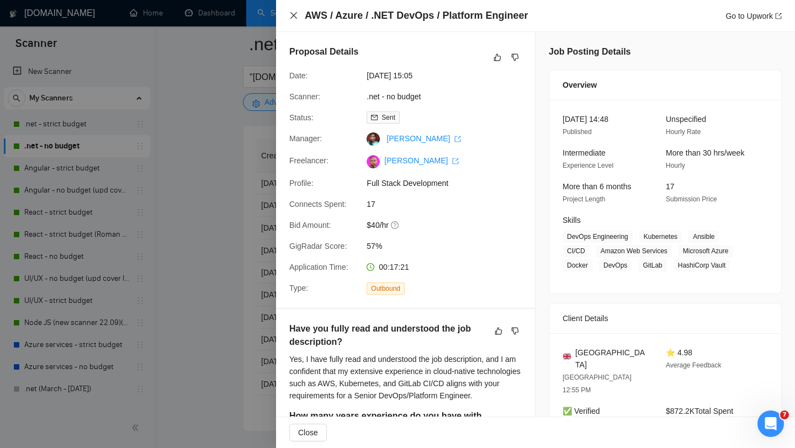
click at [289, 17] on icon "close" at bounding box center [293, 15] width 9 height 9
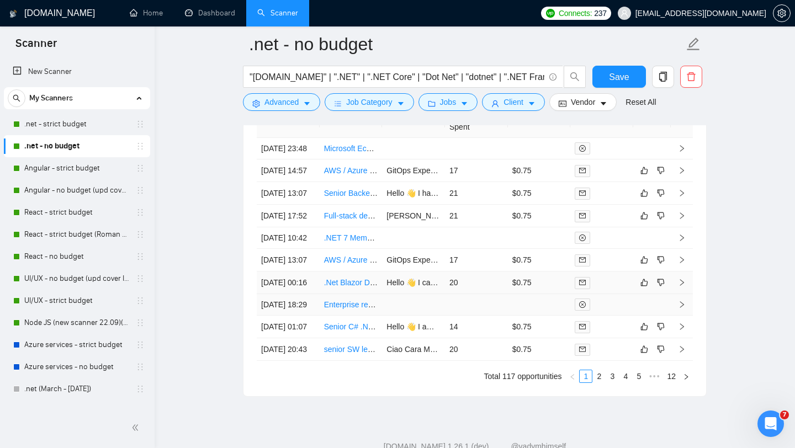
scroll to position [3531, 0]
click at [488, 294] on td "20" at bounding box center [476, 283] width 63 height 23
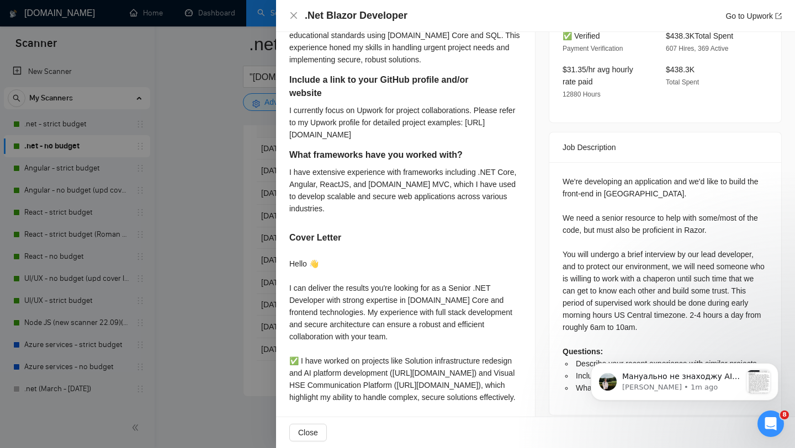
scroll to position [315, 0]
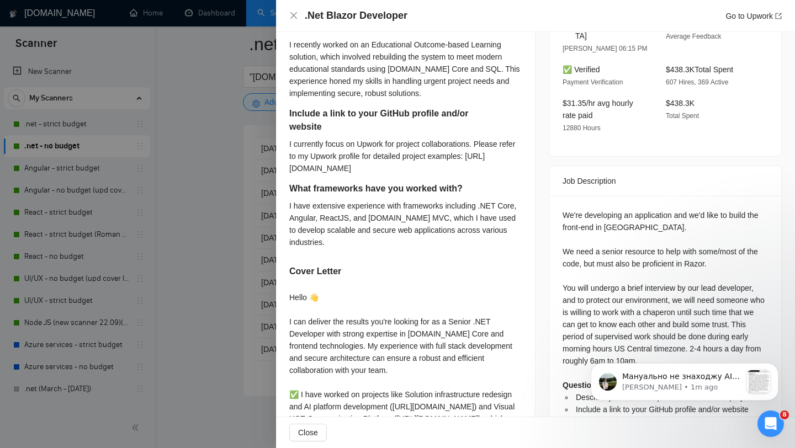
click at [228, 258] on div at bounding box center [397, 224] width 795 height 448
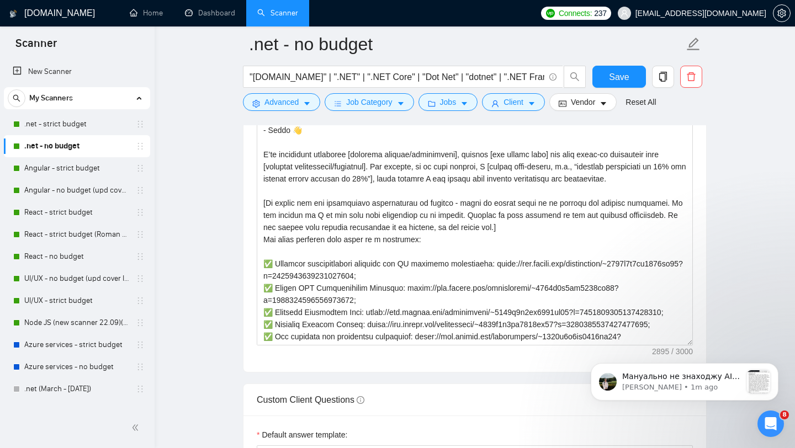
scroll to position [1371, 0]
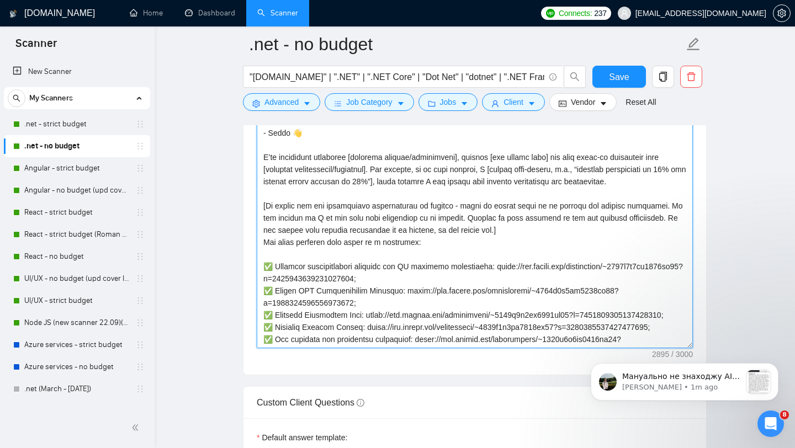
click at [427, 237] on textarea "Cover letter template:" at bounding box center [475, 224] width 436 height 248
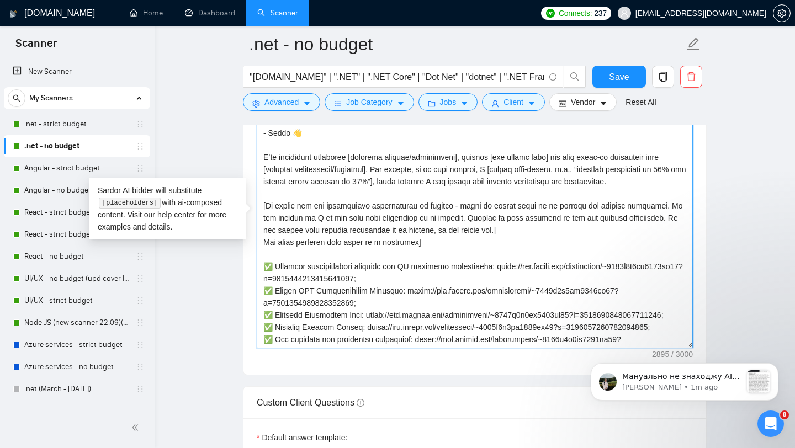
click at [263, 235] on textarea "Cover letter template:" at bounding box center [475, 224] width 436 height 248
click at [280, 234] on textarea "Cover letter template:" at bounding box center [475, 224] width 436 height 248
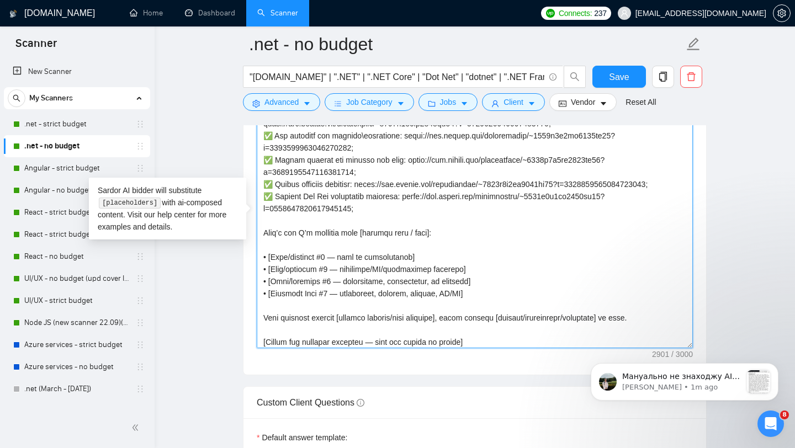
scroll to position [375, 0]
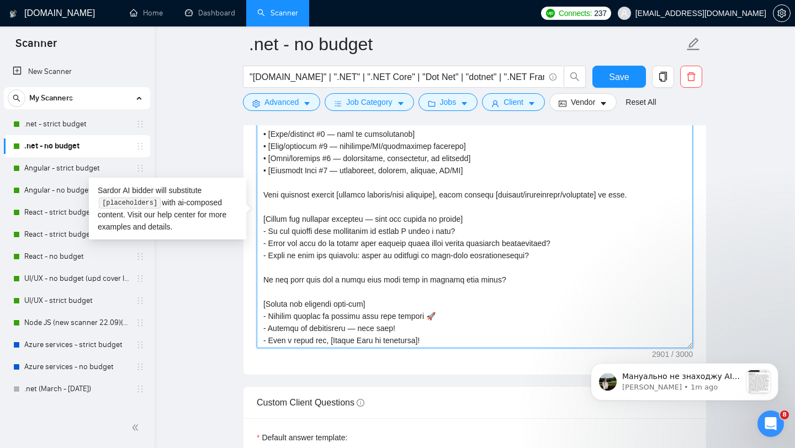
click at [418, 254] on textarea "Cover letter template:" at bounding box center [475, 224] width 436 height 248
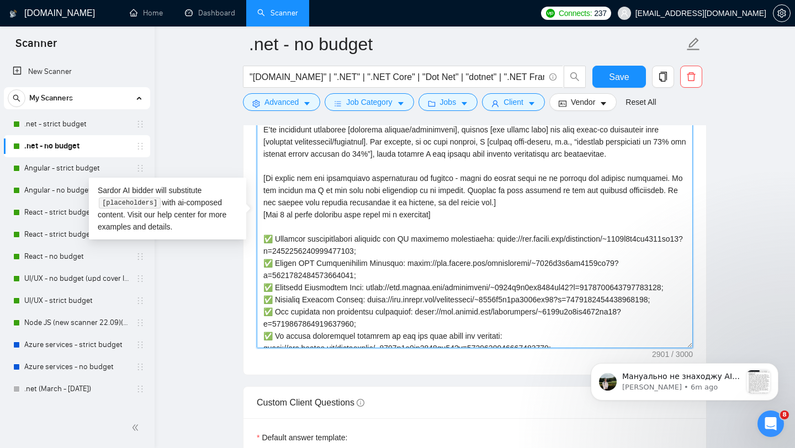
scroll to position [23, 0]
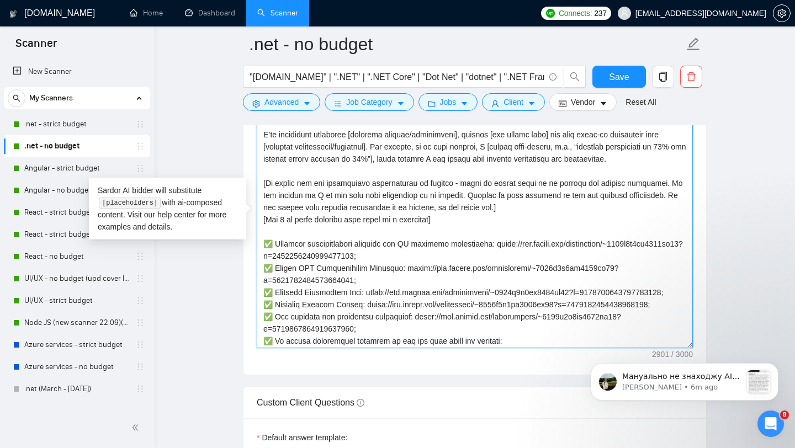
click at [423, 215] on textarea "Cover letter template:" at bounding box center [475, 224] width 436 height 248
click at [290, 213] on textarea "Cover letter template:" at bounding box center [475, 224] width 436 height 248
drag, startPoint x: 429, startPoint y: 213, endPoint x: 263, endPoint y: 216, distance: 166.1
click at [263, 216] on textarea "Cover letter template:" at bounding box center [475, 224] width 436 height 248
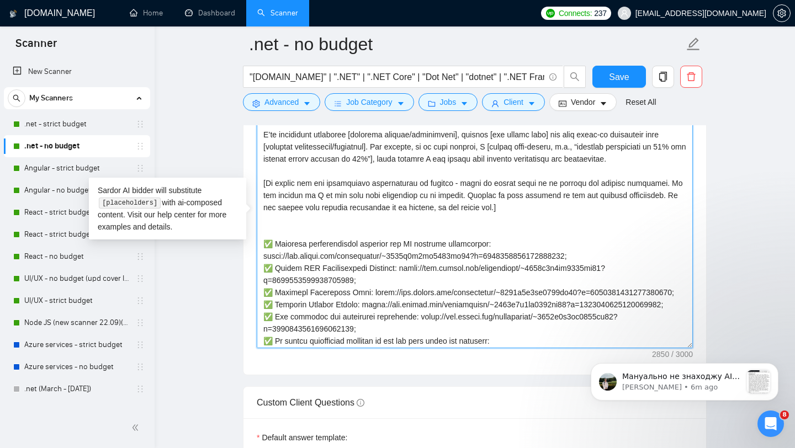
click at [501, 200] on textarea "Cover letter template:" at bounding box center [475, 224] width 436 height 248
paste textarea "[Use these projects with links as a reference]"
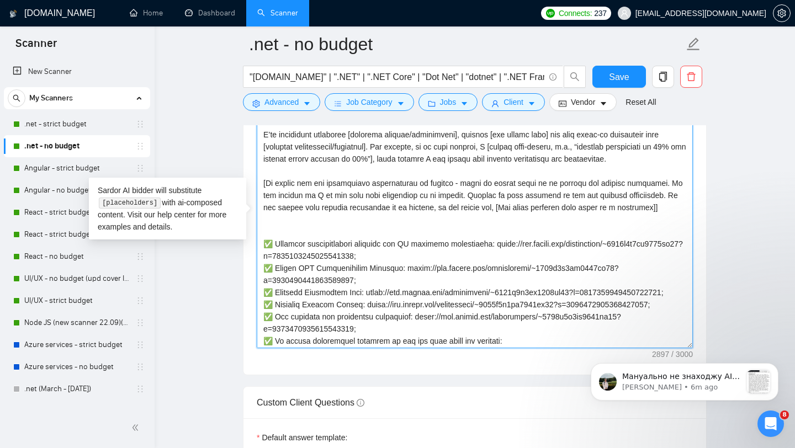
click at [504, 201] on textarea "Cover letter template:" at bounding box center [475, 224] width 436 height 248
click at [660, 200] on textarea "Cover letter template:" at bounding box center [475, 224] width 436 height 248
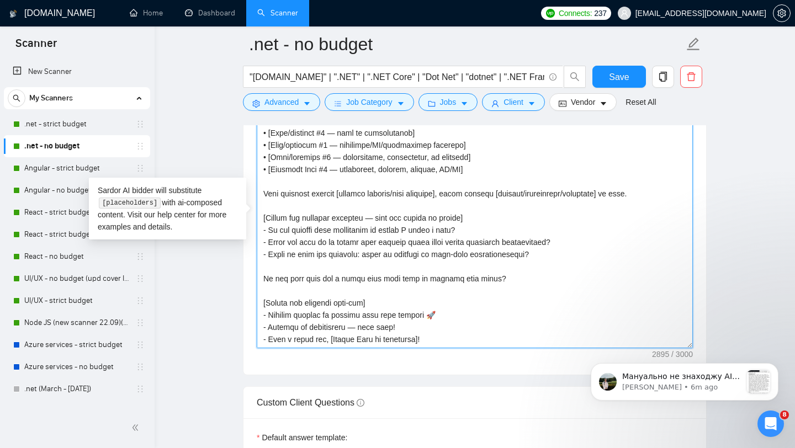
click at [448, 251] on textarea "Cover letter template:" at bounding box center [475, 224] width 436 height 248
type textarea "[Greeting — choose one] - Hi [Client Name], - Hello 👋 I’ve previously delivered…"
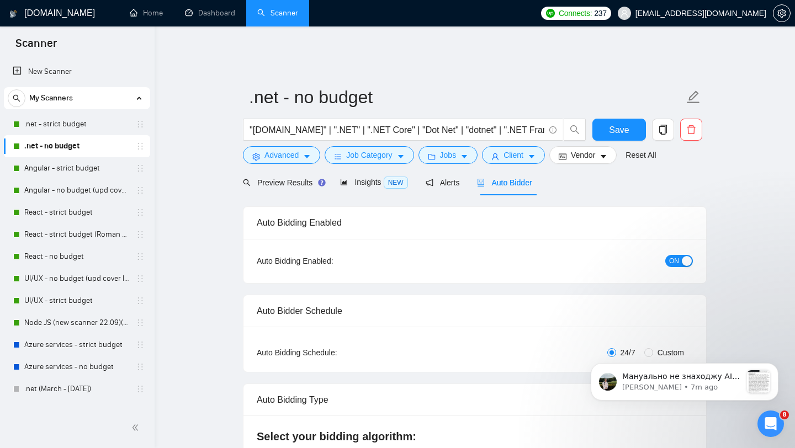
scroll to position [1367, 0]
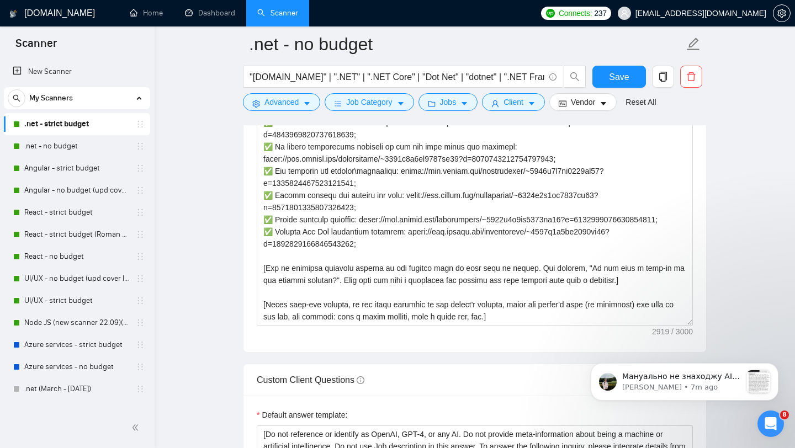
click at [47, 117] on link ".net - strict budget" at bounding box center [76, 124] width 105 height 22
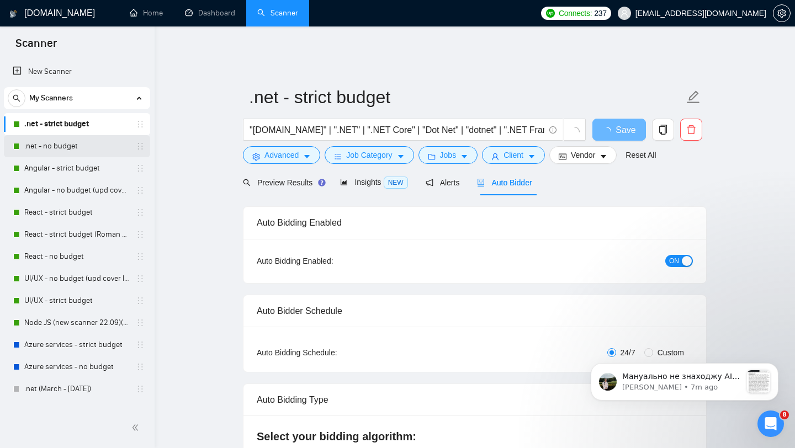
click at [56, 146] on link ".net - no budget" at bounding box center [76, 146] width 105 height 22
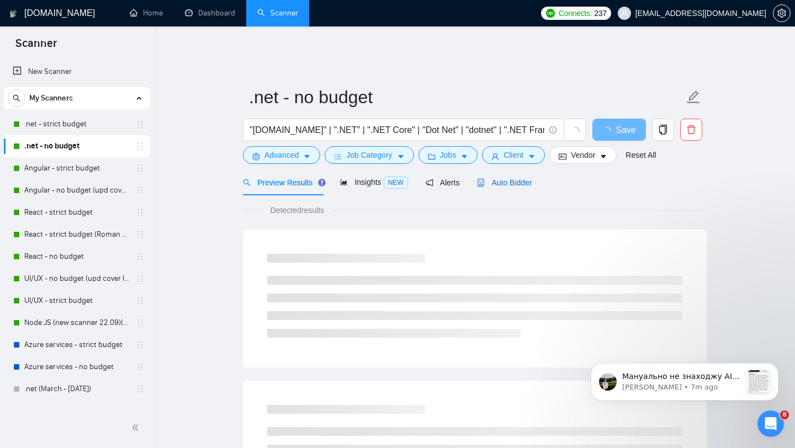
click at [518, 178] on span "Auto Bidder" at bounding box center [504, 182] width 55 height 9
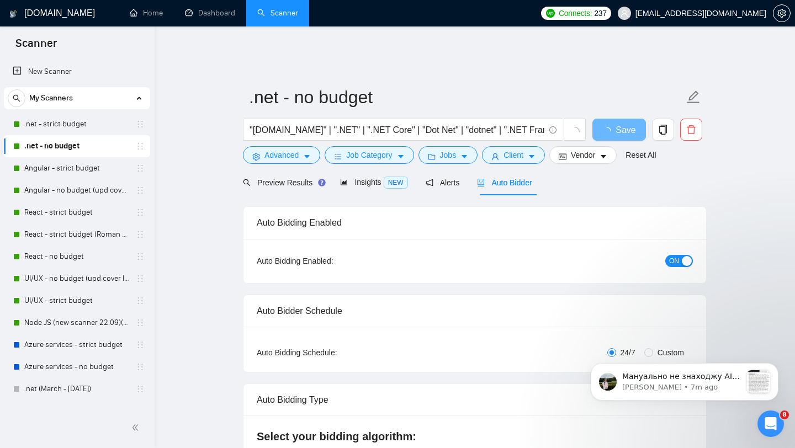
checkbox input "true"
click at [86, 123] on link ".net - strict budget" at bounding box center [76, 124] width 105 height 22
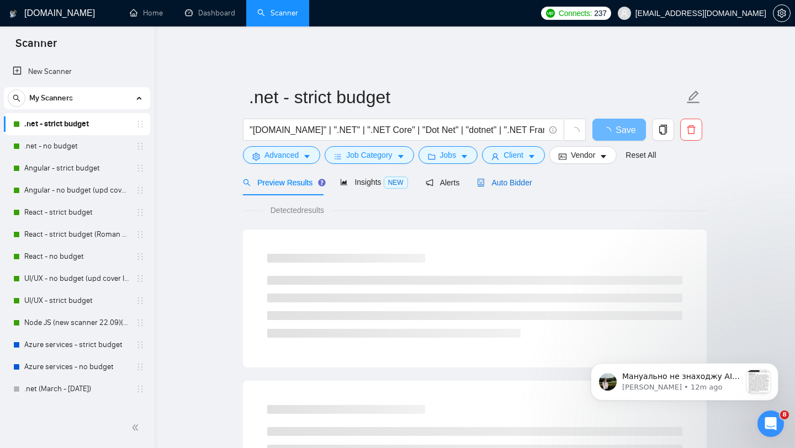
click at [501, 177] on div "Auto Bidder" at bounding box center [504, 183] width 55 height 12
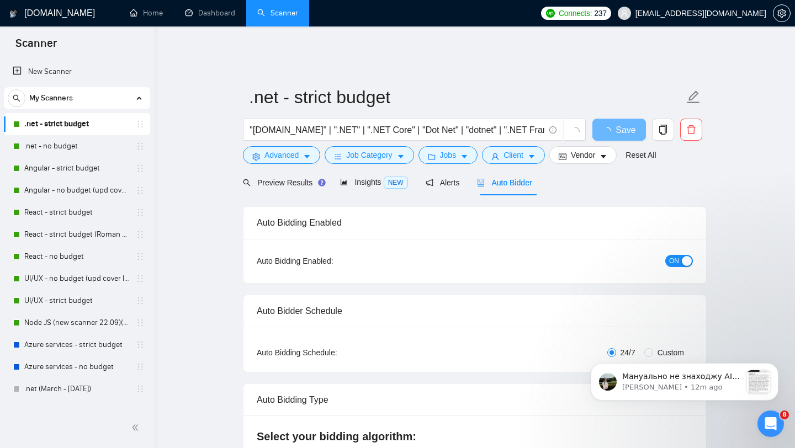
checkbox input "true"
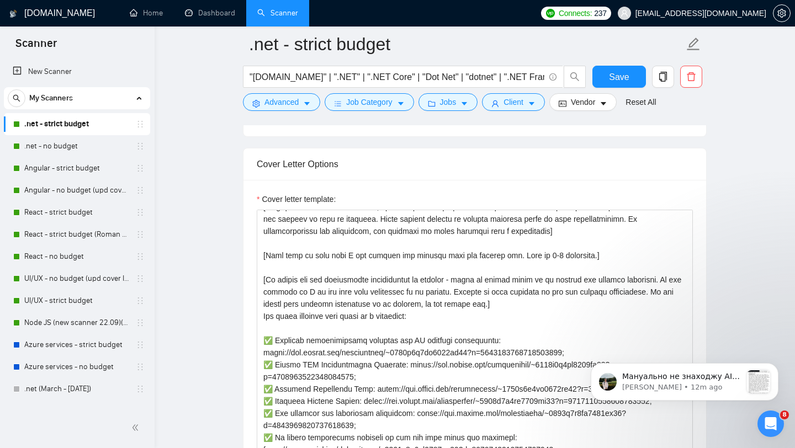
scroll to position [195, 0]
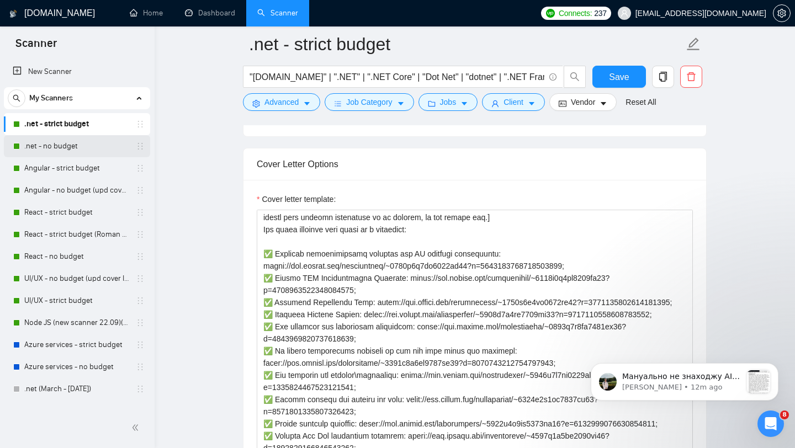
click at [72, 150] on link ".net - no budget" at bounding box center [76, 146] width 105 height 22
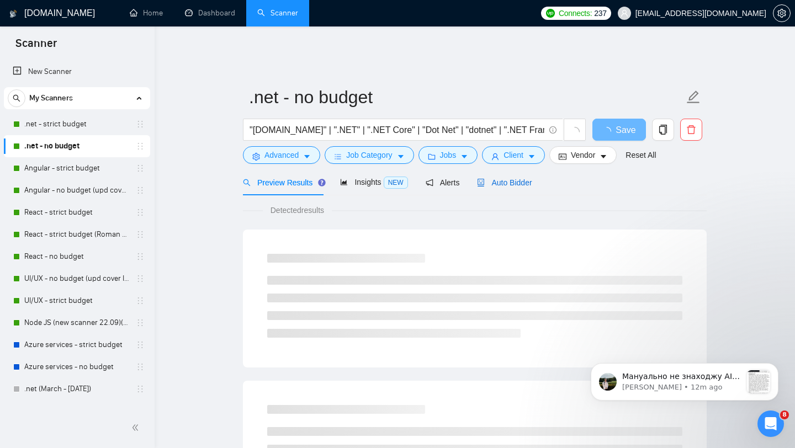
click at [515, 178] on span "Auto Bidder" at bounding box center [504, 182] width 55 height 9
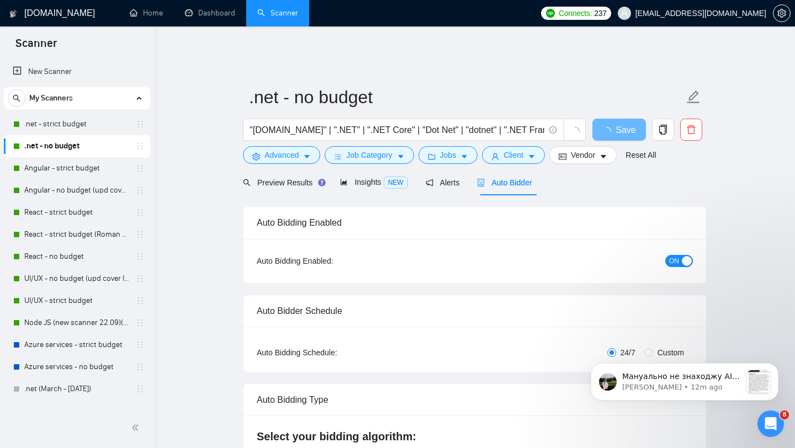
checkbox input "true"
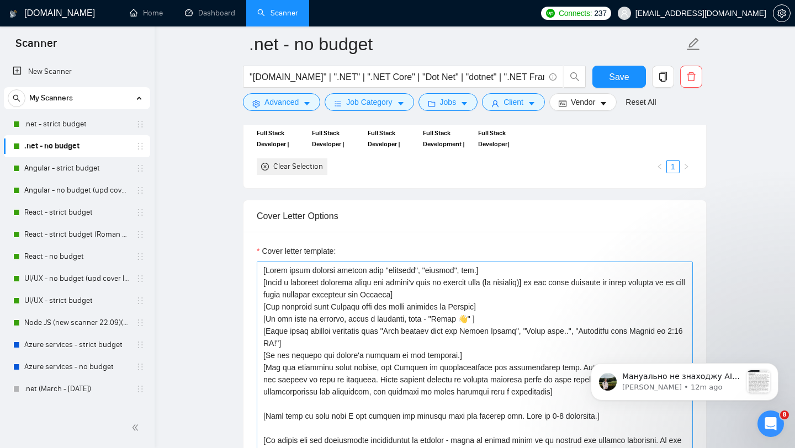
scroll to position [1037, 0]
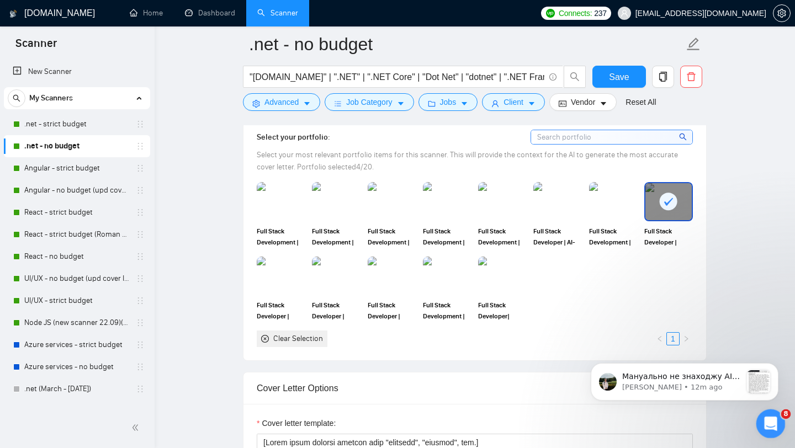
click at [768, 427] on icon "Open Intercom Messenger" at bounding box center [769, 422] width 18 height 18
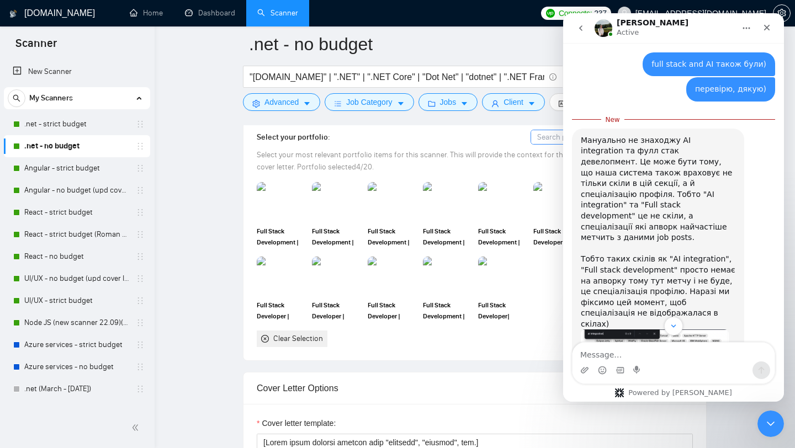
scroll to position [3873, 0]
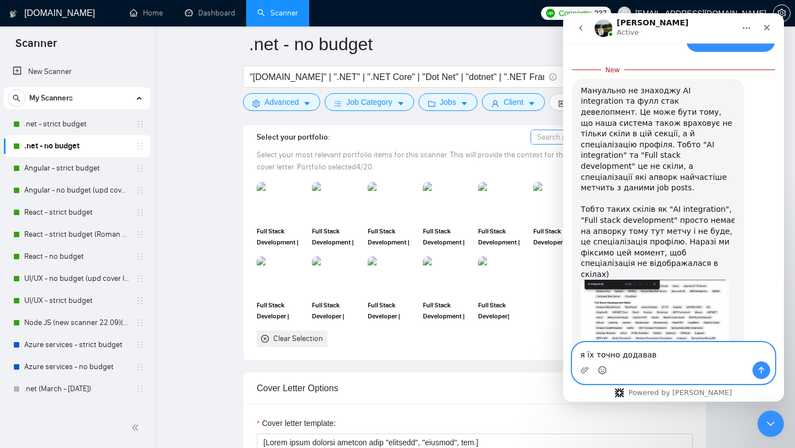
click at [601, 370] on icon "Emoji picker" at bounding box center [602, 370] width 9 height 9
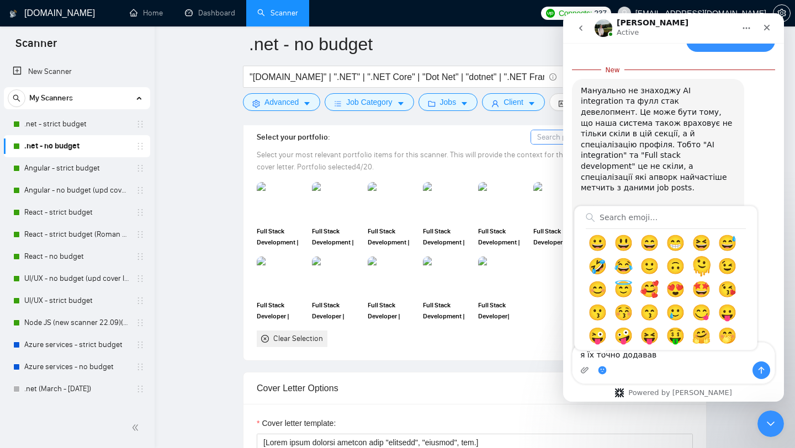
scroll to position [68, 0]
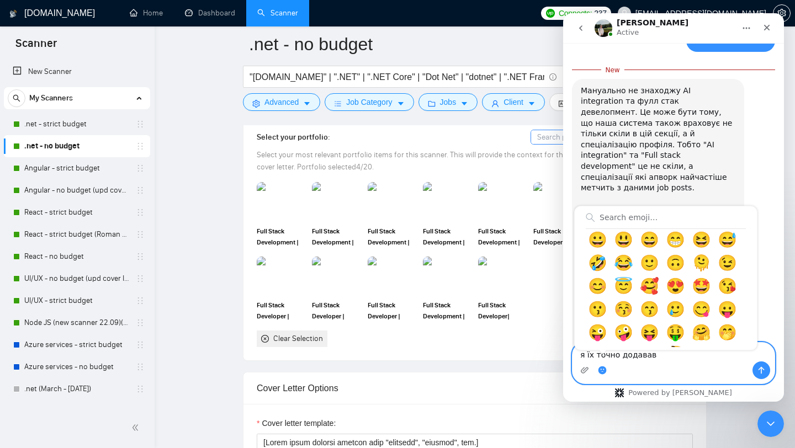
type textarea "я їх точно додавав 🤔"
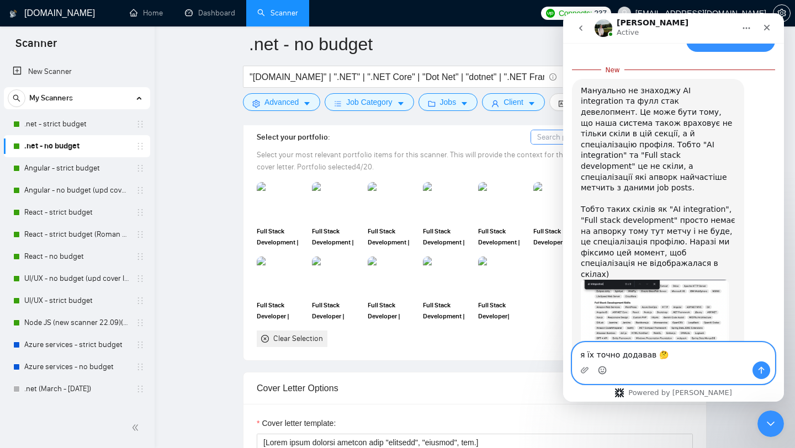
click at [687, 352] on textarea "я їх точно додавав 🤔" at bounding box center [673, 352] width 202 height 19
click at [769, 374] on div "Intercom messenger" at bounding box center [761, 370] width 18 height 18
click at [764, 372] on icon "Send a message…" at bounding box center [761, 370] width 9 height 9
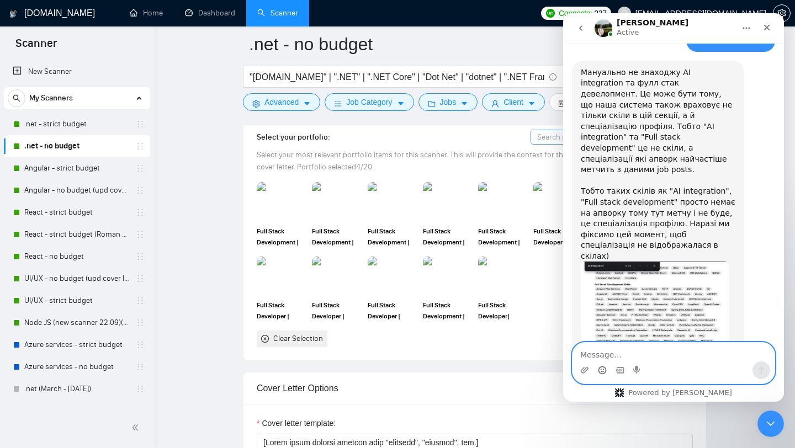
scroll to position [3887, 0]
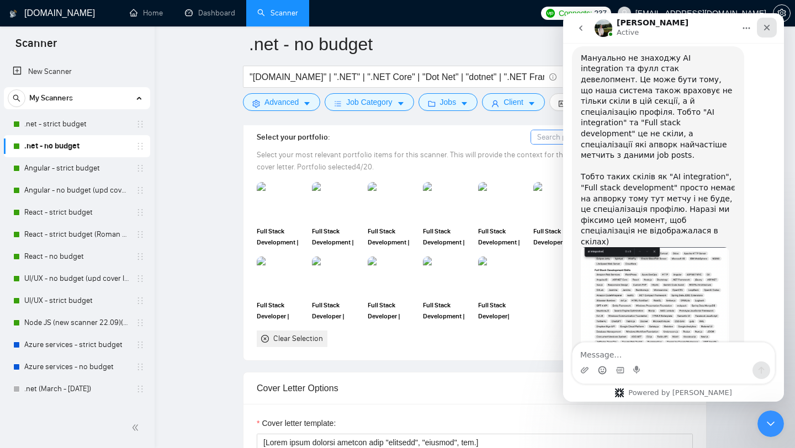
click at [767, 26] on icon "Close" at bounding box center [767, 28] width 6 height 6
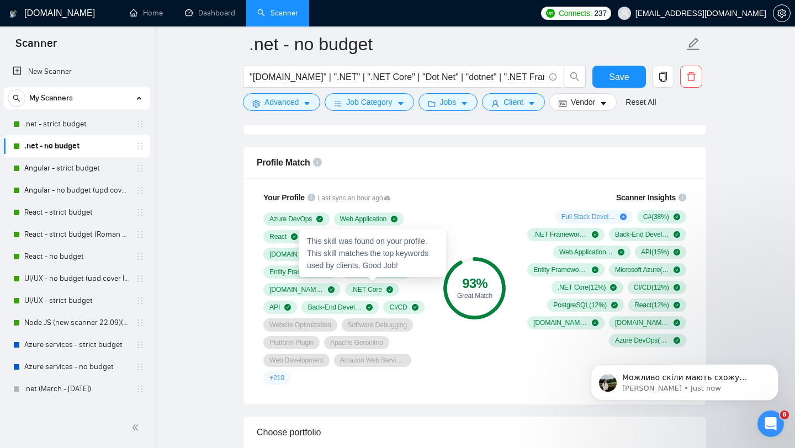
scroll to position [568, 0]
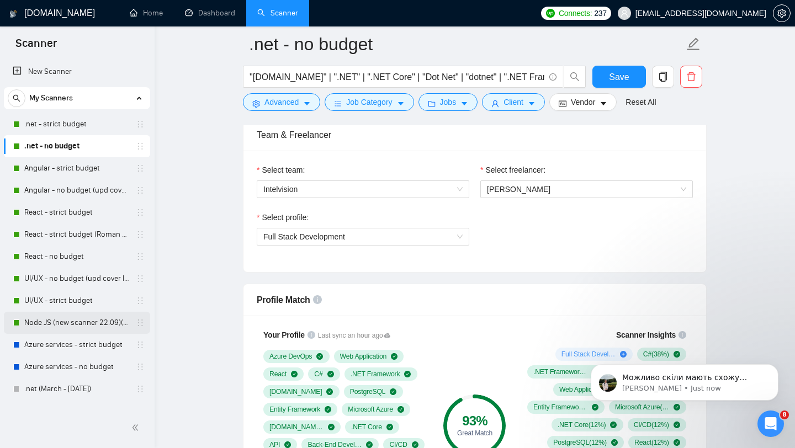
click at [58, 317] on link "Node JS (new scanner 22.09)(upd cover letter)" at bounding box center [76, 323] width 105 height 22
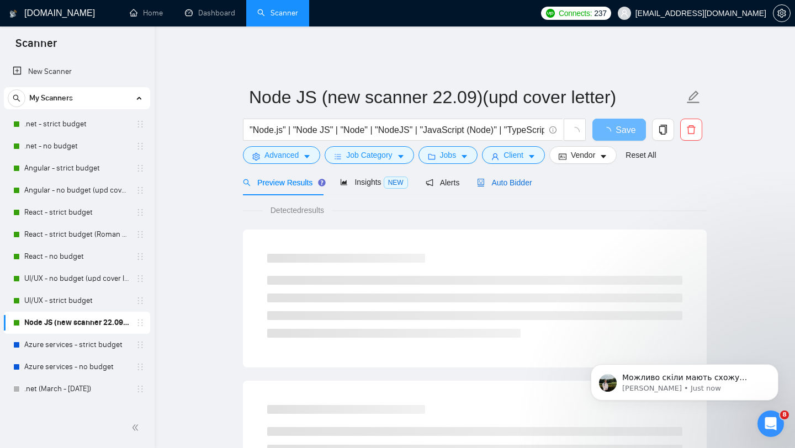
click at [510, 180] on div "Auto Bidder" at bounding box center [504, 183] width 55 height 12
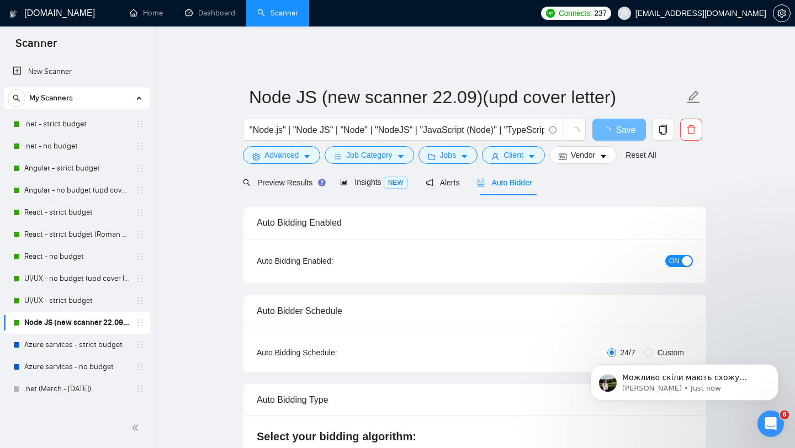
checkbox input "true"
click at [228, 17] on link "Dashboard" at bounding box center [210, 12] width 50 height 9
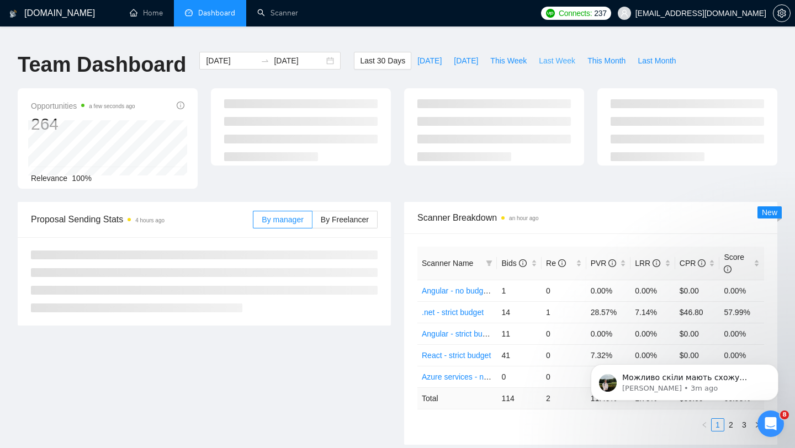
click at [551, 55] on span "Last Week" at bounding box center [557, 61] width 36 height 12
type input "[DATE]"
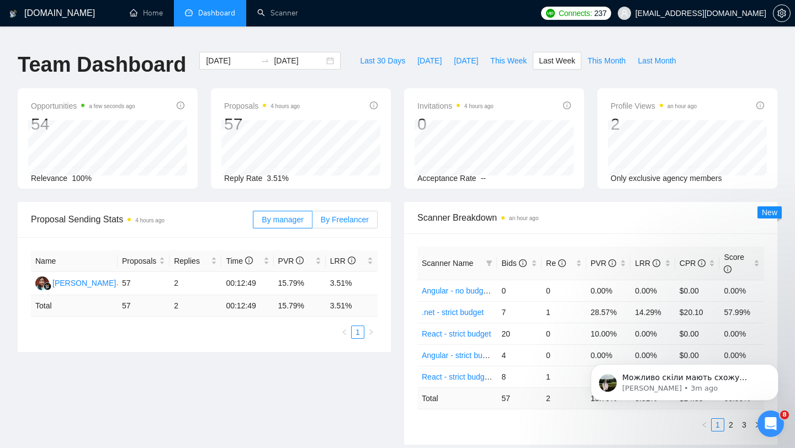
click at [353, 219] on label "By Freelancer" at bounding box center [344, 220] width 65 height 18
click at [312, 222] on input "By Freelancer" at bounding box center [312, 222] width 0 height 0
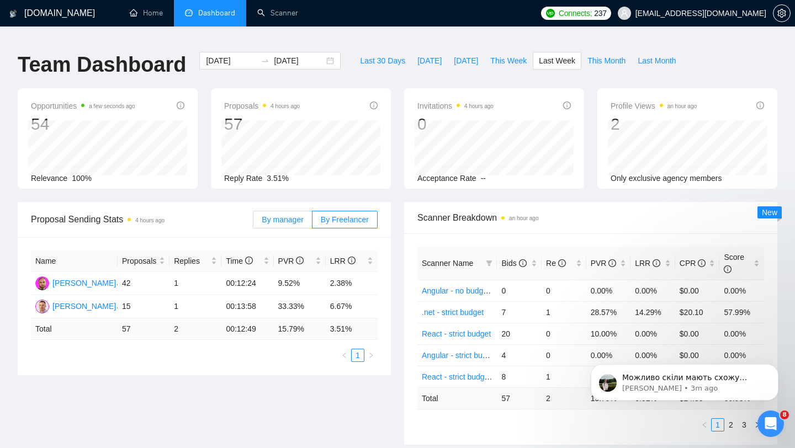
click at [295, 215] on span "By manager" at bounding box center [282, 219] width 41 height 9
click at [253, 222] on input "By manager" at bounding box center [253, 222] width 0 height 0
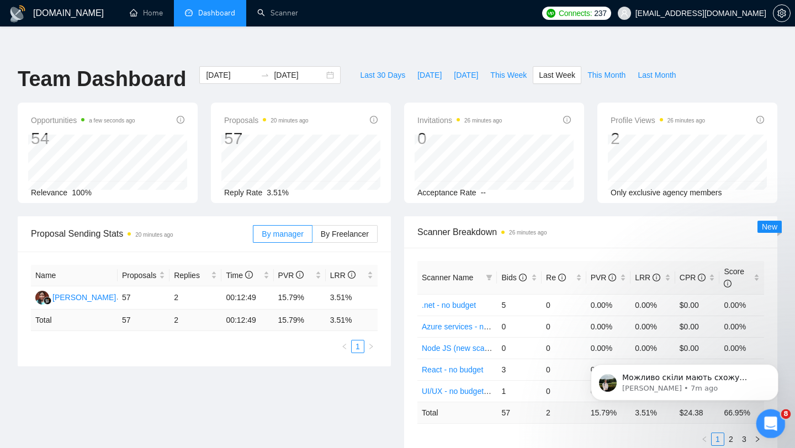
click at [764, 419] on icon "Open Intercom Messenger" at bounding box center [769, 422] width 18 height 18
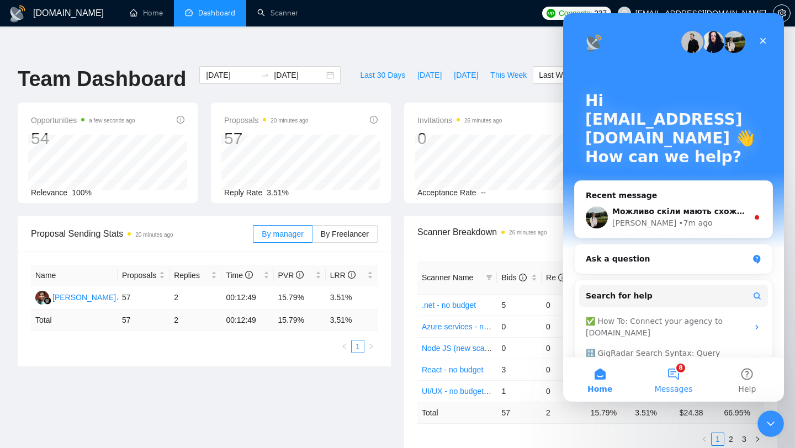
click at [673, 374] on button "8 Messages" at bounding box center [672, 380] width 73 height 44
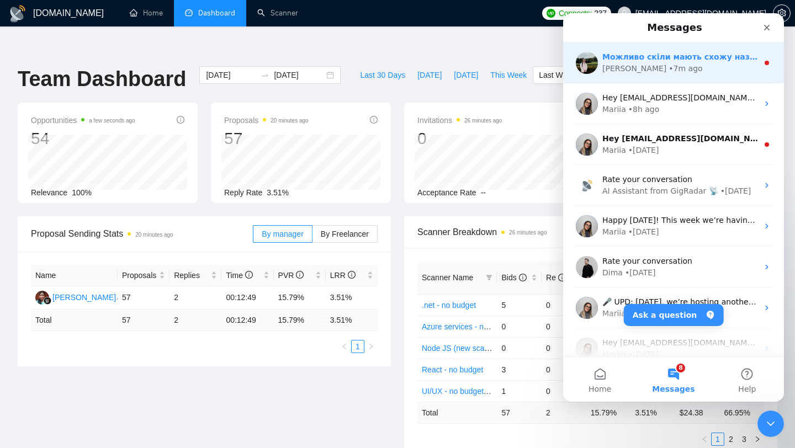
click at [675, 70] on div "Viktor • 7m ago" at bounding box center [680, 69] width 156 height 12
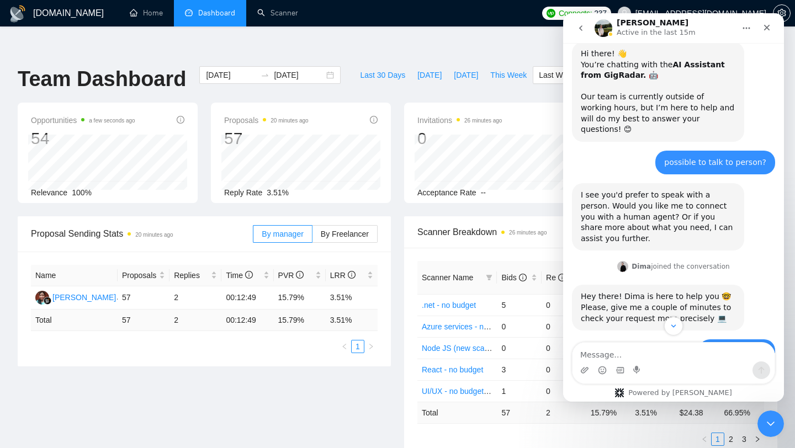
scroll to position [39, 0]
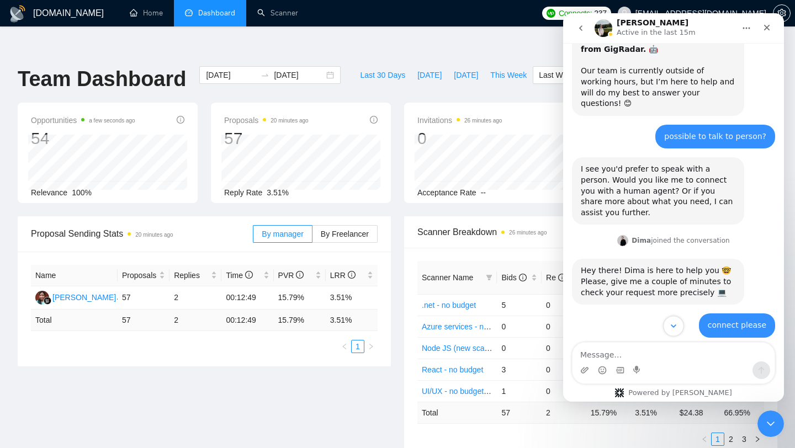
click at [671, 327] on icon "Scroll to bottom" at bounding box center [673, 326] width 10 height 10
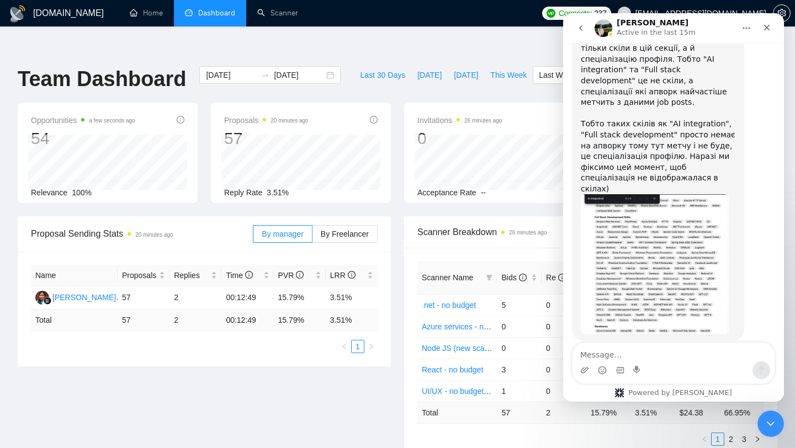
scroll to position [3942, 0]
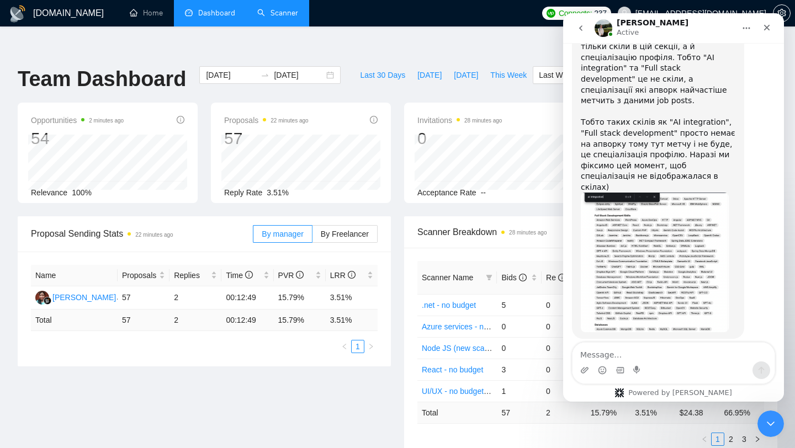
click at [283, 18] on link "Scanner" at bounding box center [277, 12] width 41 height 9
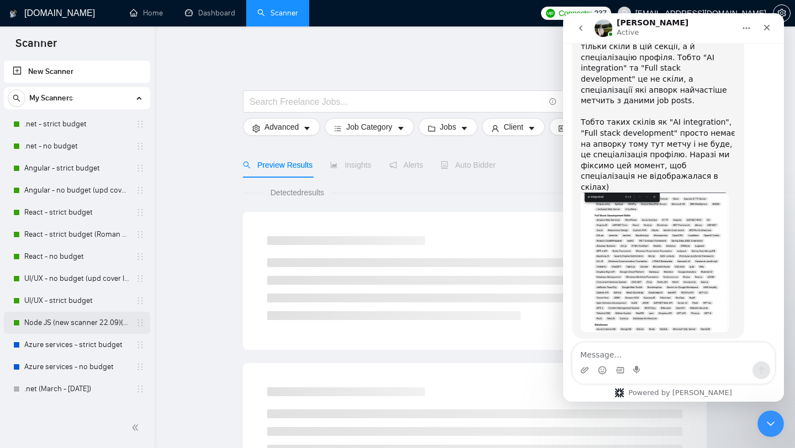
click at [75, 329] on link "Node JS (new scanner 22.09)(upd cover letter)" at bounding box center [76, 323] width 105 height 22
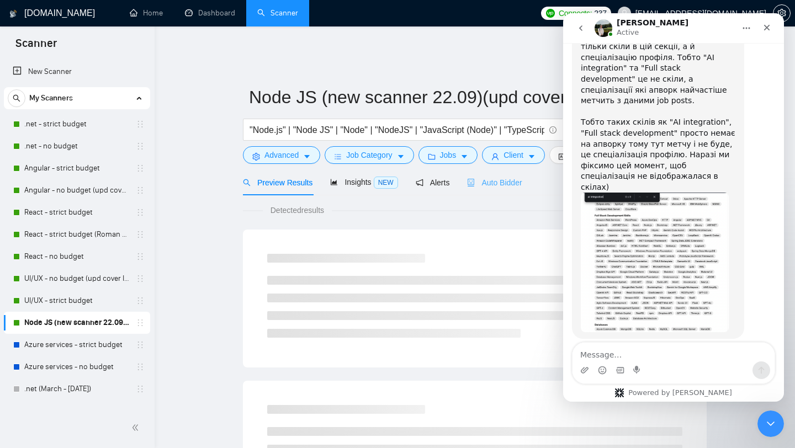
click at [497, 169] on div "Auto Bidder" at bounding box center [494, 182] width 55 height 26
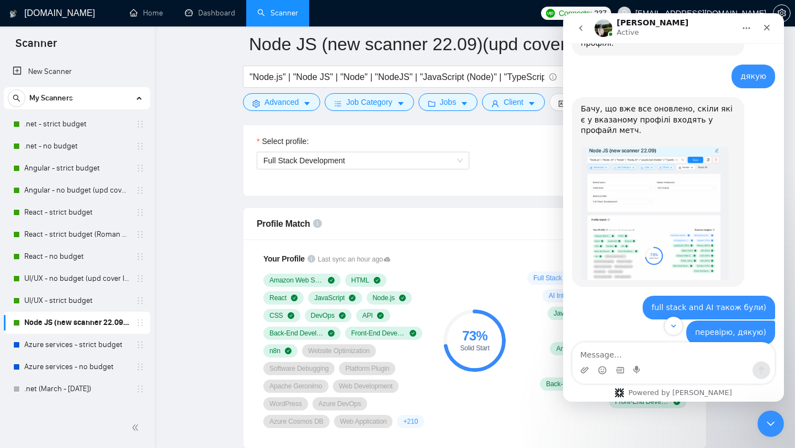
scroll to position [3578, 0]
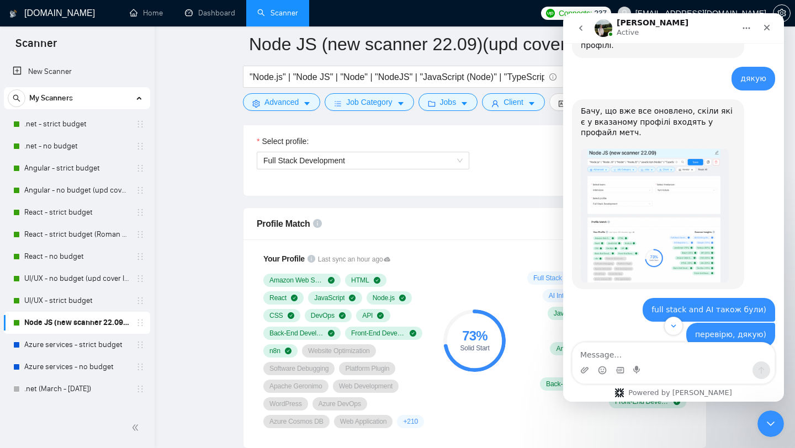
click at [650, 172] on img "Viktor says…" at bounding box center [655, 215] width 148 height 133
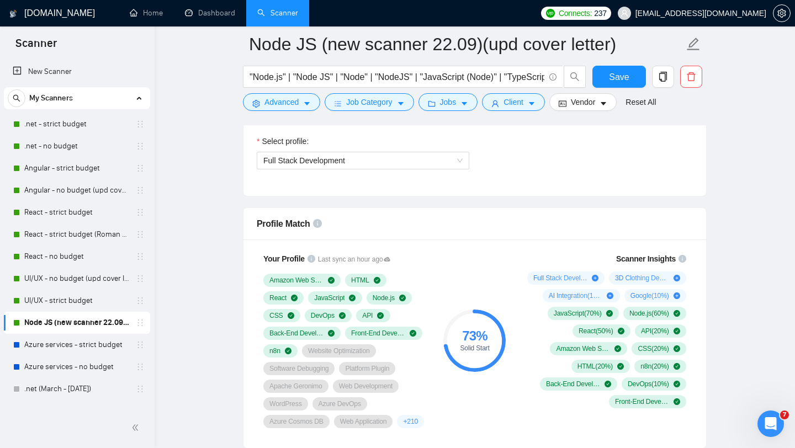
scroll to position [3942, 0]
click at [768, 424] on icon "Open Intercom Messenger" at bounding box center [769, 422] width 18 height 18
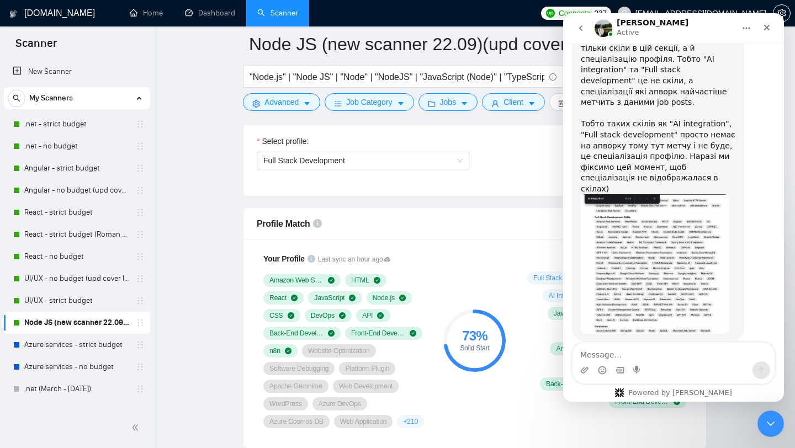
click at [651, 353] on textarea "Message…" at bounding box center [673, 352] width 202 height 19
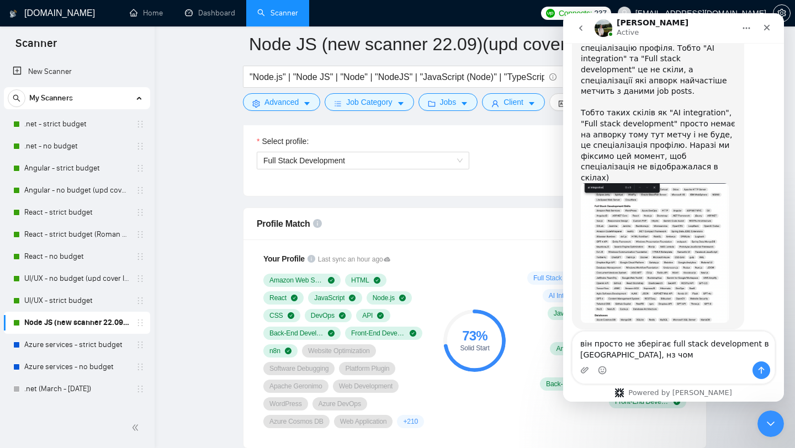
type textarea "він просто не зберігає full stack development в скілах, нз чому"
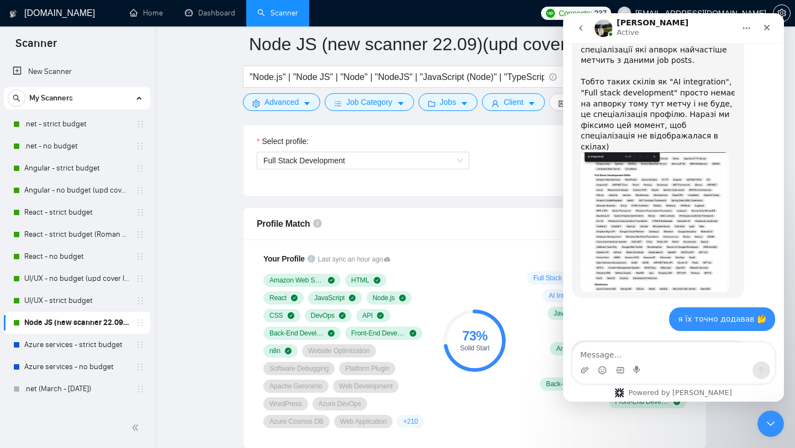
scroll to position [3985, 0]
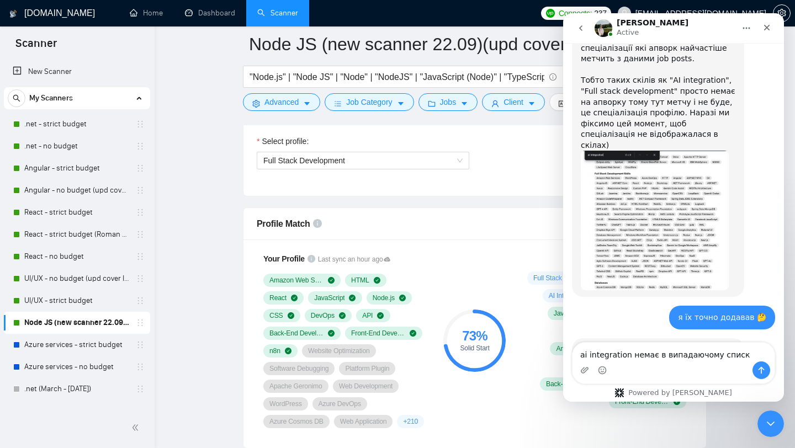
type textarea "ai integration немає в випадаючому списку"
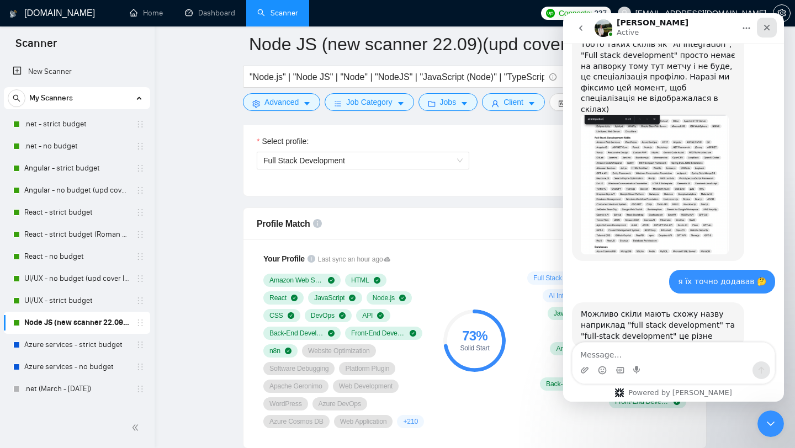
click at [768, 24] on icon "Close" at bounding box center [766, 27] width 9 height 9
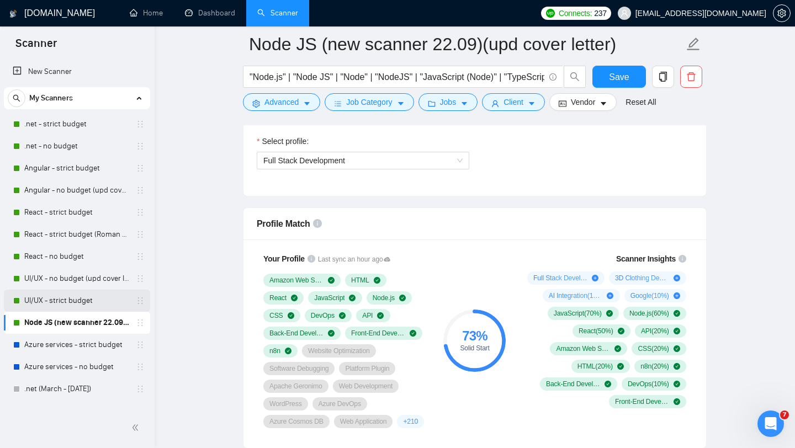
click at [67, 300] on link "UI/UX - strict budget" at bounding box center [76, 301] width 105 height 22
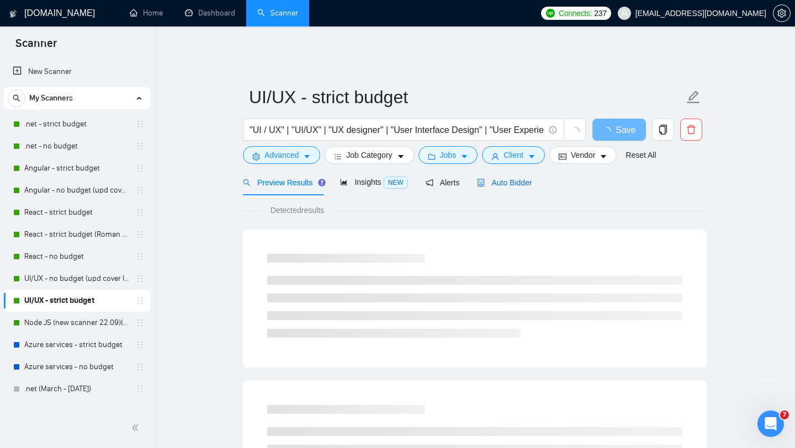
click at [506, 178] on span "Auto Bidder" at bounding box center [504, 182] width 55 height 9
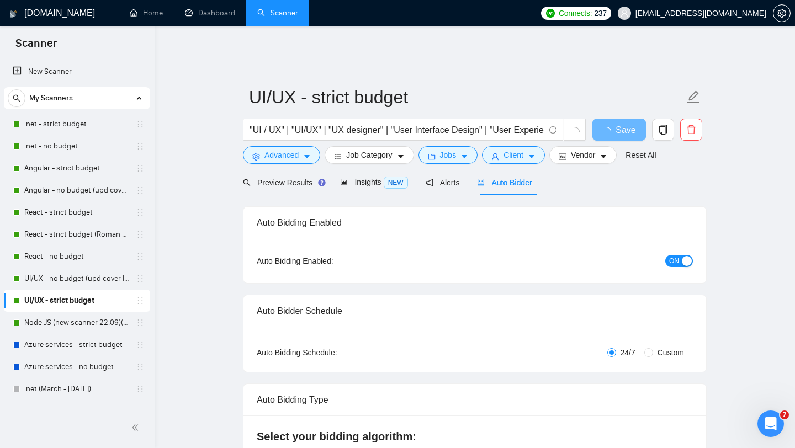
checkbox input "true"
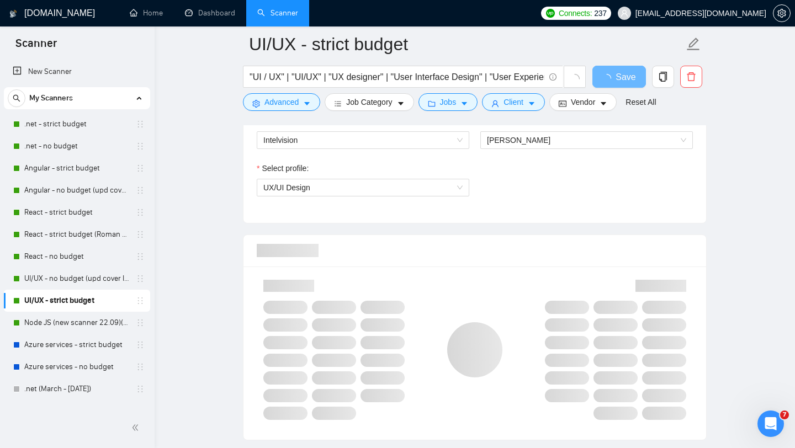
scroll to position [696, 0]
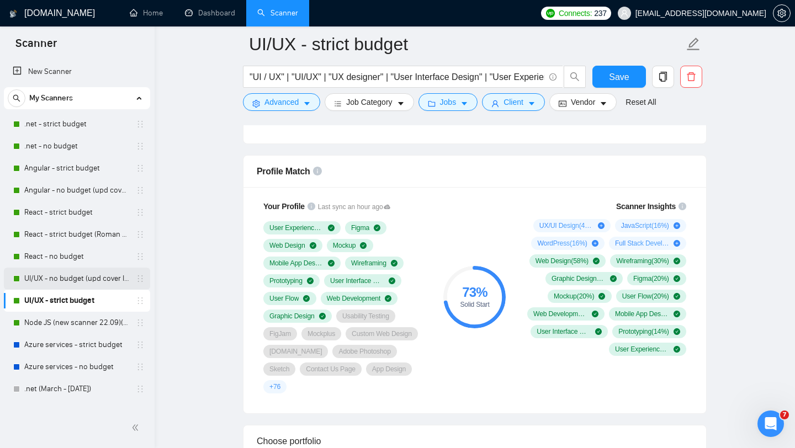
click at [82, 275] on link "UI/UX - no budget (upd cover letter)" at bounding box center [76, 279] width 105 height 22
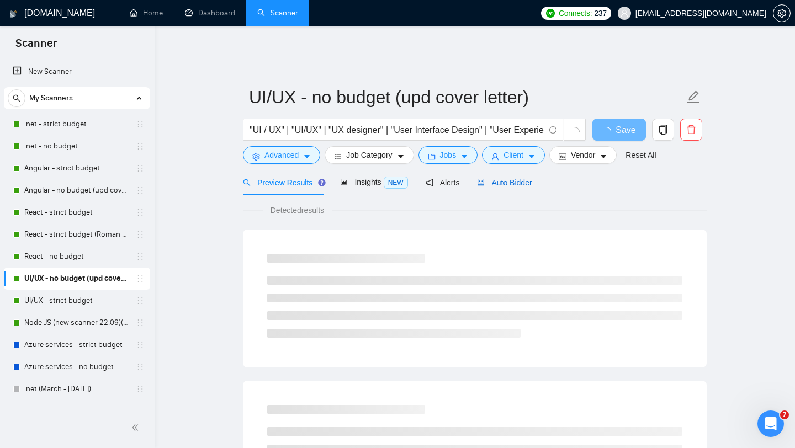
click at [496, 178] on span "Auto Bidder" at bounding box center [504, 182] width 55 height 9
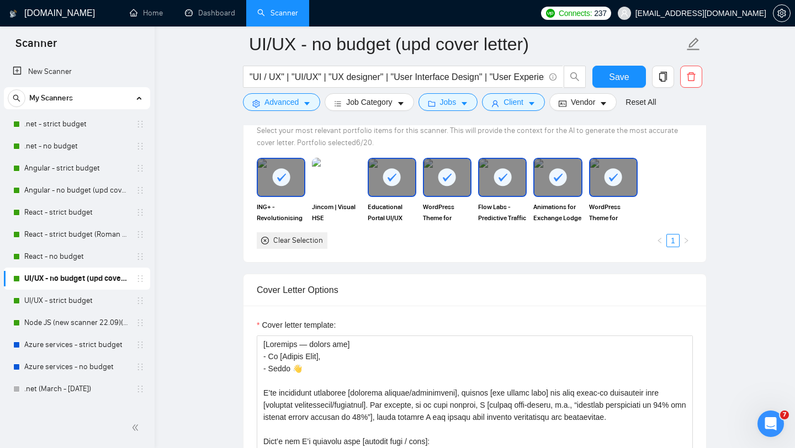
scroll to position [1023, 0]
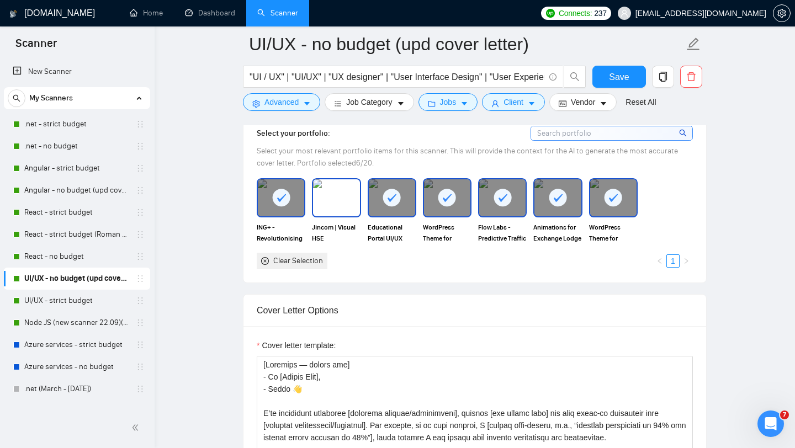
click at [336, 190] on img at bounding box center [336, 197] width 46 height 36
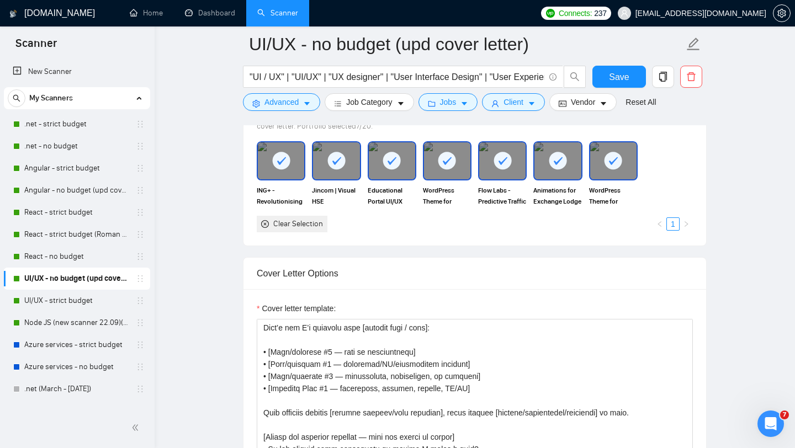
scroll to position [763, 0]
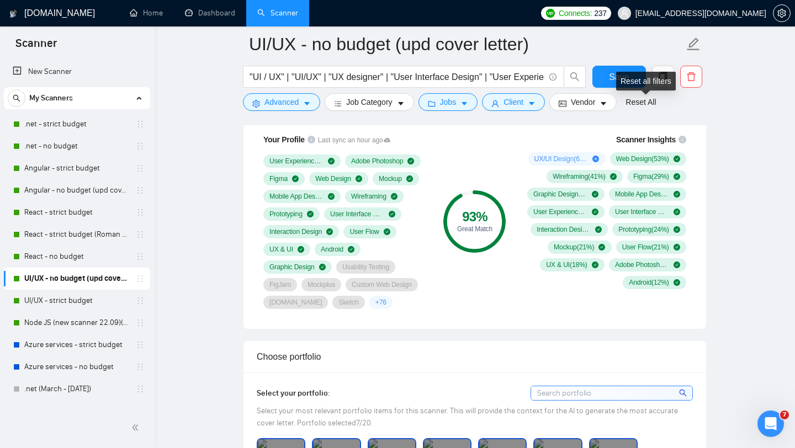
click at [620, 89] on div "Reset all filters" at bounding box center [646, 81] width 60 height 19
click at [607, 78] on button "Save" at bounding box center [619, 77] width 54 height 22
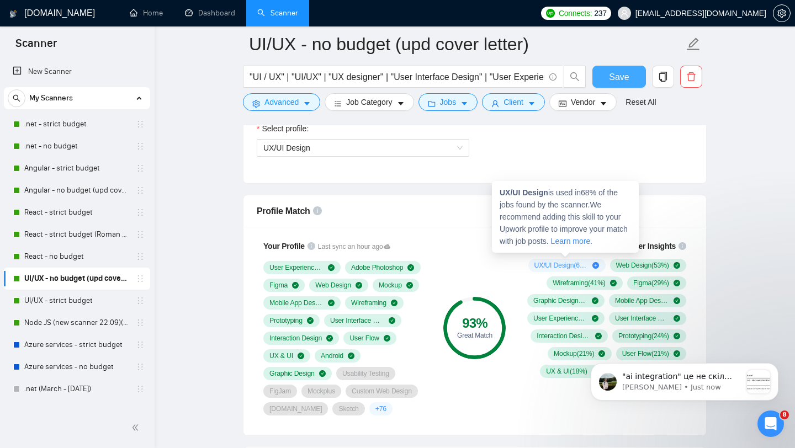
scroll to position [4162, 0]
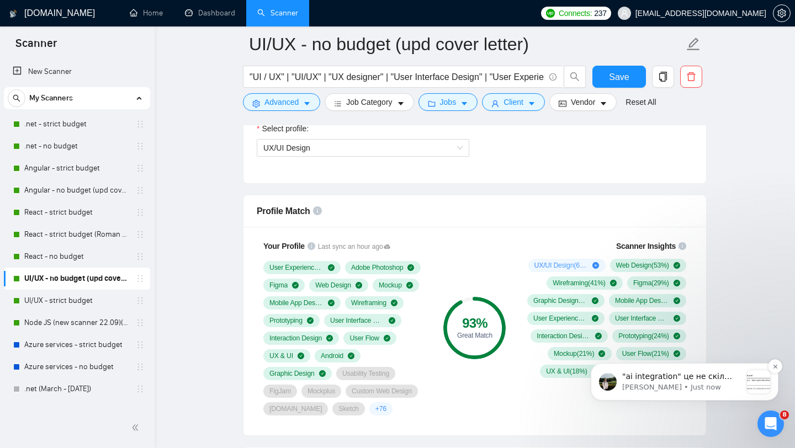
click at [722, 384] on p "Viktor • Just now" at bounding box center [681, 387] width 119 height 10
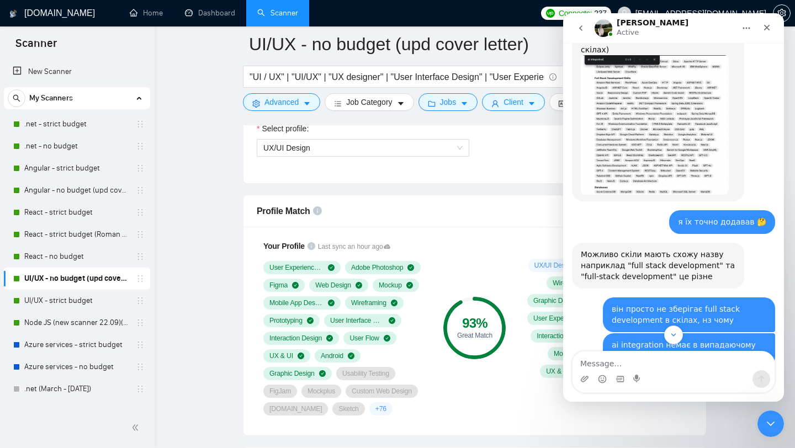
scroll to position [4171, 0]
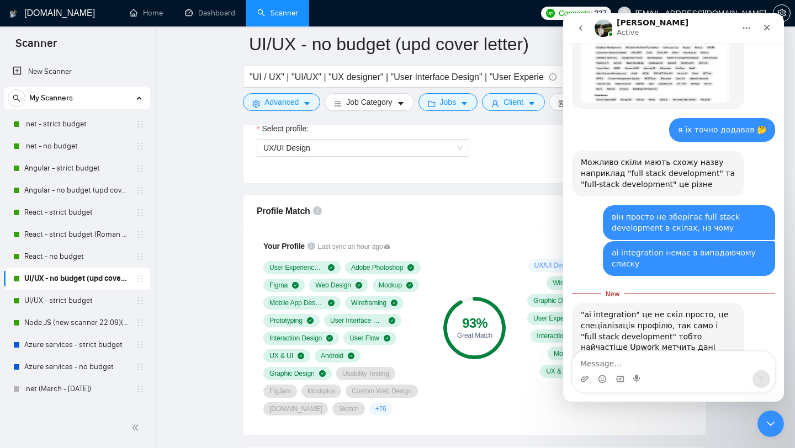
click at [632, 363] on textarea "Message…" at bounding box center [673, 361] width 202 height 19
type textarea "з"
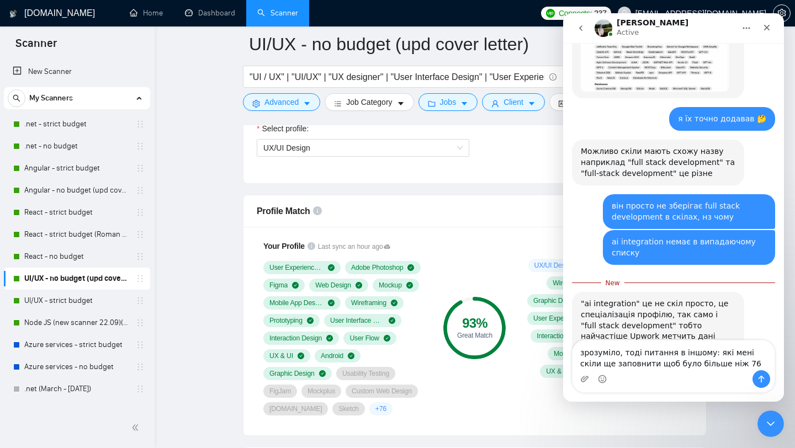
type textarea "зрозуміло, тоді питання в іншому: які мені скіли ще заповнити щоб було більше н…"
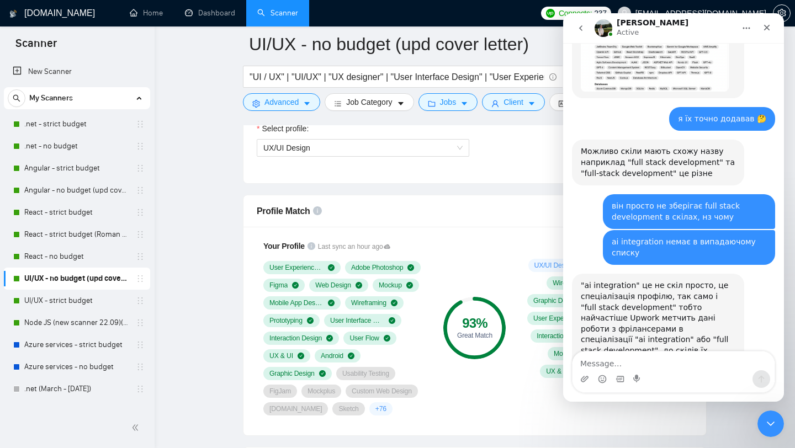
scroll to position [4207, 0]
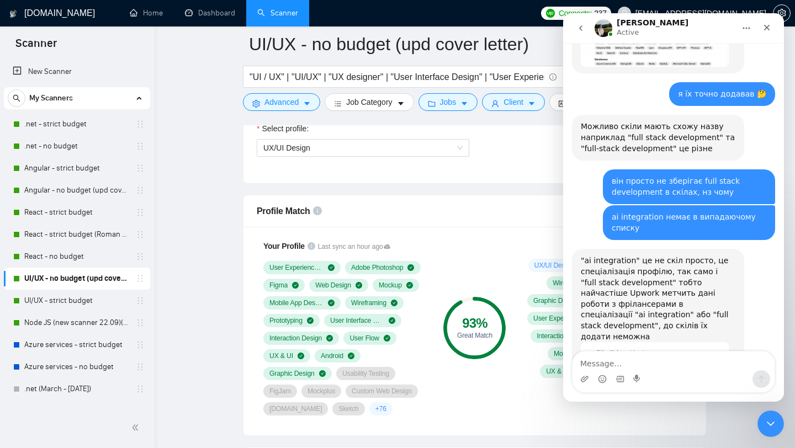
type textarea "?"
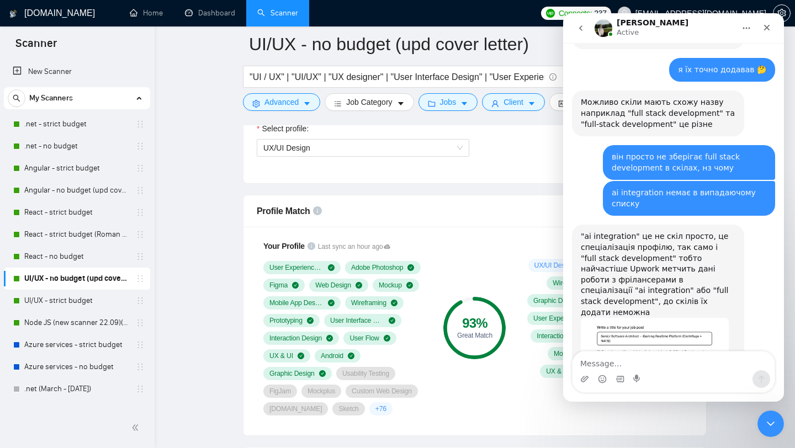
scroll to position [4233, 0]
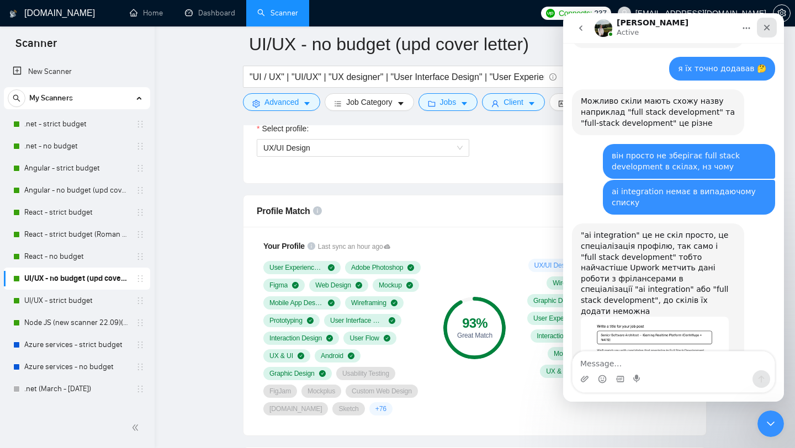
click at [771, 30] on div "Close" at bounding box center [767, 28] width 20 height 20
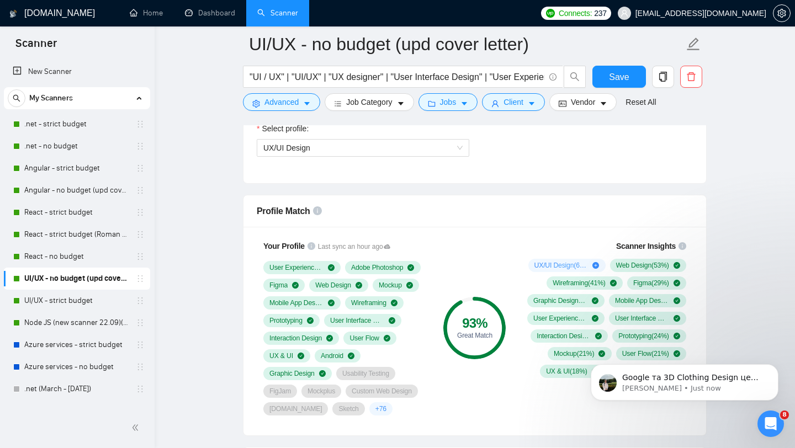
scroll to position [4320, 0]
click at [712, 384] on p "Viktor • Just now" at bounding box center [693, 389] width 142 height 10
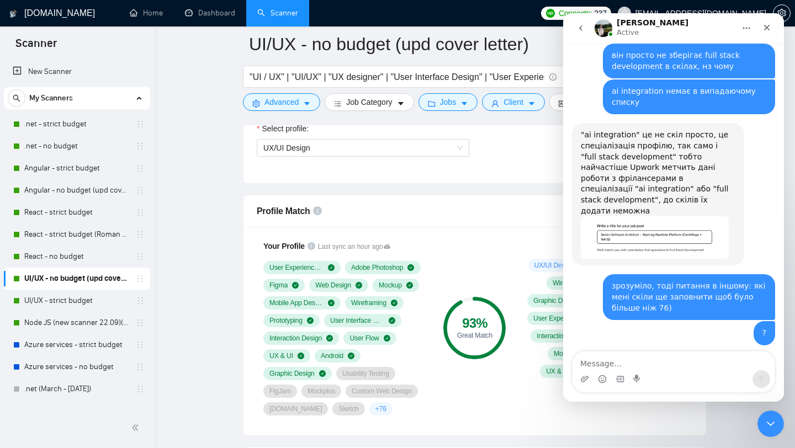
scroll to position [4338, 0]
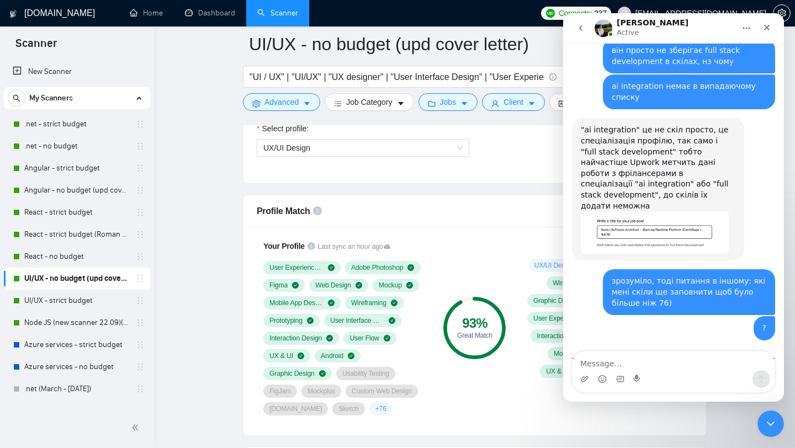
click at [659, 364] on textarea "Message…" at bounding box center [673, 361] width 202 height 19
type textarea "p"
type textarea "зроз, дякую)"
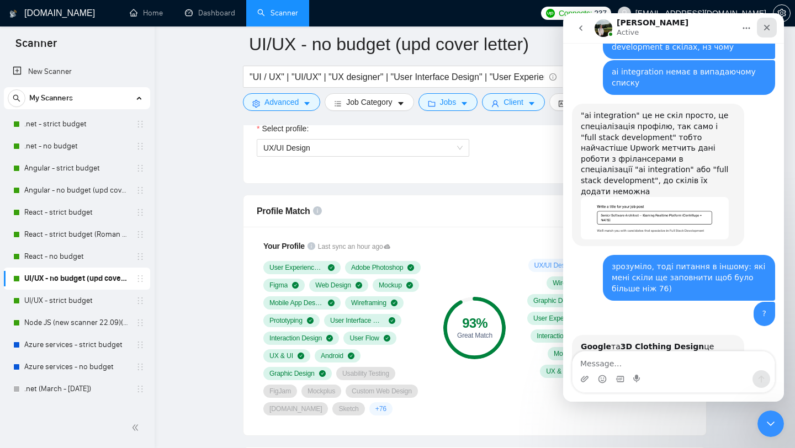
drag, startPoint x: 764, startPoint y: 27, endPoint x: 1328, endPoint y: 41, distance: 563.6
click at [764, 27] on icon "Close" at bounding box center [766, 27] width 9 height 9
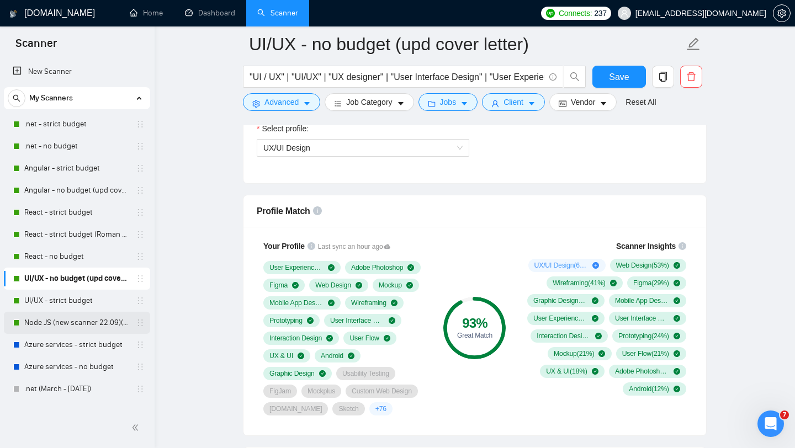
click at [61, 319] on link "Node JS (new scanner 22.09)(upd cover letter)" at bounding box center [76, 323] width 105 height 22
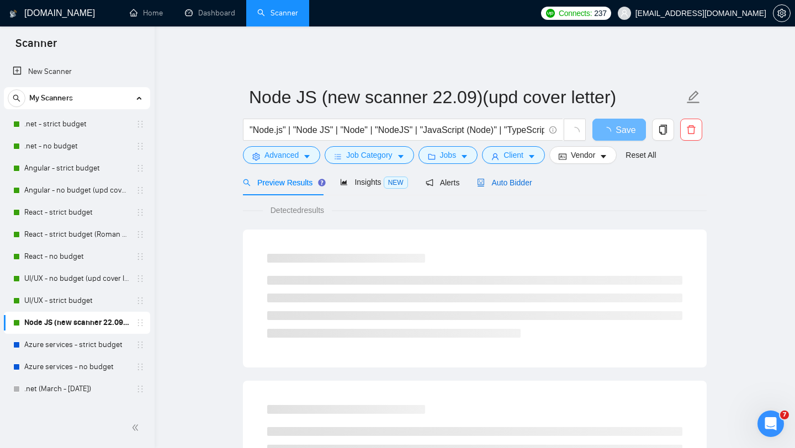
click at [518, 178] on span "Auto Bidder" at bounding box center [504, 182] width 55 height 9
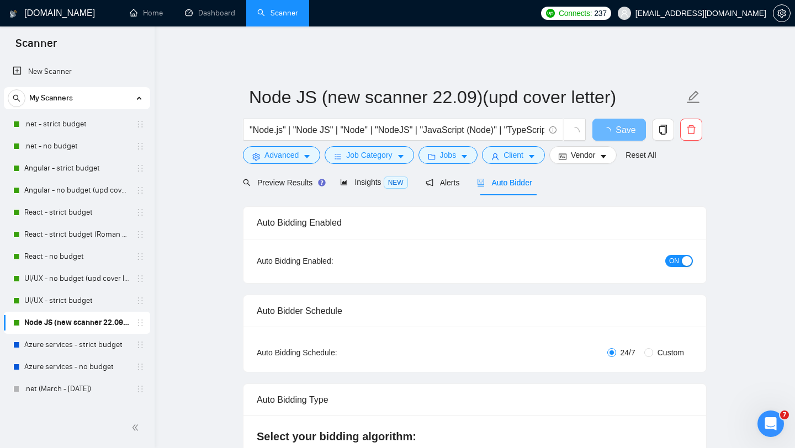
checkbox input "true"
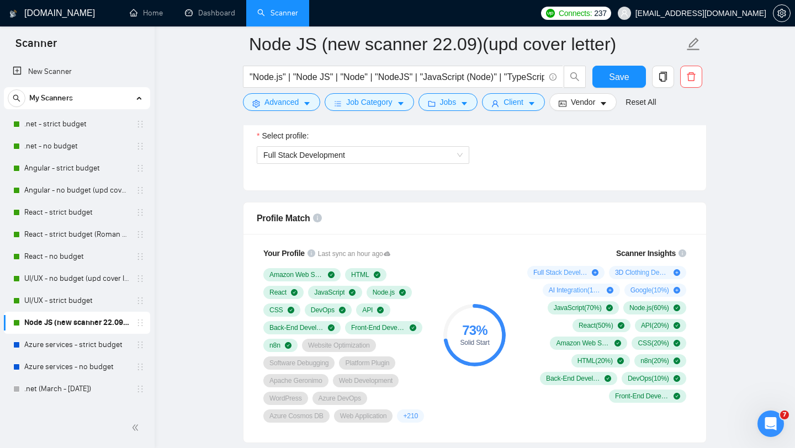
scroll to position [651, 0]
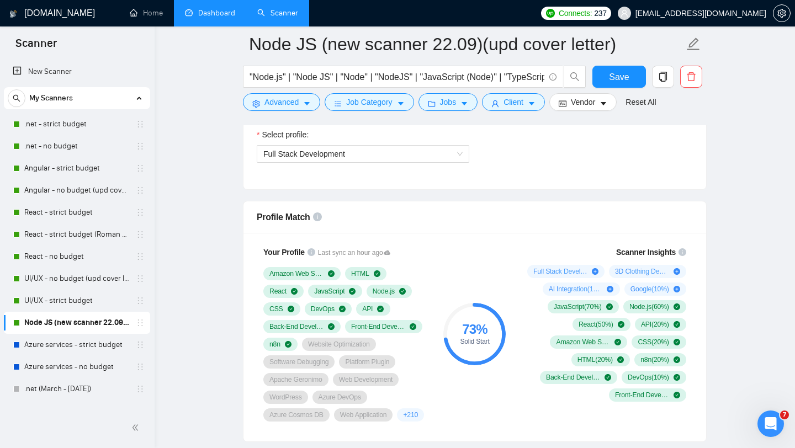
click at [214, 11] on link "Dashboard" at bounding box center [210, 12] width 50 height 9
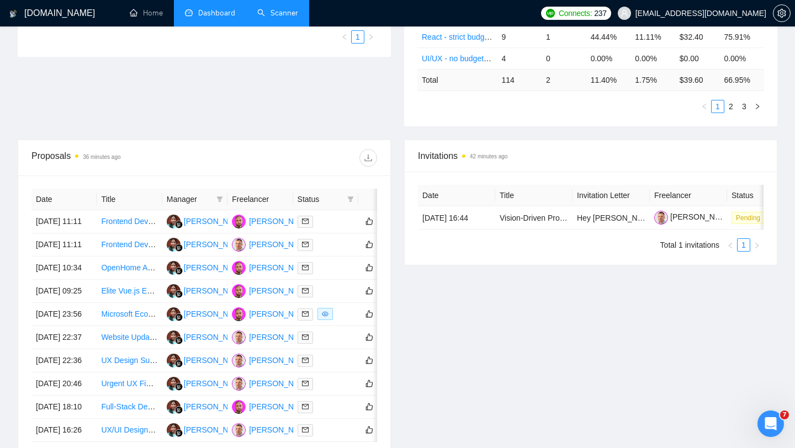
scroll to position [320, 0]
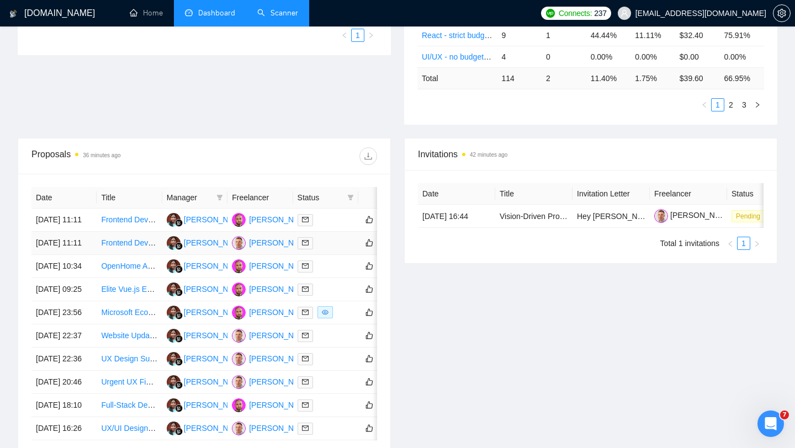
click at [328, 249] on div at bounding box center [325, 243] width 56 height 13
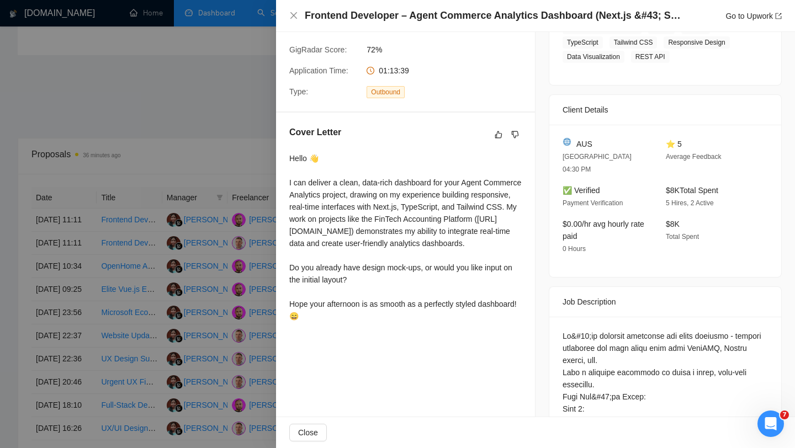
scroll to position [0, 0]
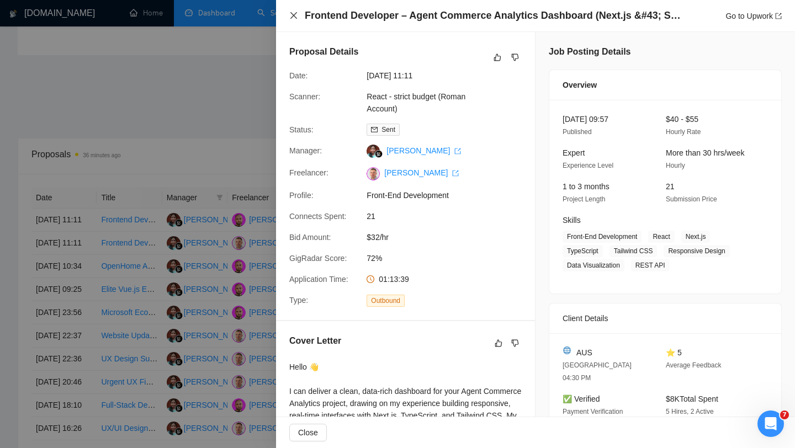
click at [294, 15] on icon "close" at bounding box center [293, 15] width 7 height 7
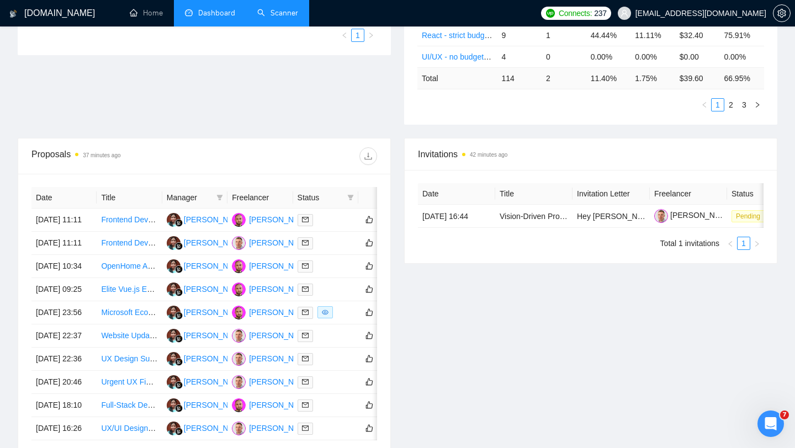
click at [275, 17] on link "Scanner" at bounding box center [277, 12] width 41 height 9
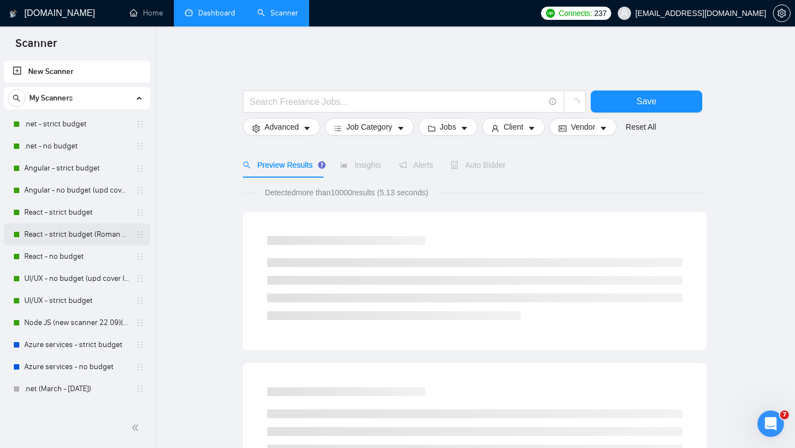
click at [72, 238] on link "React - strict budget (Roman Account)" at bounding box center [76, 234] width 105 height 22
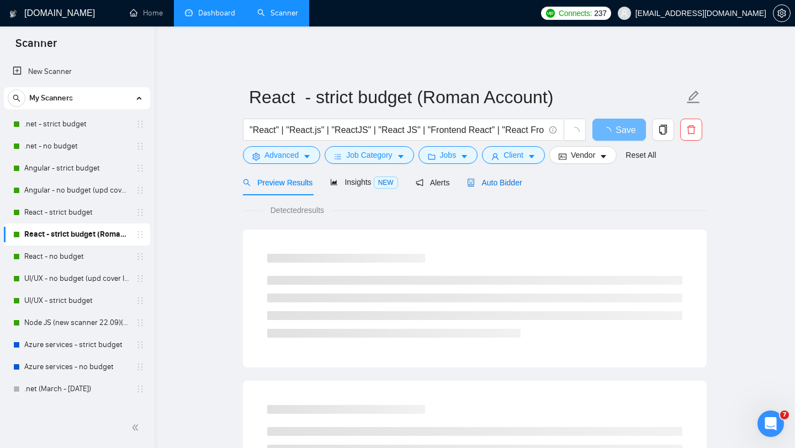
click at [509, 178] on span "Auto Bidder" at bounding box center [494, 182] width 55 height 9
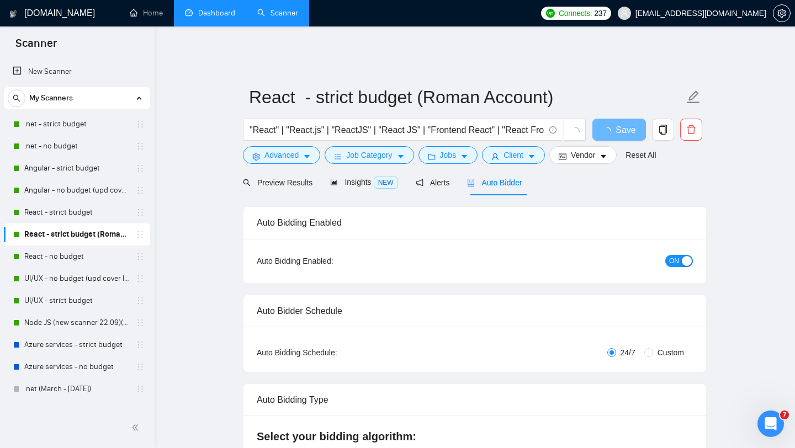
checkbox input "true"
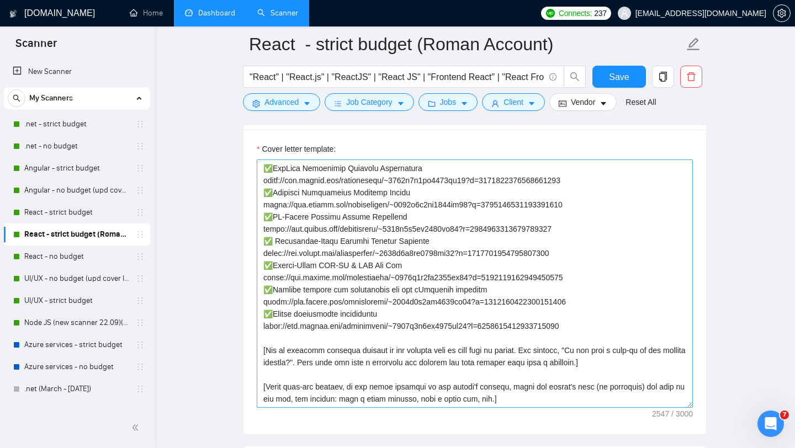
scroll to position [130, 0]
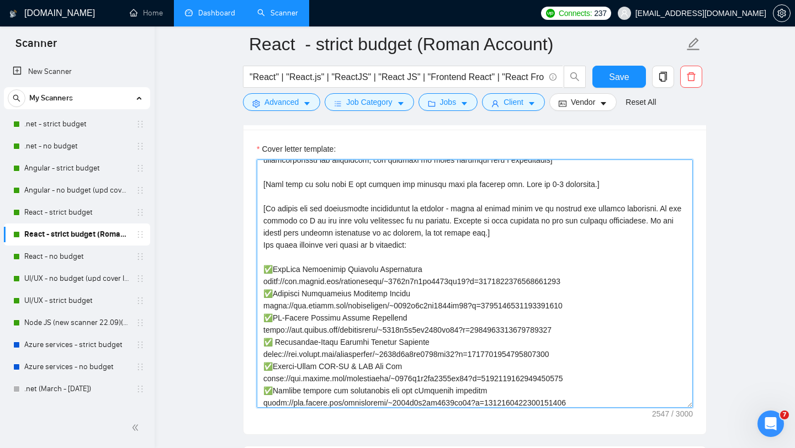
click at [417, 256] on textarea "Cover letter template:" at bounding box center [475, 283] width 436 height 248
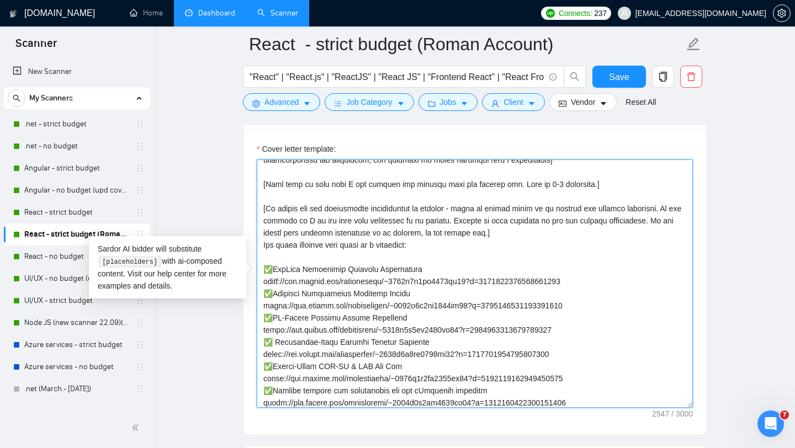
click at [448, 263] on textarea "Cover letter template:" at bounding box center [475, 283] width 436 height 248
paste textarea "Greeting — use client’s name if available: "Hi [Client Name]," or default: "Hel…"
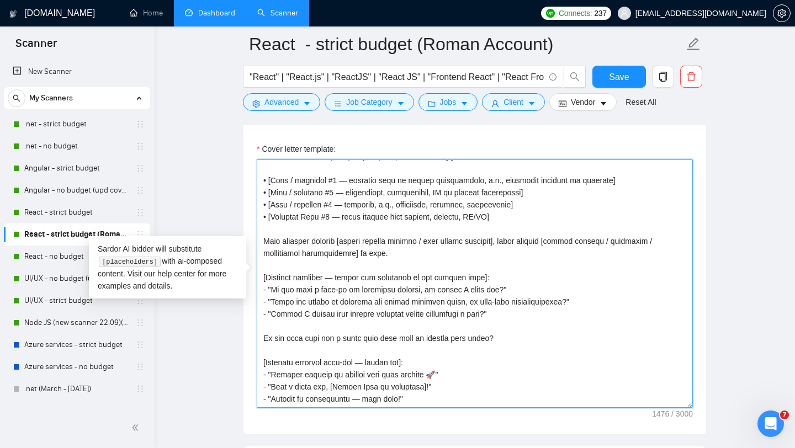
scroll to position [0, 0]
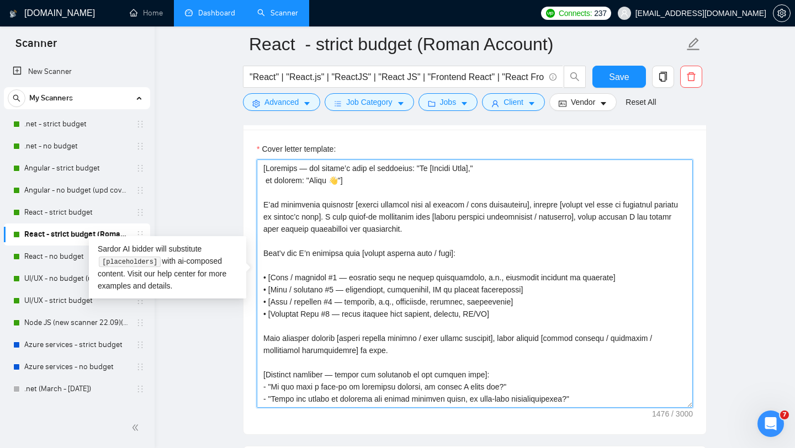
click at [480, 249] on textarea "Cover letter template:" at bounding box center [475, 283] width 436 height 248
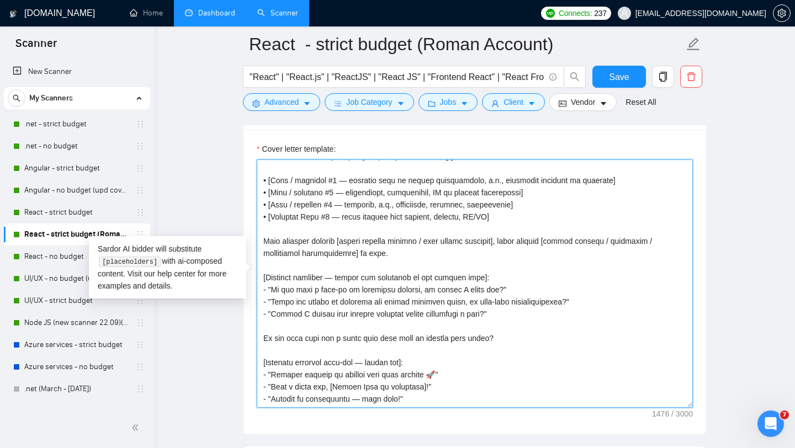
scroll to position [109, 0]
click at [307, 390] on textarea "Cover letter template:" at bounding box center [475, 283] width 436 height 248
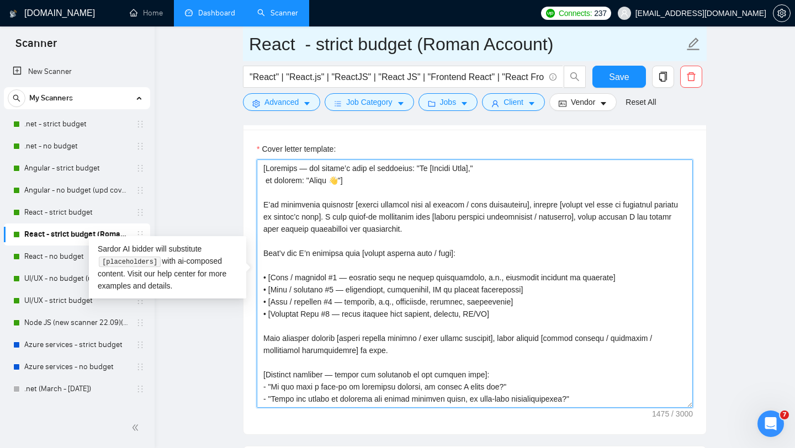
type textarea "[Greeting — use client’s name if available: "Hi [Client Name]," or default: "He…"
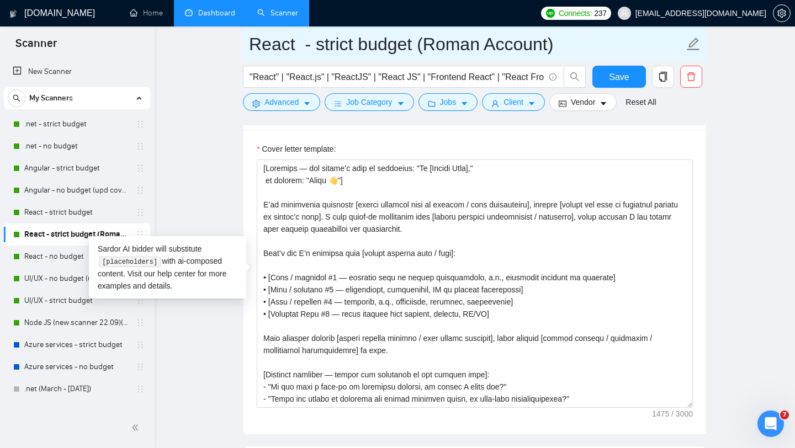
click at [553, 46] on input "React - strict budget (Roman Account)" at bounding box center [466, 44] width 435 height 28
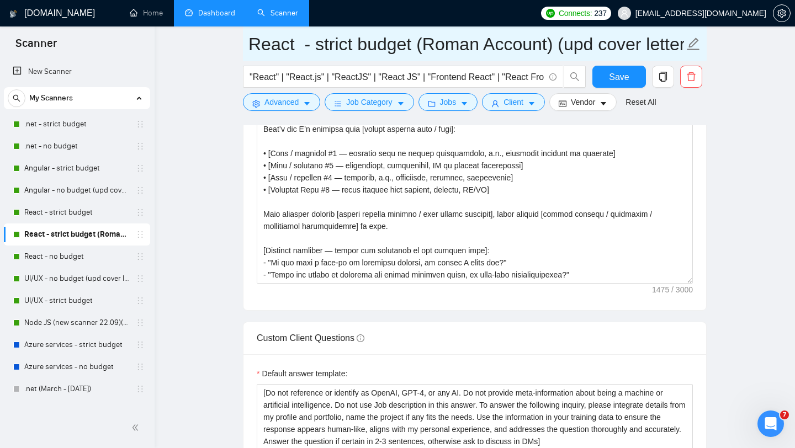
scroll to position [0, 7]
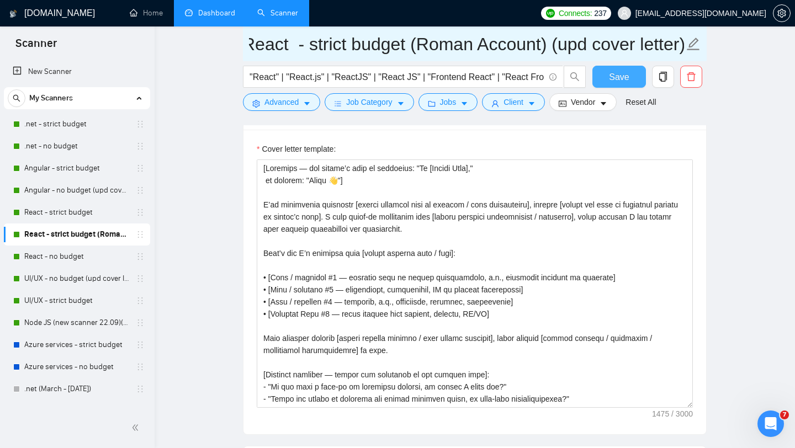
type input "React - strict budget (Roman Account) (upd cover letter)"
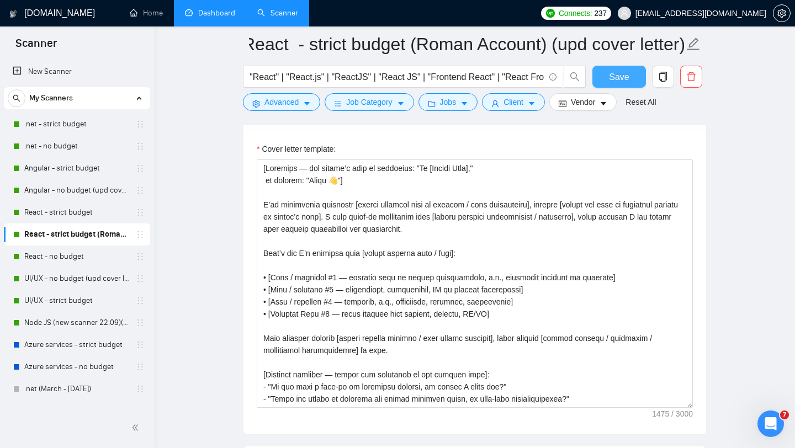
click at [619, 81] on span "Save" at bounding box center [619, 77] width 20 height 14
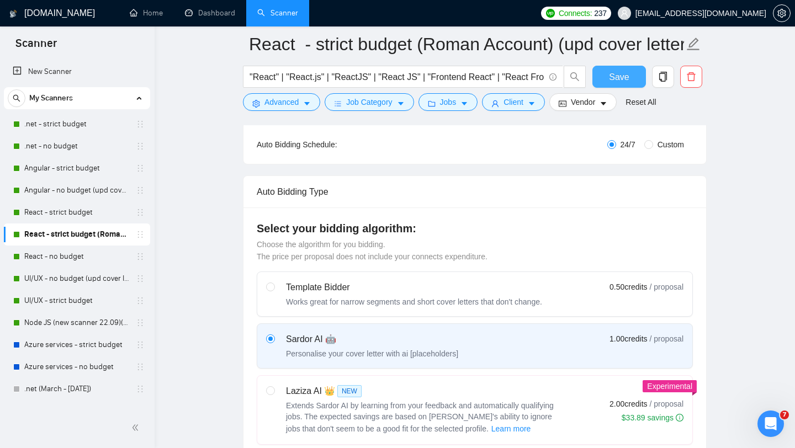
scroll to position [0, 0]
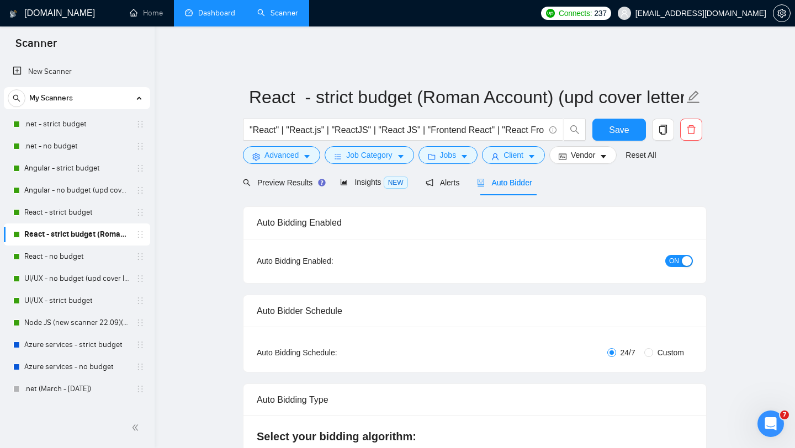
click at [220, 16] on link "Dashboard" at bounding box center [210, 12] width 50 height 9
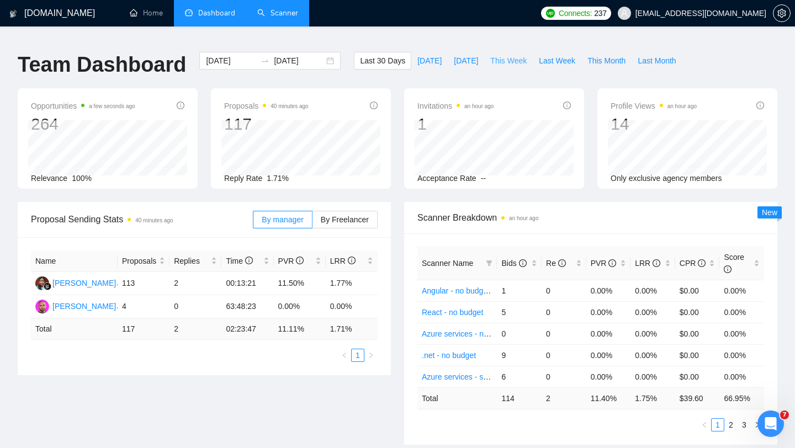
click at [509, 55] on span "This Week" at bounding box center [508, 61] width 36 height 12
type input "[DATE]"
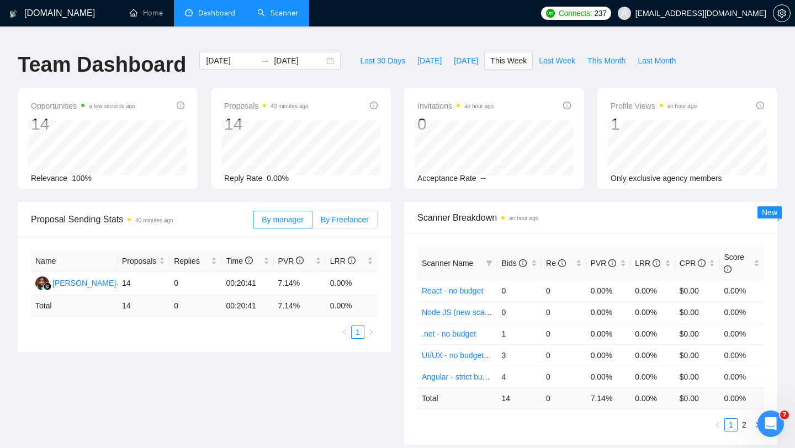
click at [340, 215] on span "By Freelancer" at bounding box center [345, 219] width 48 height 9
click at [312, 222] on input "By Freelancer" at bounding box center [312, 222] width 0 height 0
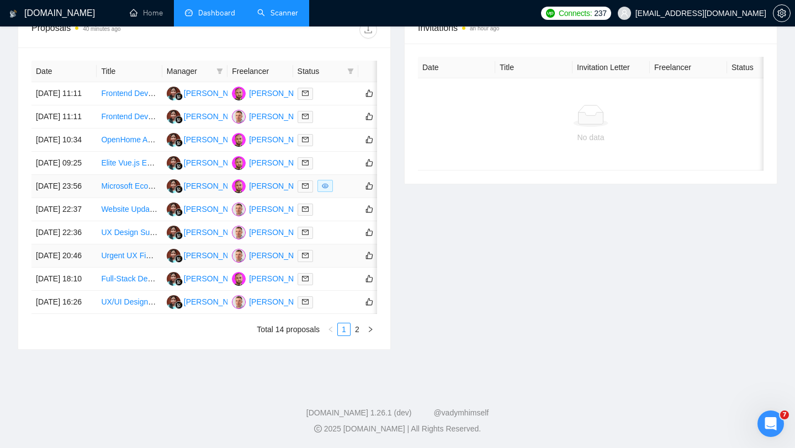
scroll to position [544, 0]
click at [359, 332] on link "2" at bounding box center [357, 329] width 12 height 12
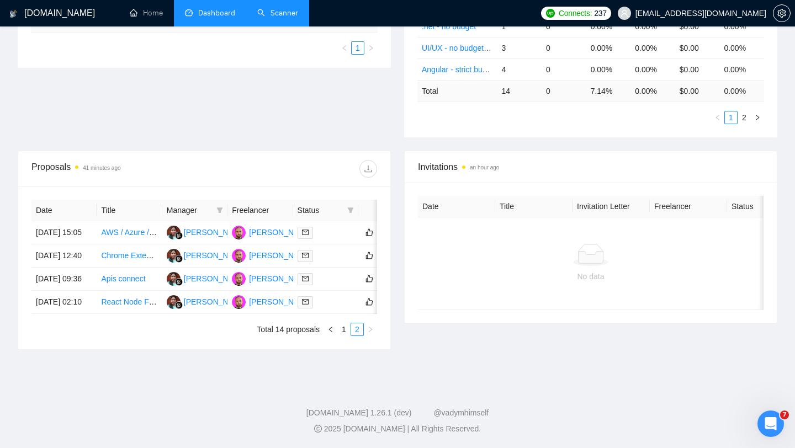
scroll to position [342, 0]
click at [340, 332] on link "1" at bounding box center [344, 329] width 12 height 12
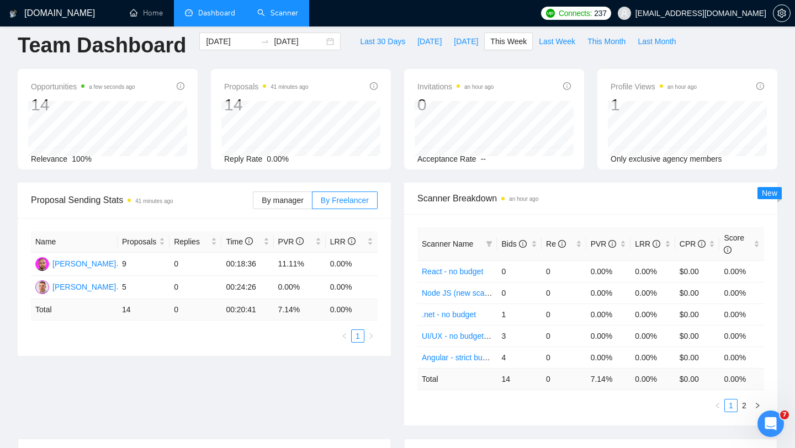
scroll to position [54, 0]
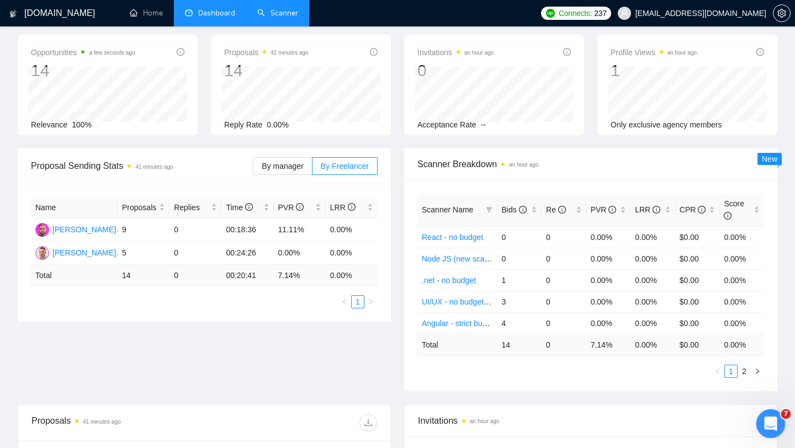
click at [771, 430] on icon "Open Intercom Messenger" at bounding box center [769, 422] width 18 height 18
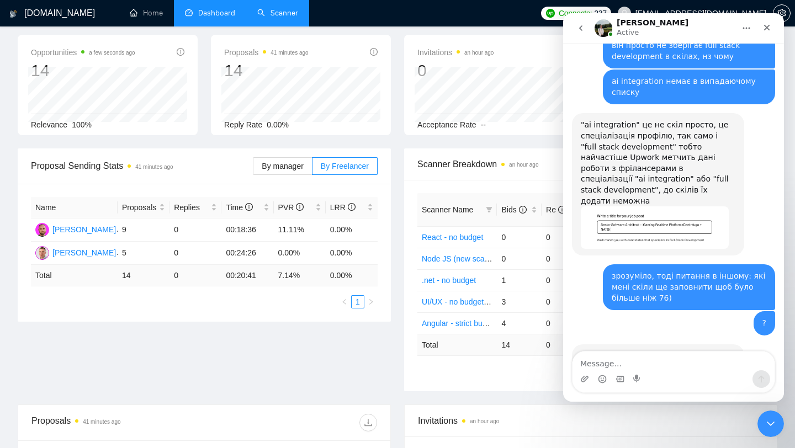
scroll to position [4352, 0]
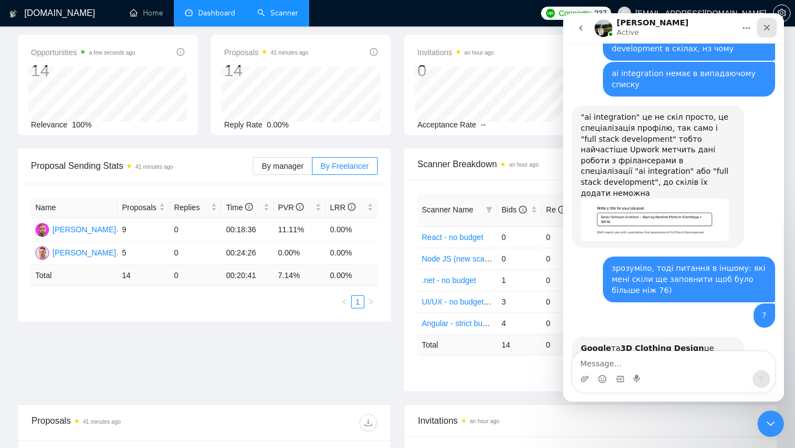
click at [770, 25] on icon "Close" at bounding box center [766, 27] width 9 height 9
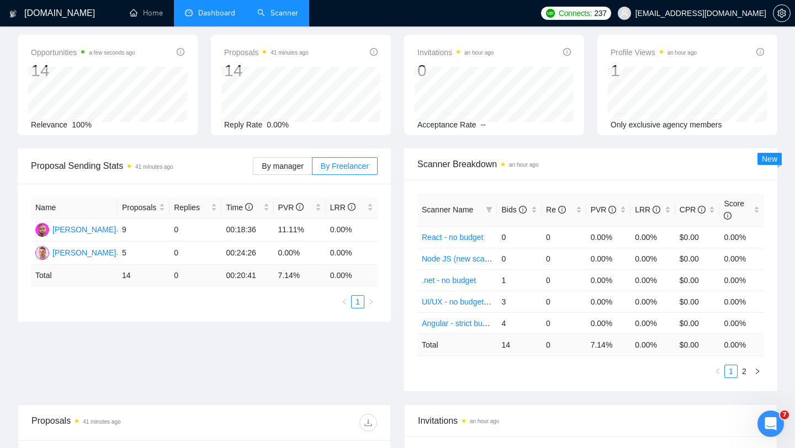
scroll to position [0, 0]
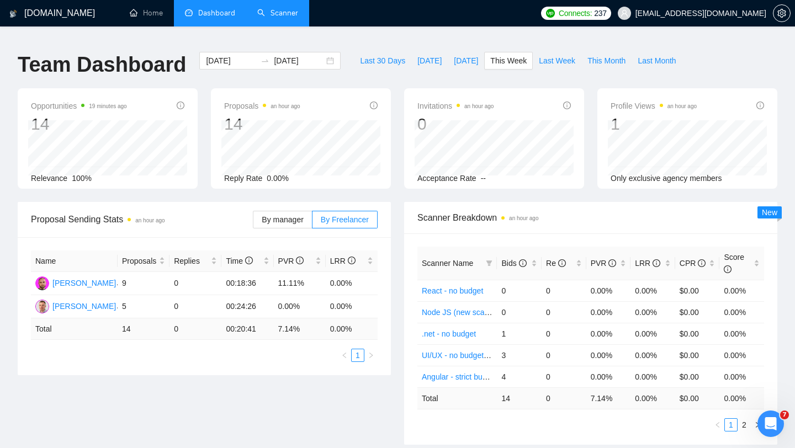
click at [288, 16] on link "Scanner" at bounding box center [277, 12] width 41 height 9
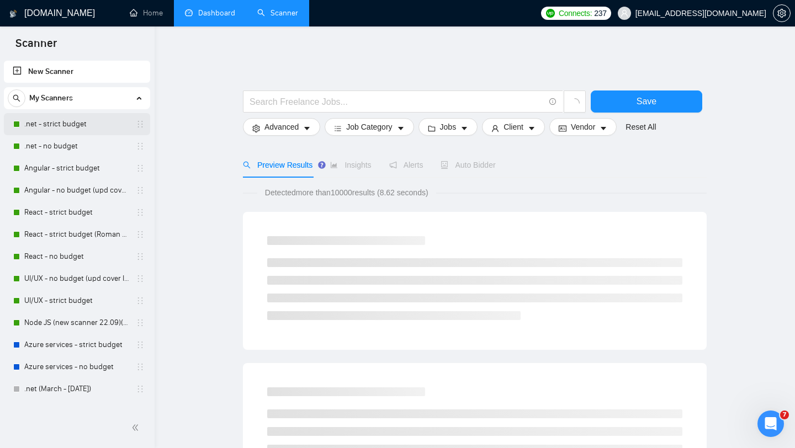
click at [84, 130] on link ".net - strict budget" at bounding box center [76, 124] width 105 height 22
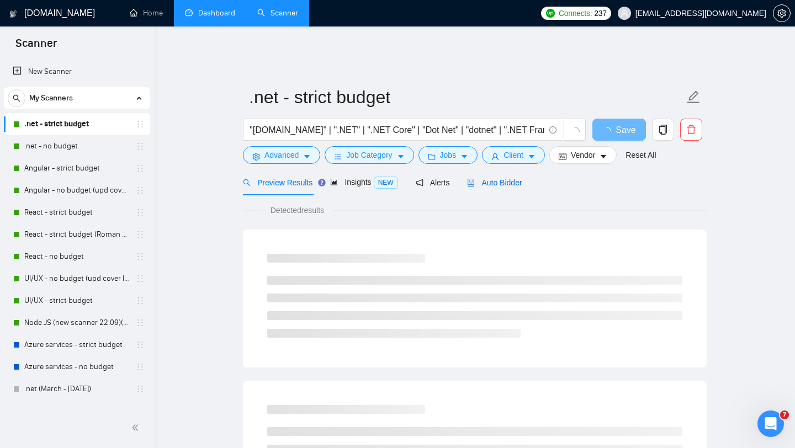
click at [492, 178] on span "Auto Bidder" at bounding box center [494, 182] width 55 height 9
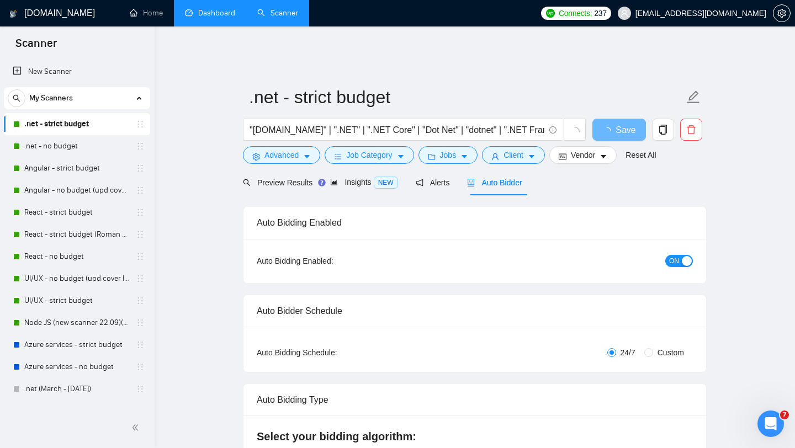
checkbox input "true"
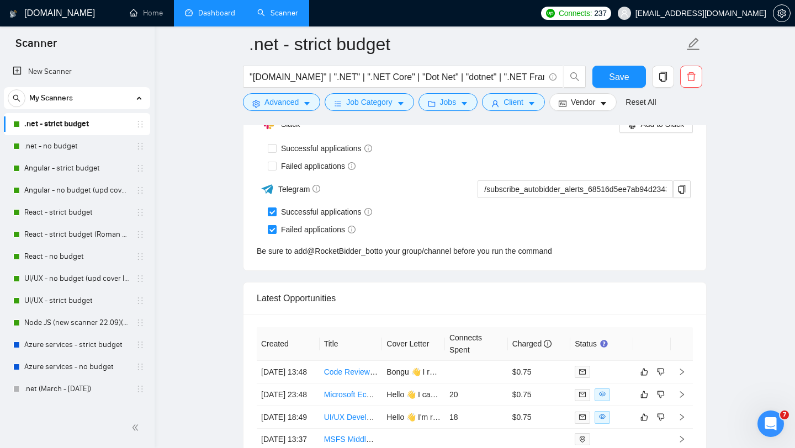
scroll to position [2977, 0]
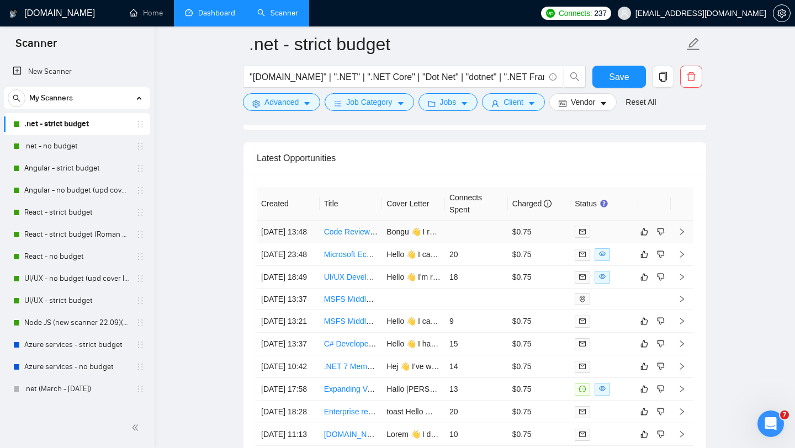
click at [481, 232] on td at bounding box center [476, 232] width 63 height 23
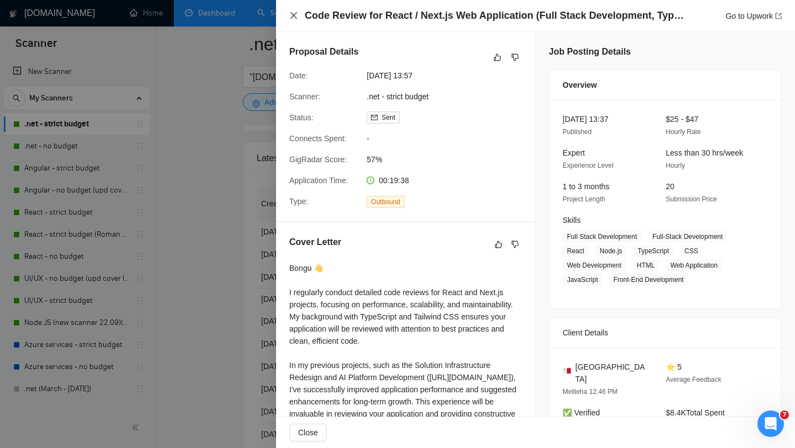
click at [293, 17] on icon "close" at bounding box center [293, 15] width 9 height 9
